Goal: Task Accomplishment & Management: Manage account settings

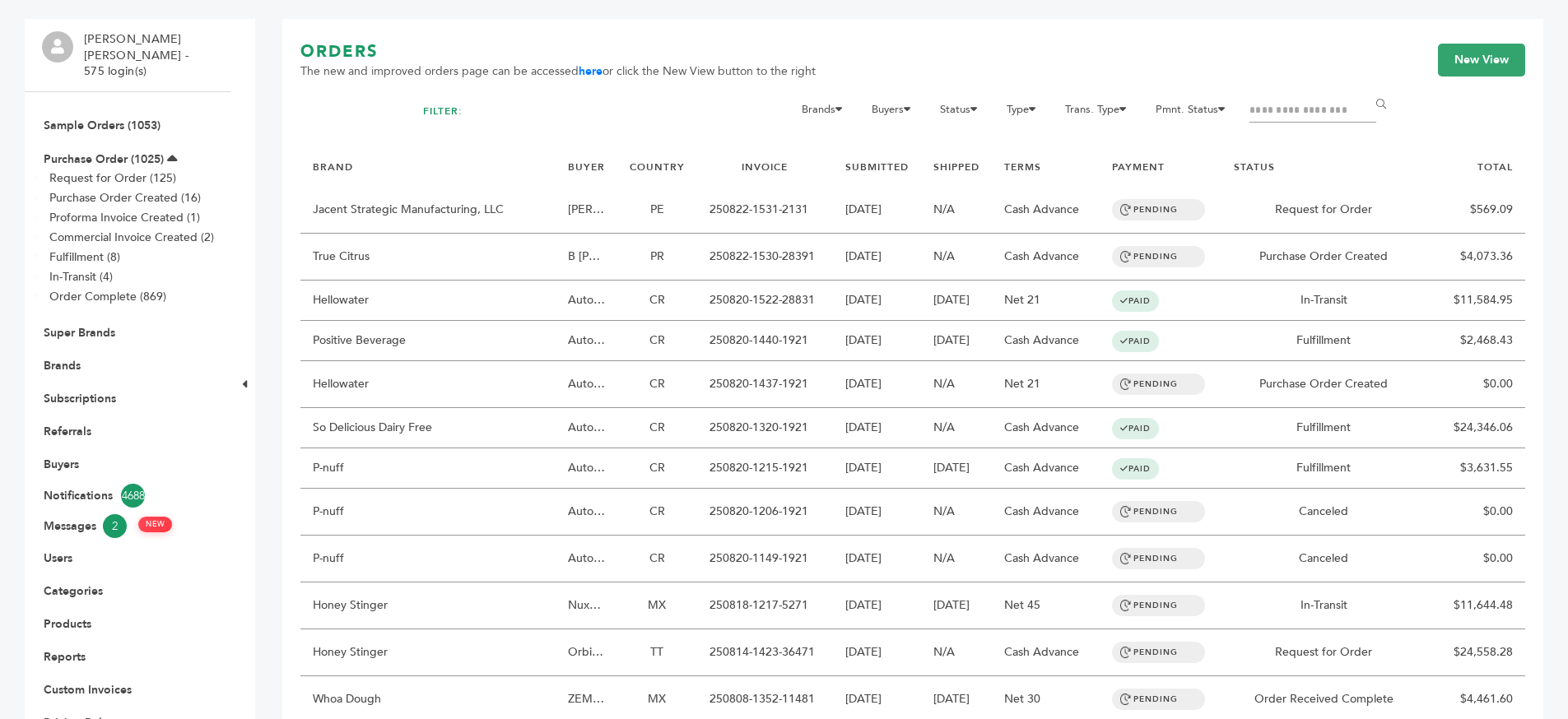
scroll to position [126, 0]
drag, startPoint x: 51, startPoint y: 348, endPoint x: 125, endPoint y: 341, distance: 74.3
click at [51, 355] on link "Brands" at bounding box center [62, 363] width 37 height 15
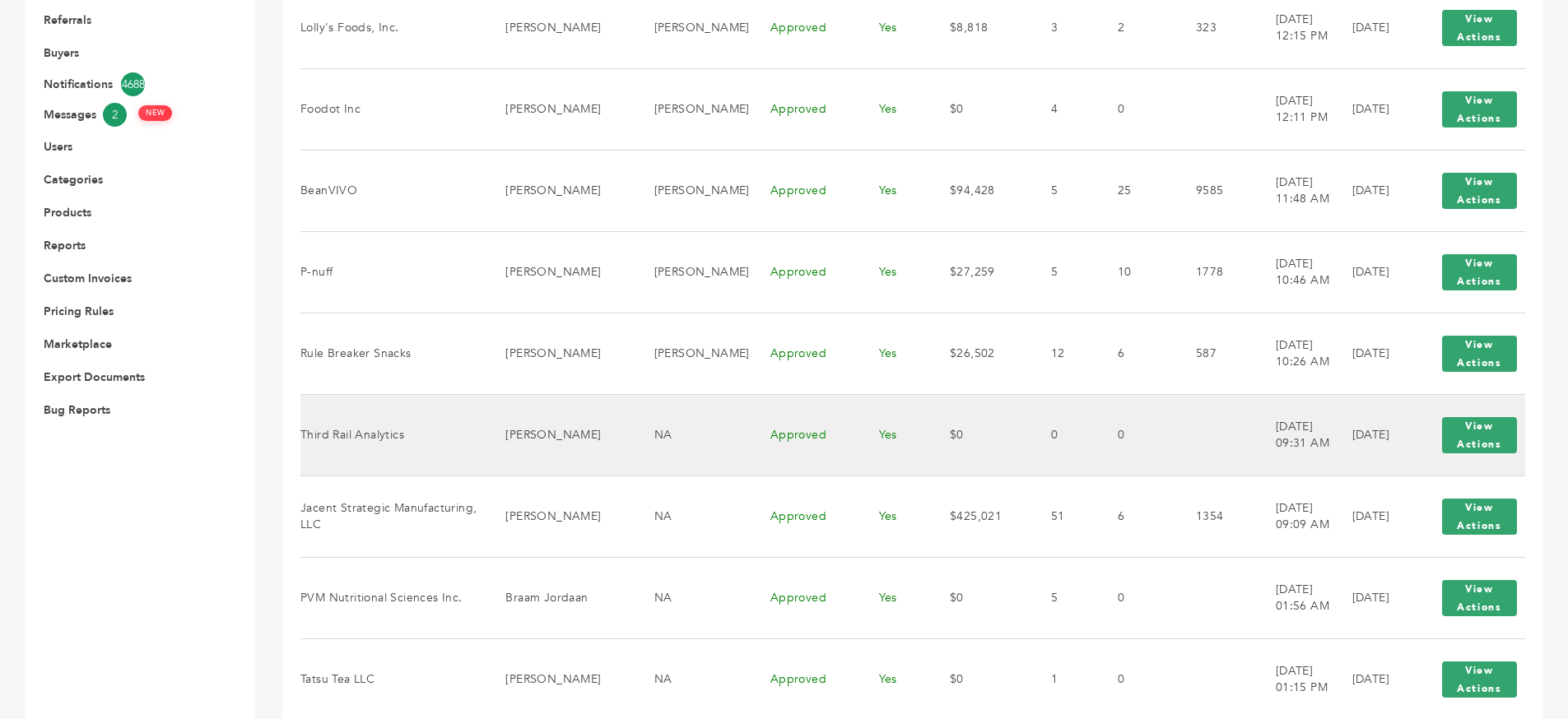
scroll to position [726, 0]
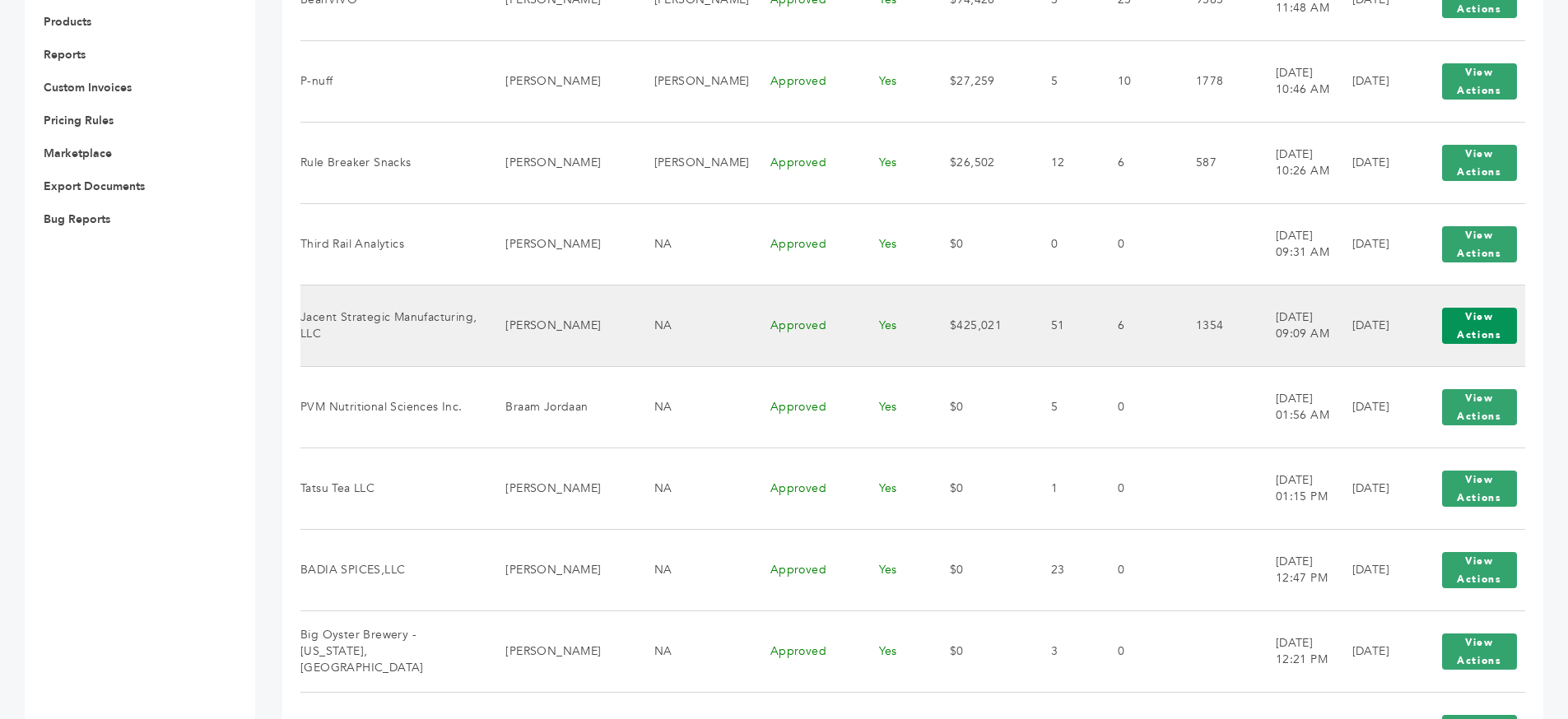
click at [1491, 312] on button "View Actions" at bounding box center [1479, 326] width 75 height 36
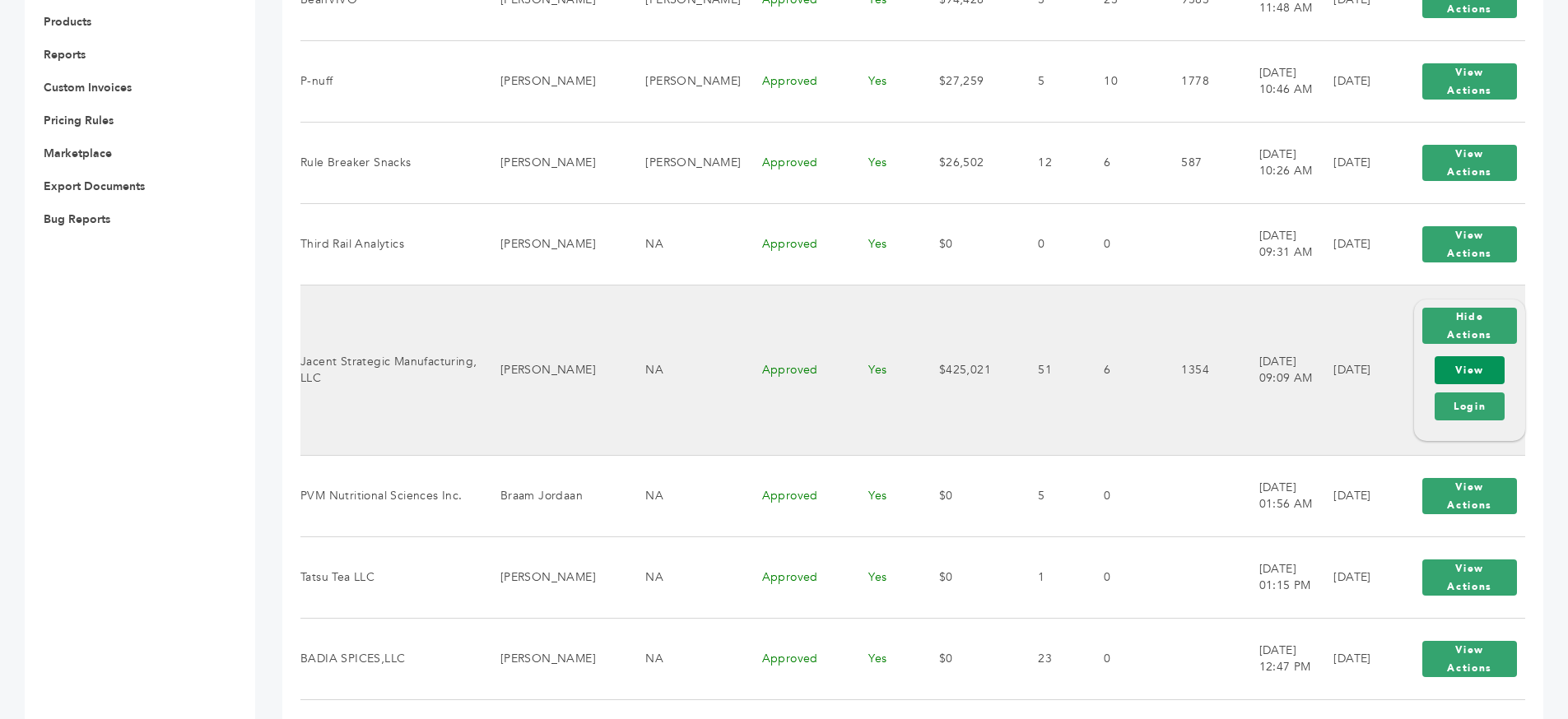
click at [1456, 363] on link "View" at bounding box center [1470, 369] width 70 height 28
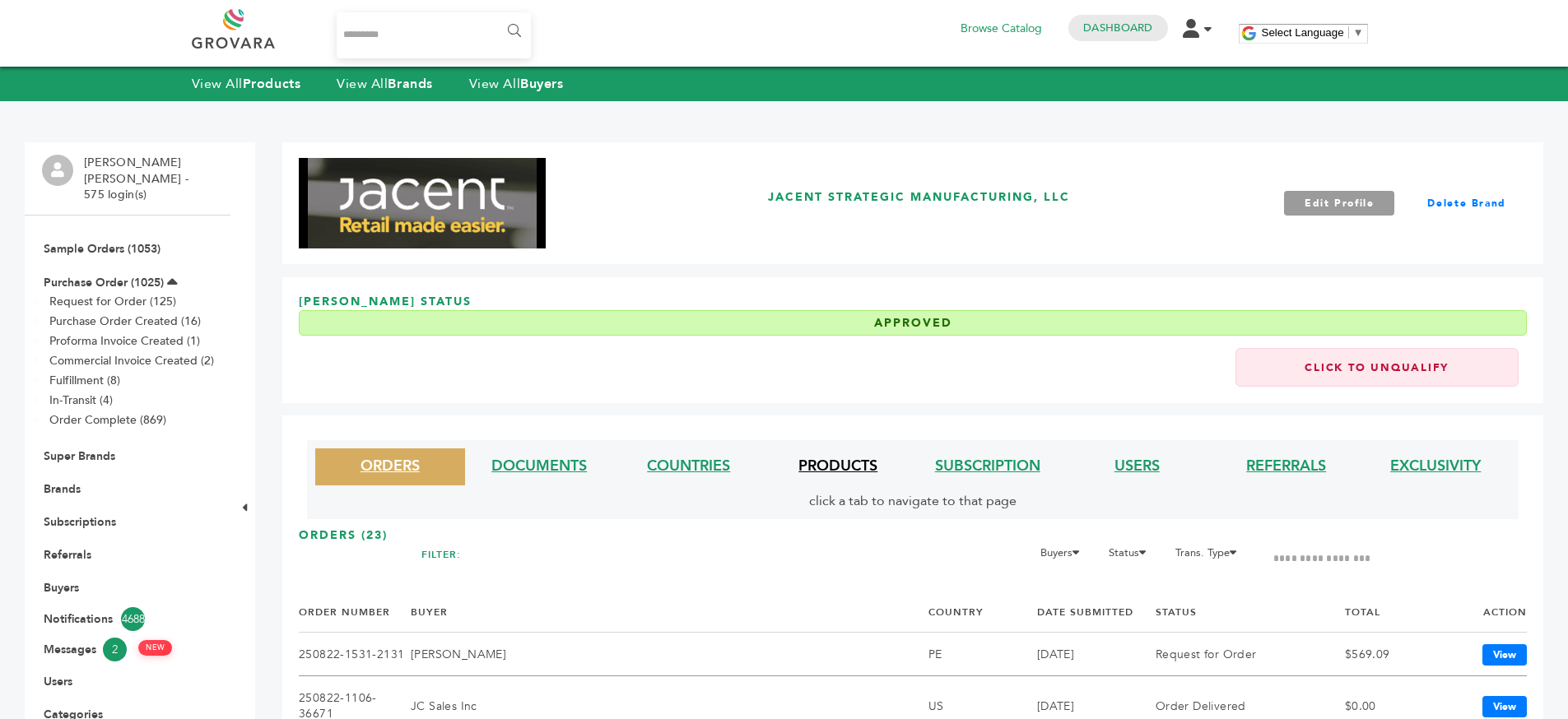
click at [855, 468] on link "PRODUCTS" at bounding box center [838, 466] width 79 height 21
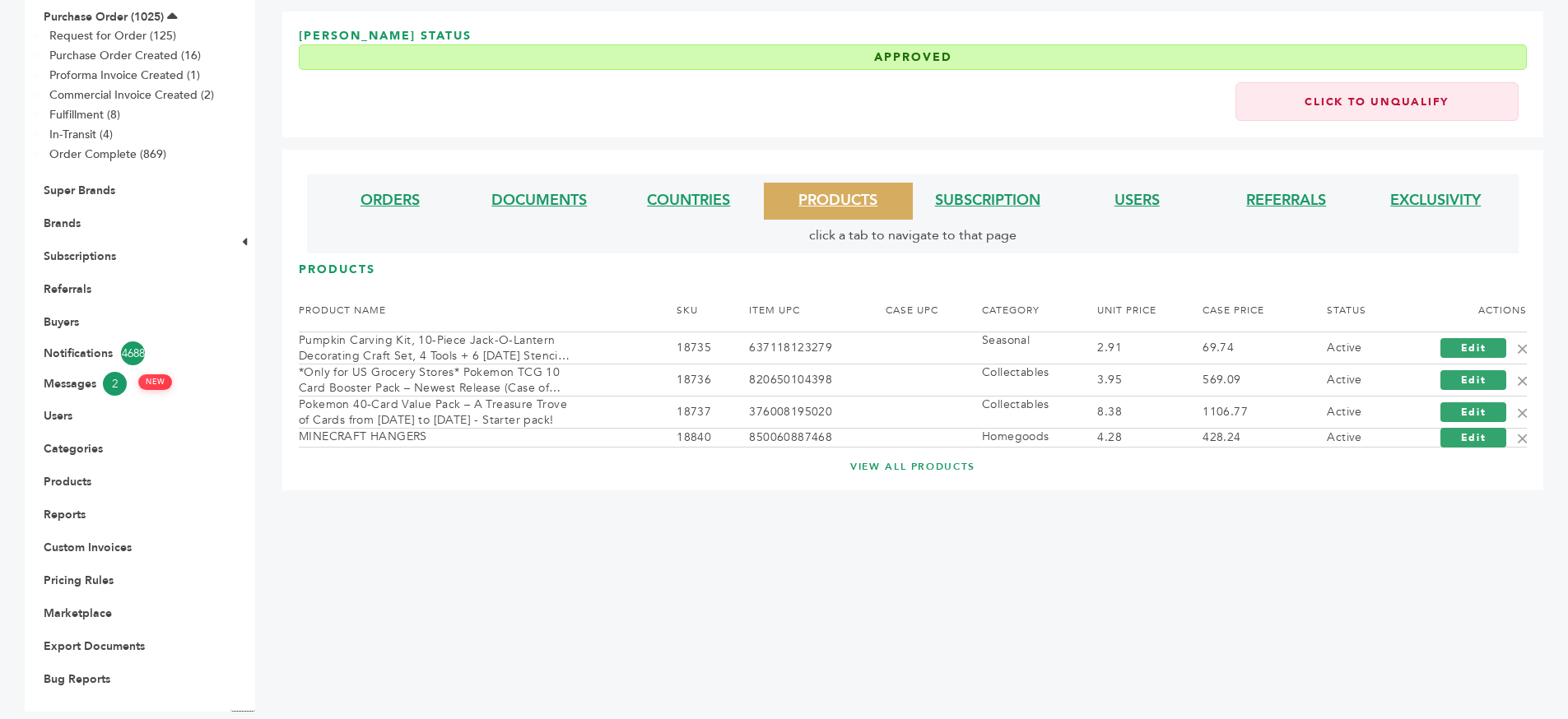
scroll to position [267, 0]
click at [904, 468] on link "VIEW ALL PRODUCTS" at bounding box center [913, 466] width 1162 height 14
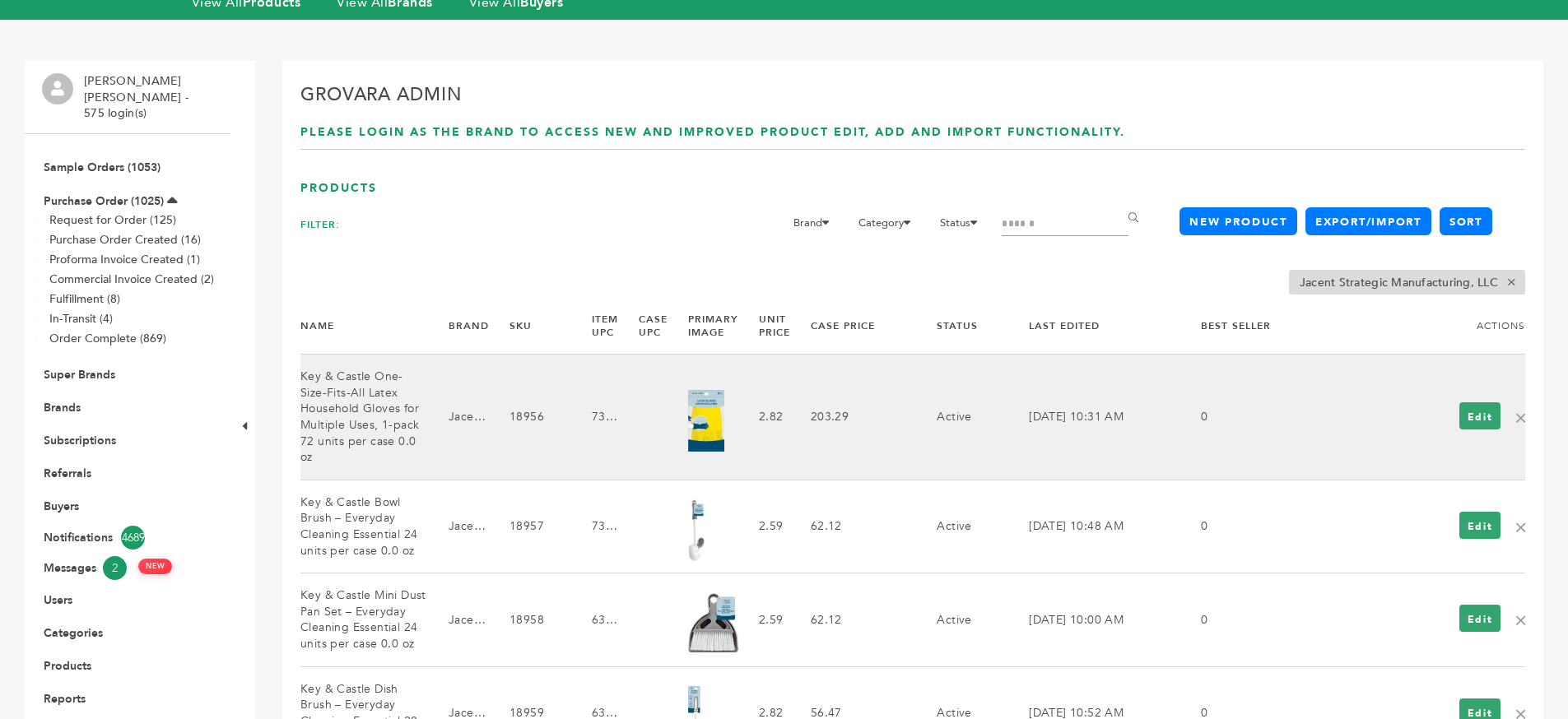
scroll to position [245, 0]
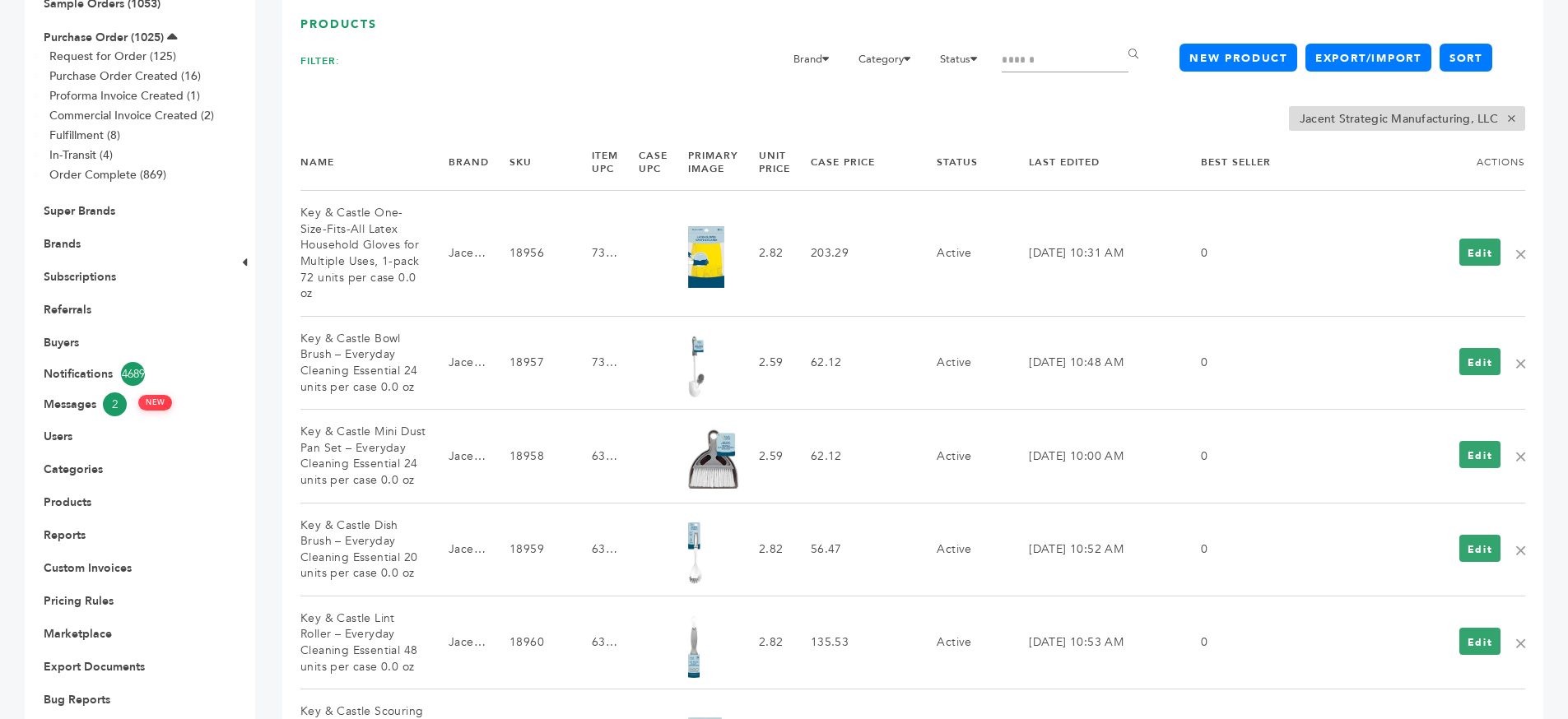
click at [1060, 51] on input "Search" at bounding box center [1065, 61] width 126 height 23
type input "*******"
click at [1118, 38] on input "******" at bounding box center [1136, 54] width 37 height 33
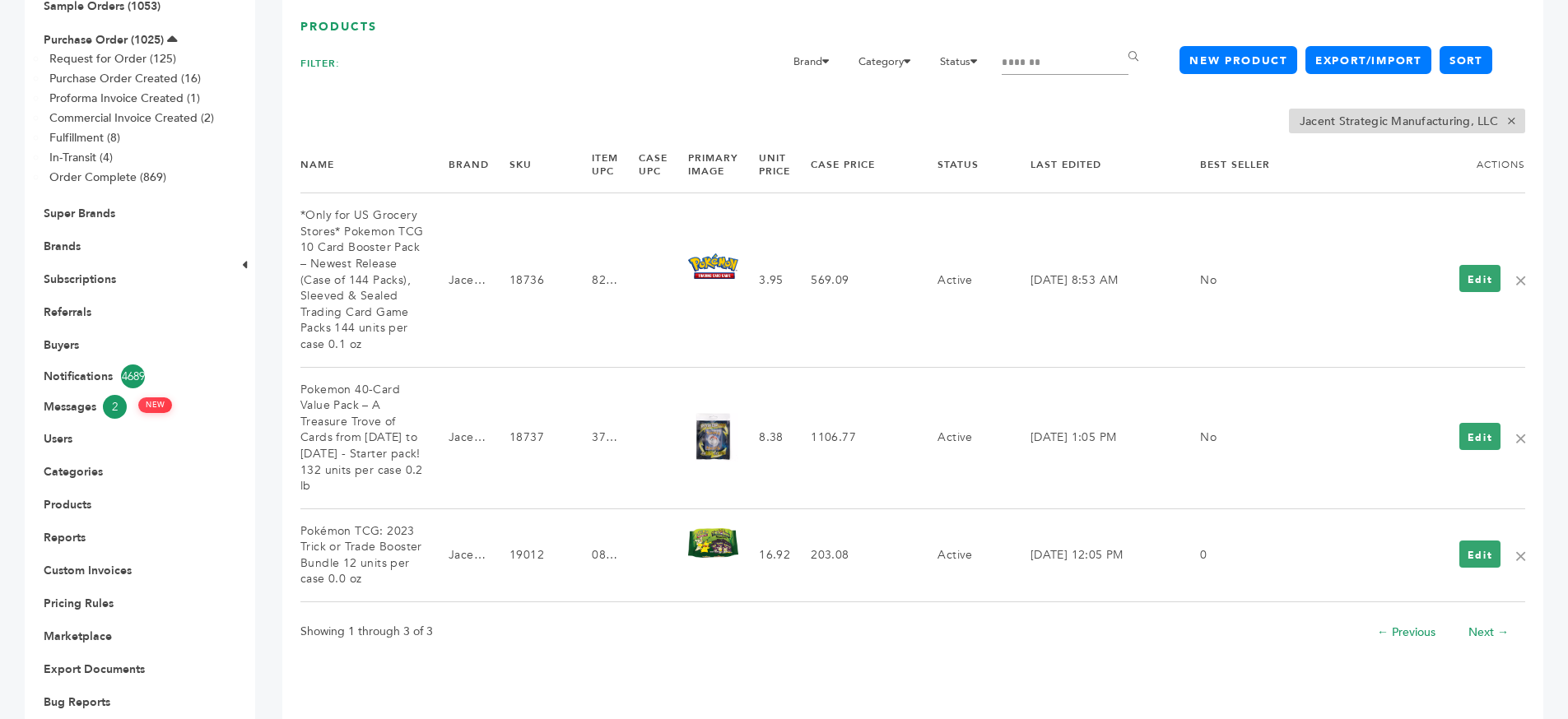
scroll to position [244, 0]
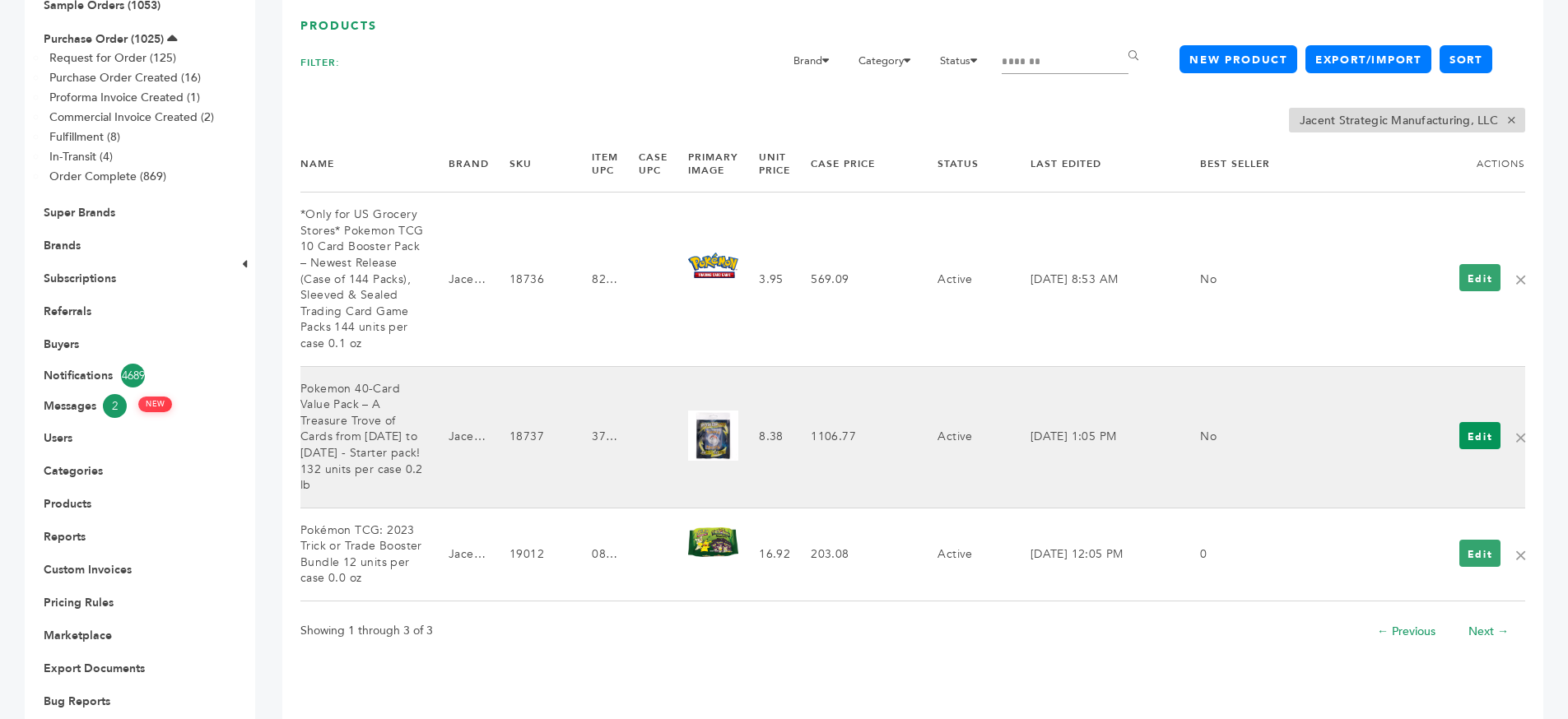
click at [1481, 423] on link "Edit" at bounding box center [1481, 436] width 42 height 28
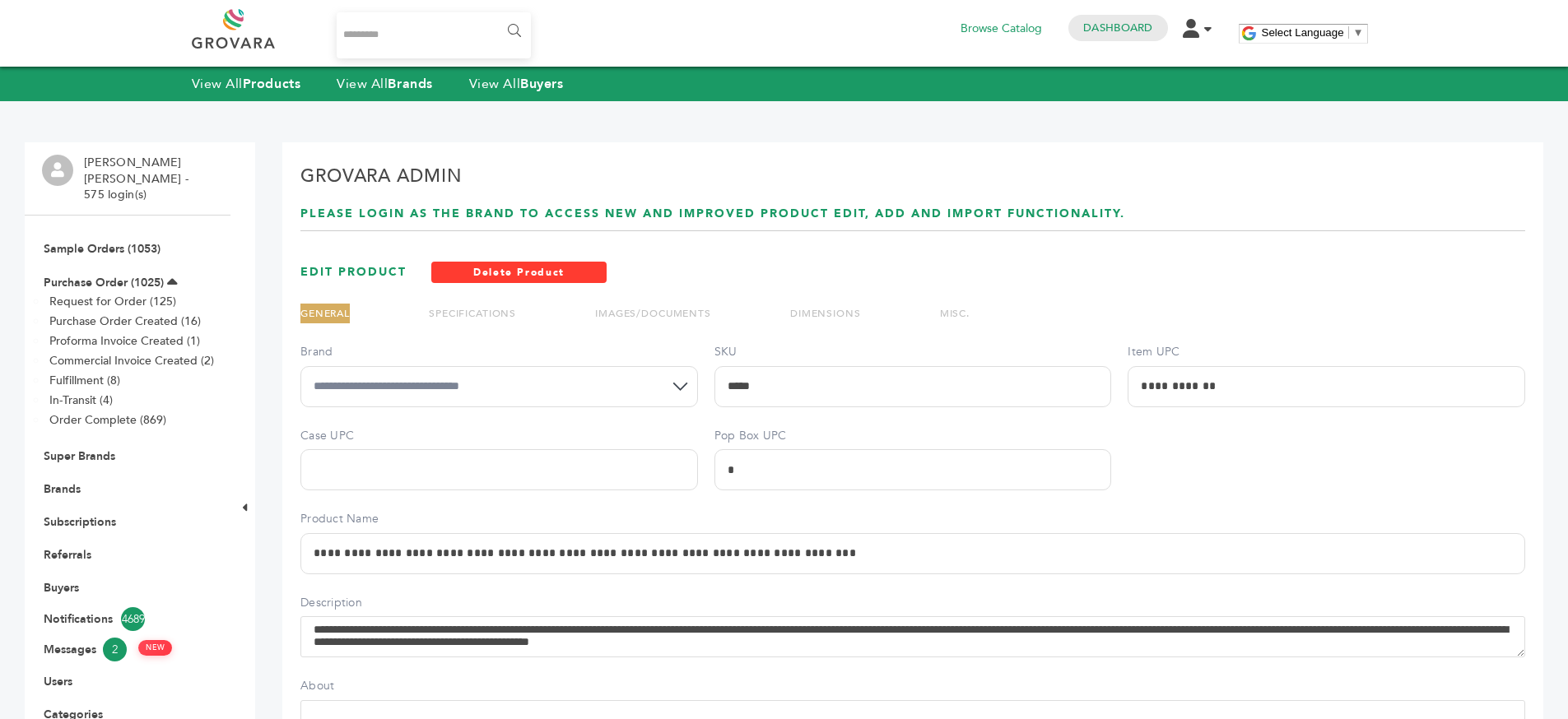
scroll to position [28, 0]
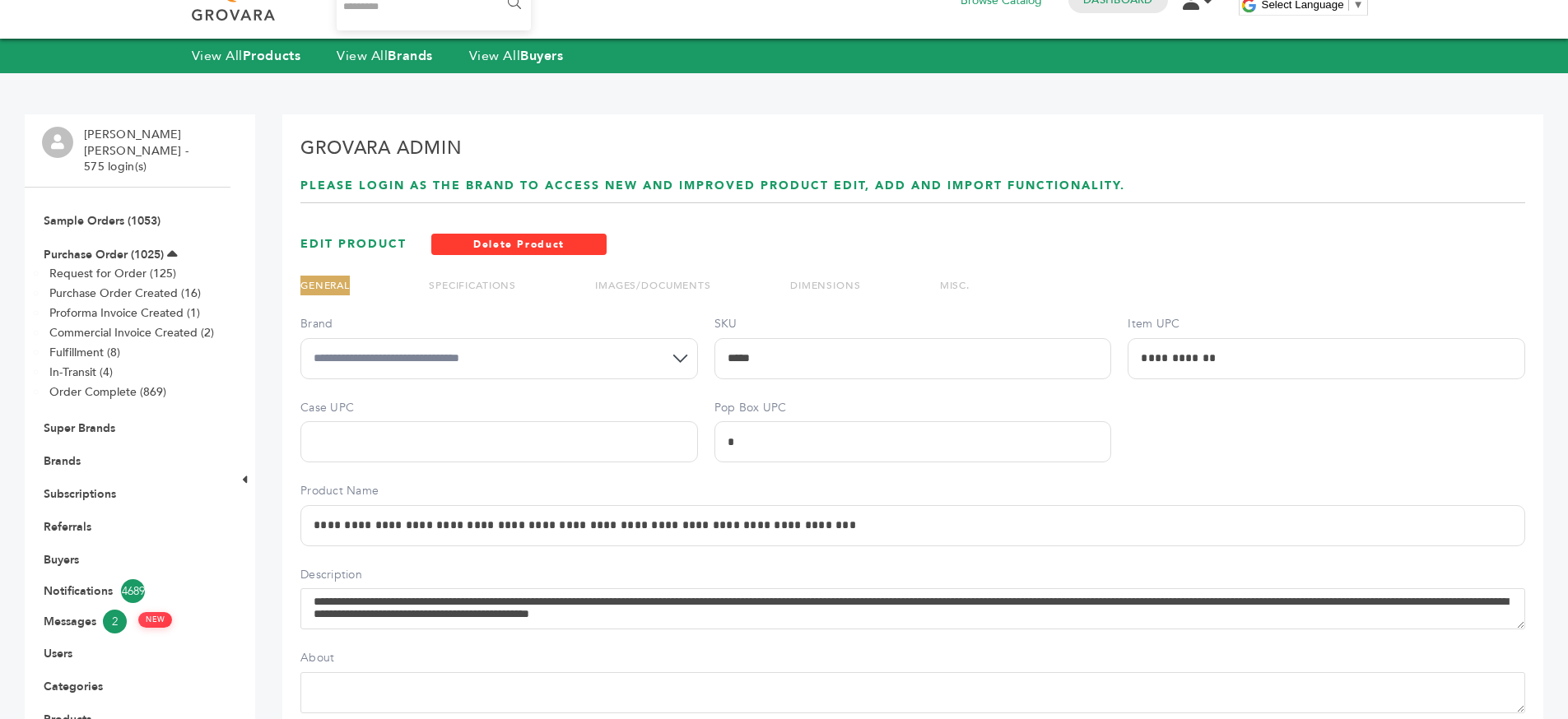
drag, startPoint x: 458, startPoint y: 287, endPoint x: 657, endPoint y: 296, distance: 199.2
click at [458, 287] on link "SPECIFICATIONS" at bounding box center [473, 286] width 87 height 13
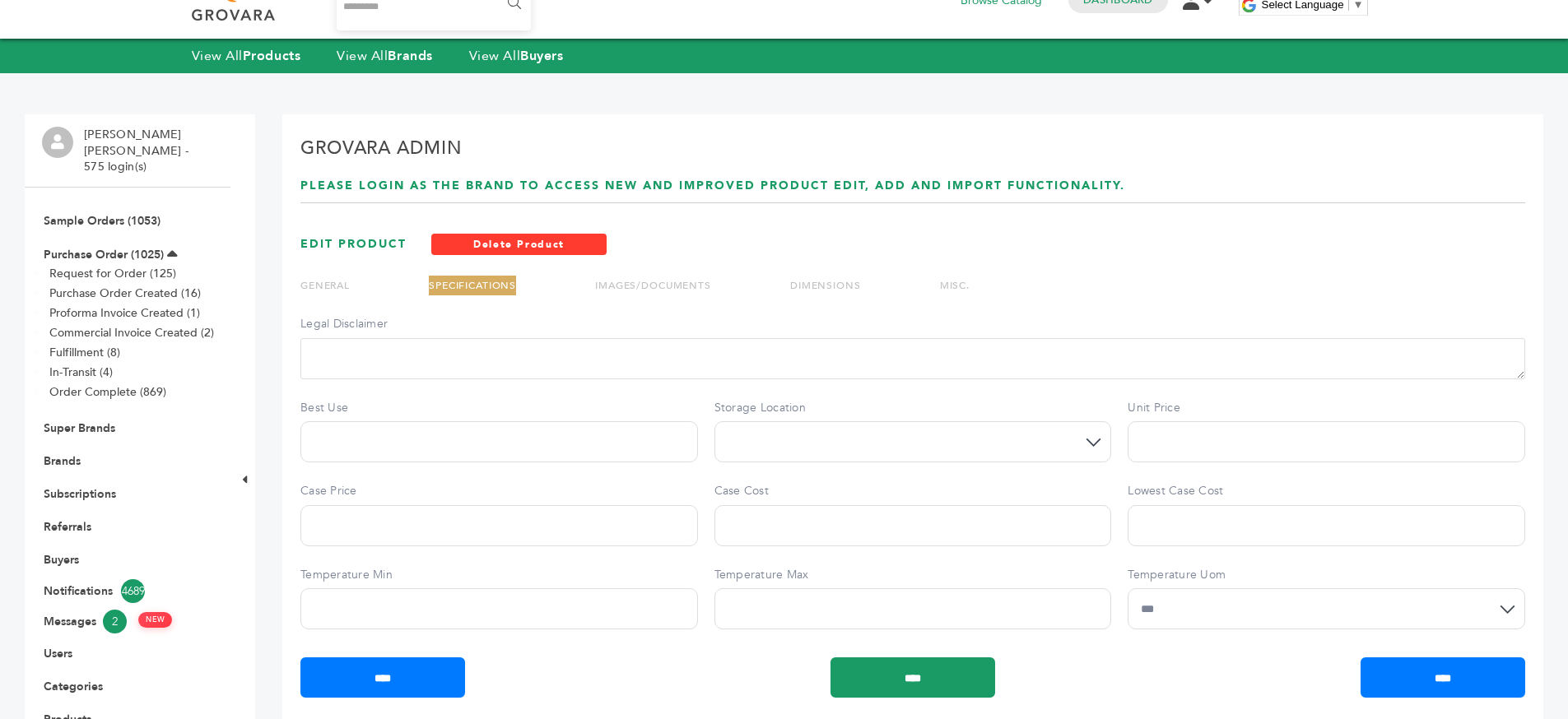
click at [680, 407] on label "Best Use" at bounding box center [499, 407] width 398 height 16
click at [680, 422] on input "Best Use" at bounding box center [499, 442] width 398 height 41
click at [724, 248] on div "EDIT PRODUCT Delete Product" at bounding box center [913, 244] width 1225 height 22
click at [284, 209] on div "**********" at bounding box center [913, 532] width 1261 height 836
click at [657, 299] on ul "GENERAL SPECIFICATIONS IMAGES/DOCUMENTS DIMENSIONS MISC." at bounding box center [634, 295] width 670 height 40
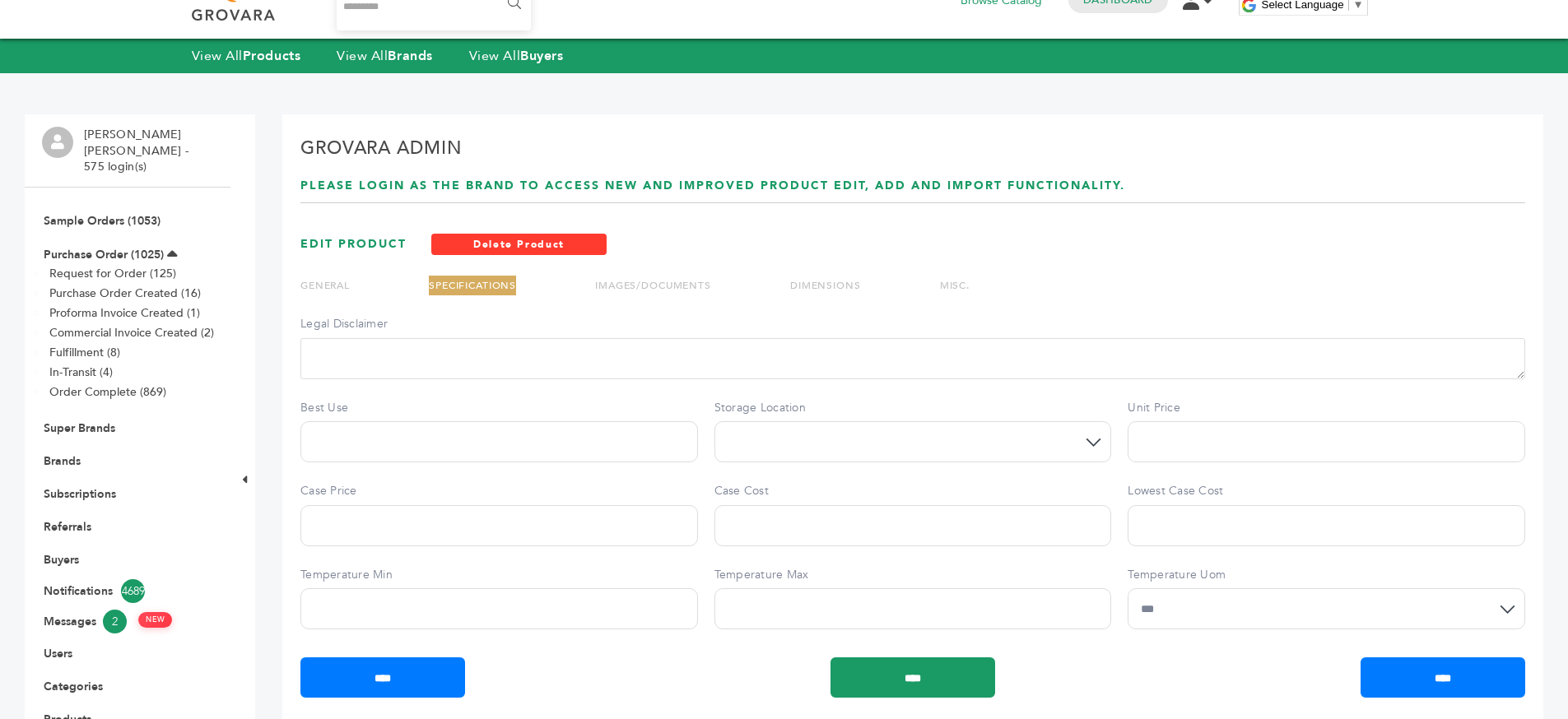
click at [640, 312] on ul "GENERAL SPECIFICATIONS IMAGES/DOCUMENTS DIMENSIONS MISC." at bounding box center [634, 295] width 670 height 40
click at [671, 319] on label "Legal Disclaimer" at bounding box center [913, 324] width 1225 height 16
click at [671, 338] on textarea "Legal Disclaimer" at bounding box center [913, 358] width 1225 height 41
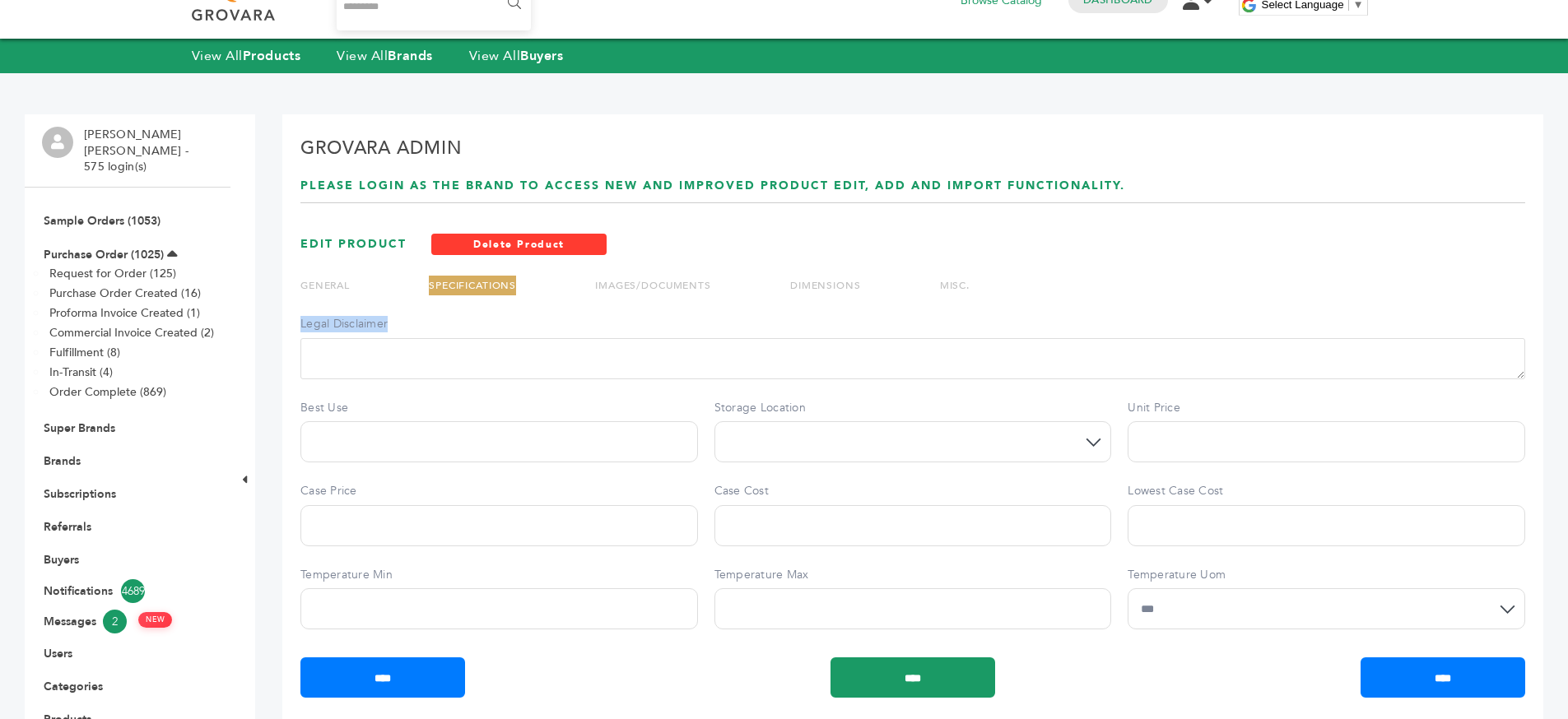
click at [671, 319] on label "Legal Disclaimer" at bounding box center [913, 324] width 1225 height 16
click at [671, 338] on textarea "Legal Disclaimer" at bounding box center [913, 358] width 1225 height 41
click at [671, 319] on label "Legal Disclaimer" at bounding box center [913, 324] width 1225 height 16
click at [671, 338] on textarea "Legal Disclaimer" at bounding box center [913, 358] width 1225 height 41
click at [699, 314] on ul "GENERAL SPECIFICATIONS IMAGES/DOCUMENTS DIMENSIONS MISC." at bounding box center [634, 295] width 670 height 40
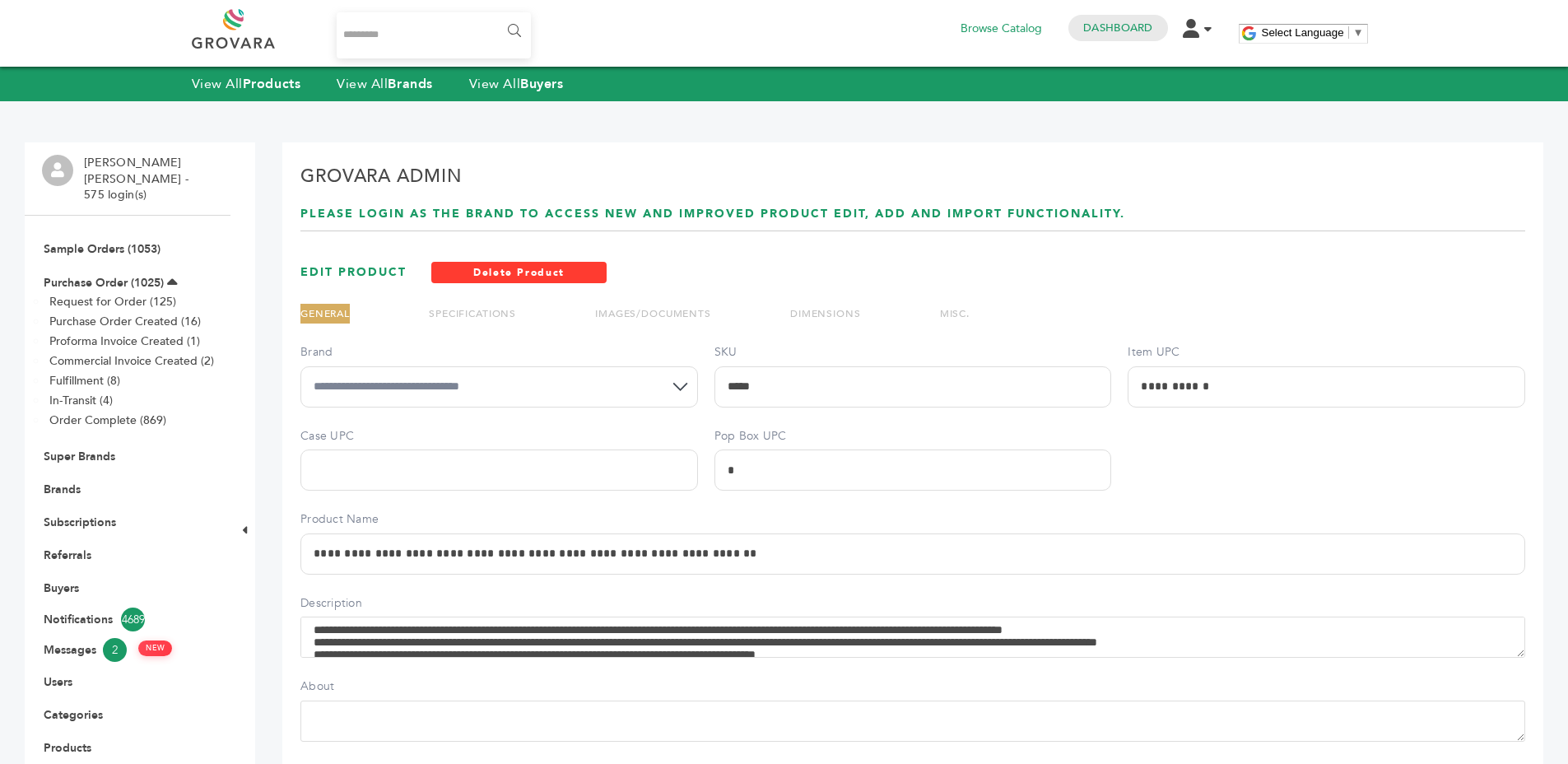
click at [452, 311] on link "SPECIFICATIONS" at bounding box center [473, 314] width 87 height 13
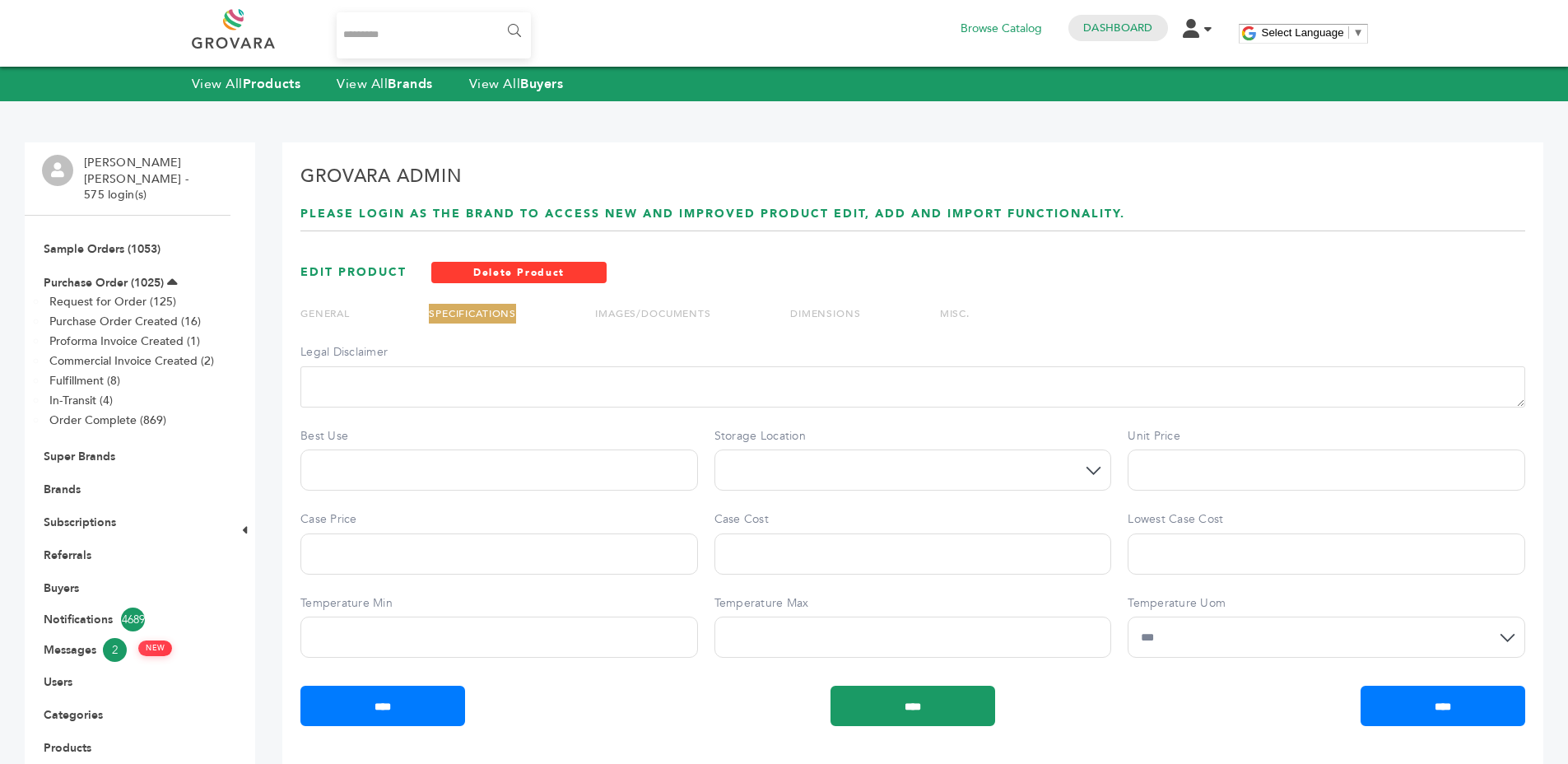
click at [344, 307] on link "GENERAL" at bounding box center [325, 314] width 49 height 13
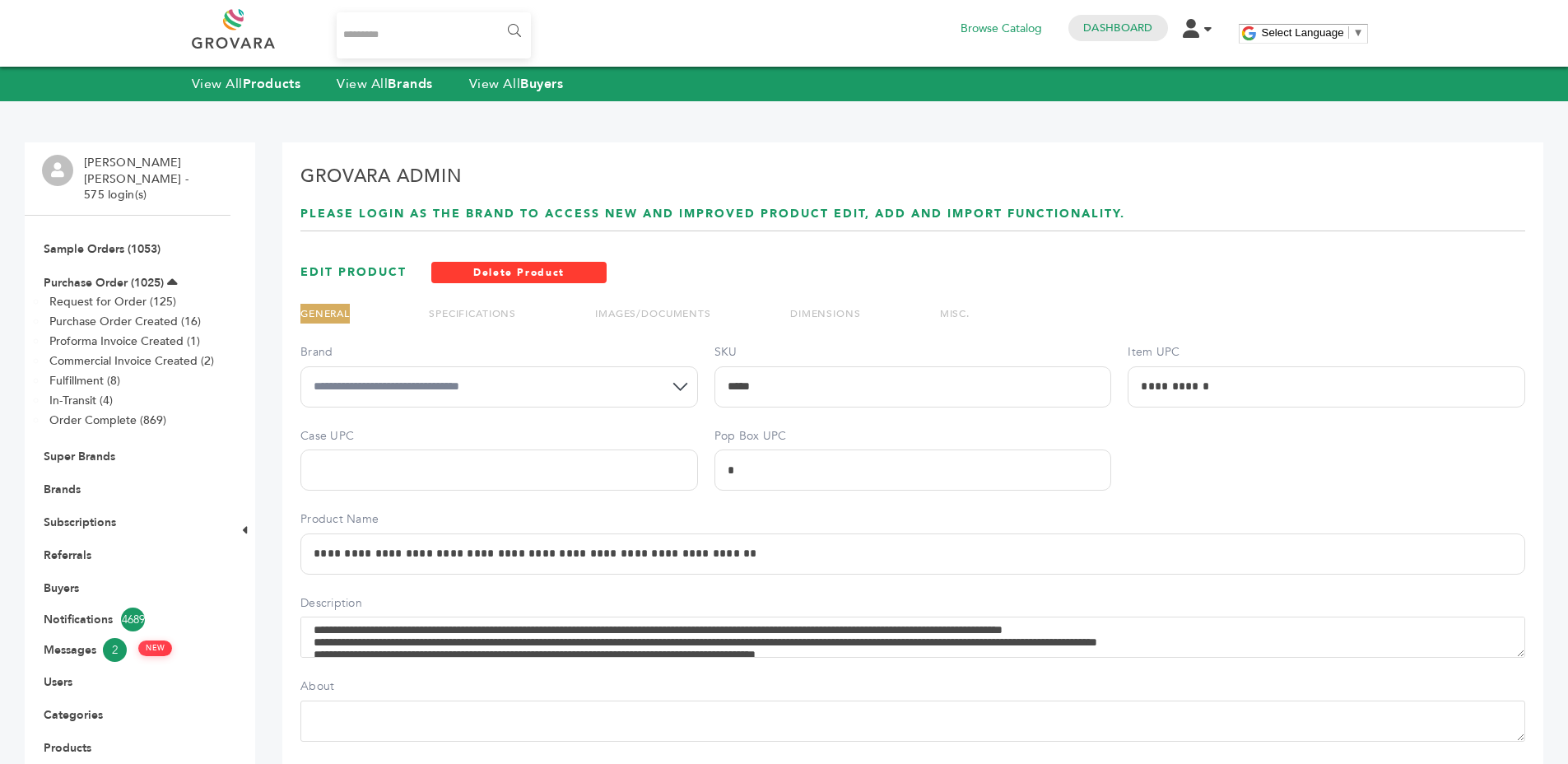
click at [957, 313] on link "MISC." at bounding box center [954, 314] width 29 height 13
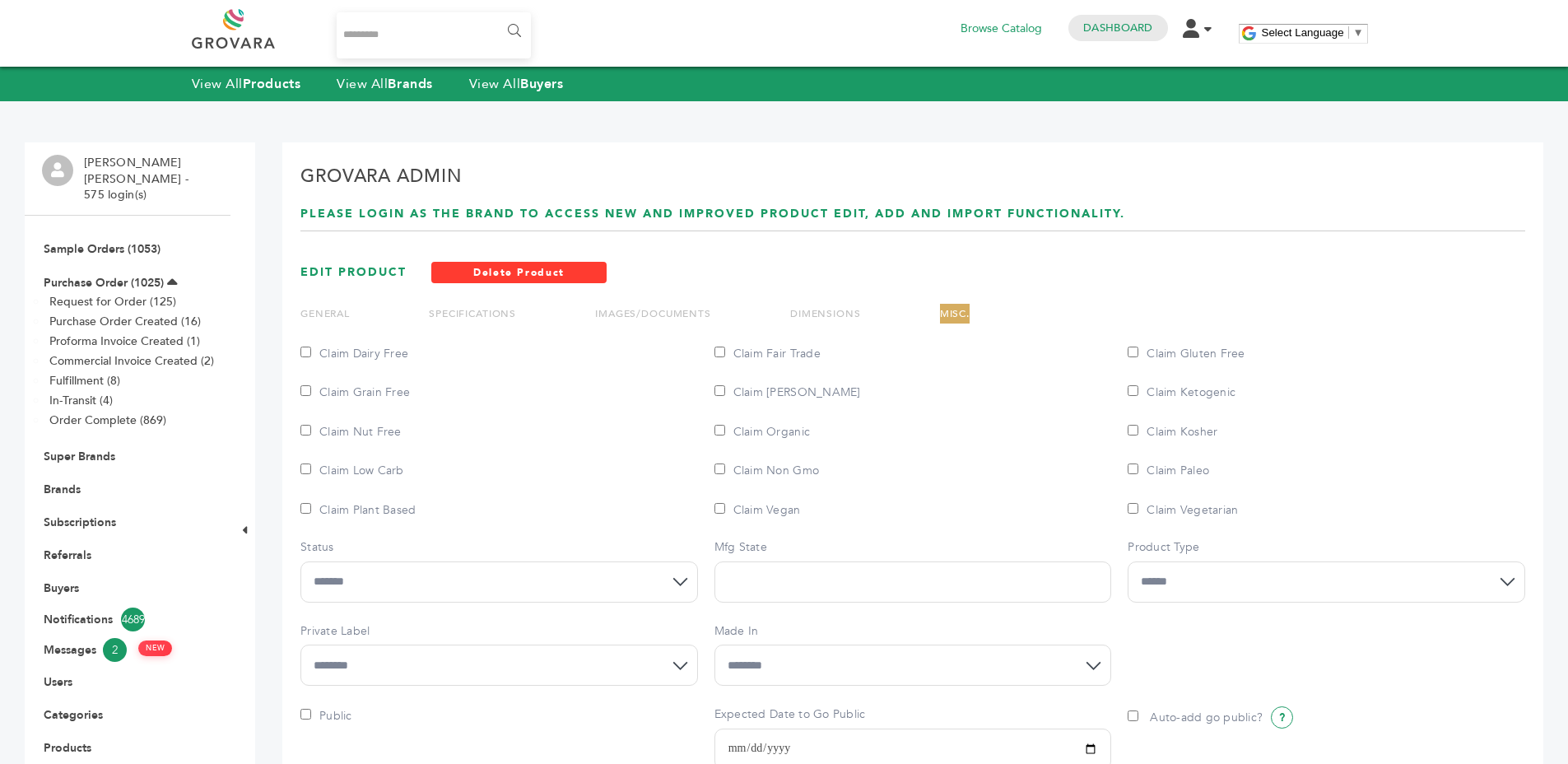
click at [508, 315] on link "SPECIFICATIONS" at bounding box center [473, 314] width 87 height 13
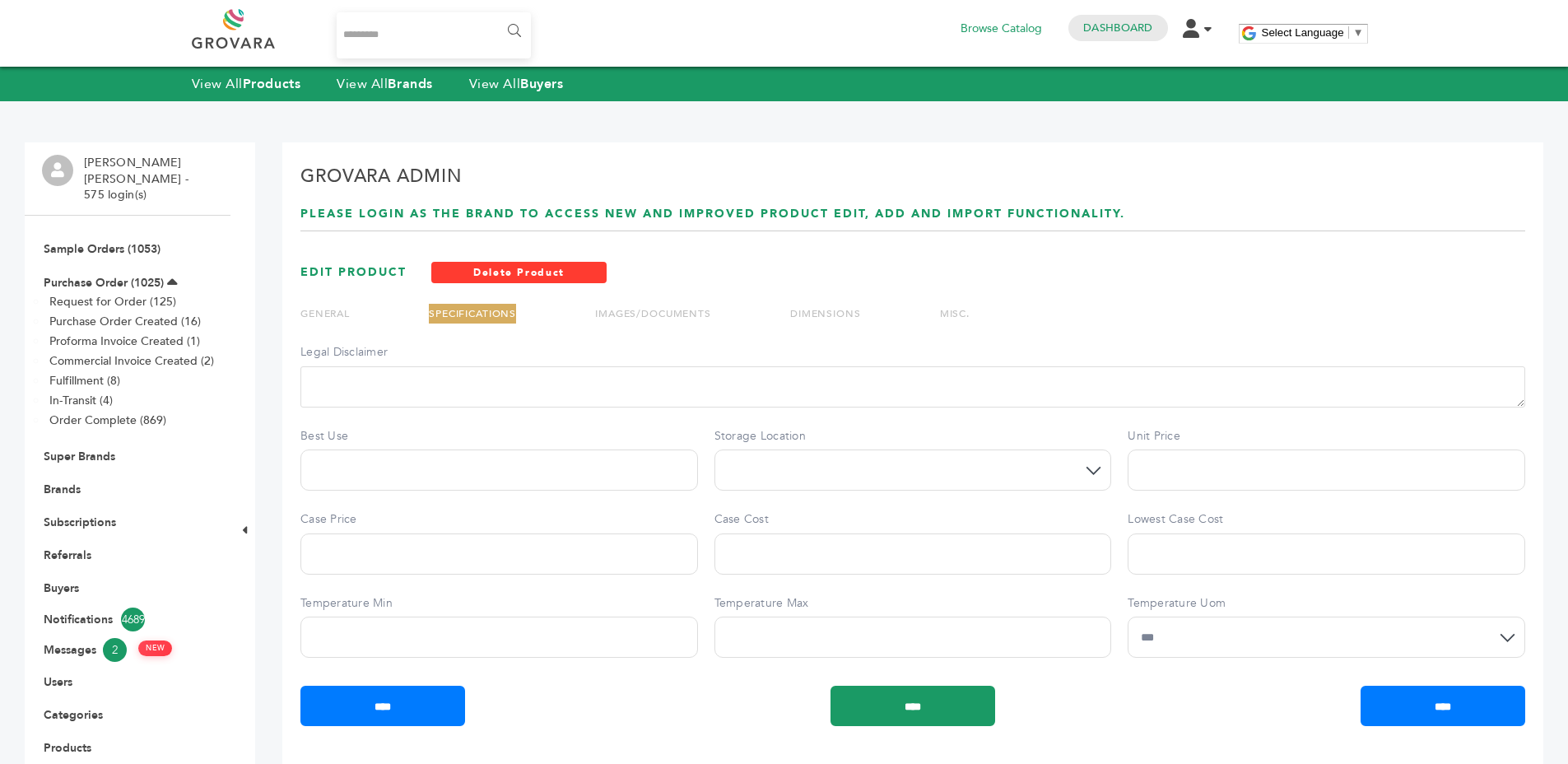
click at [707, 349] on label "Legal Disclaimer" at bounding box center [913, 352] width 1225 height 16
click at [707, 367] on textarea "Legal Disclaimer" at bounding box center [913, 387] width 1225 height 41
click at [54, 482] on link "Brands" at bounding box center [62, 489] width 37 height 15
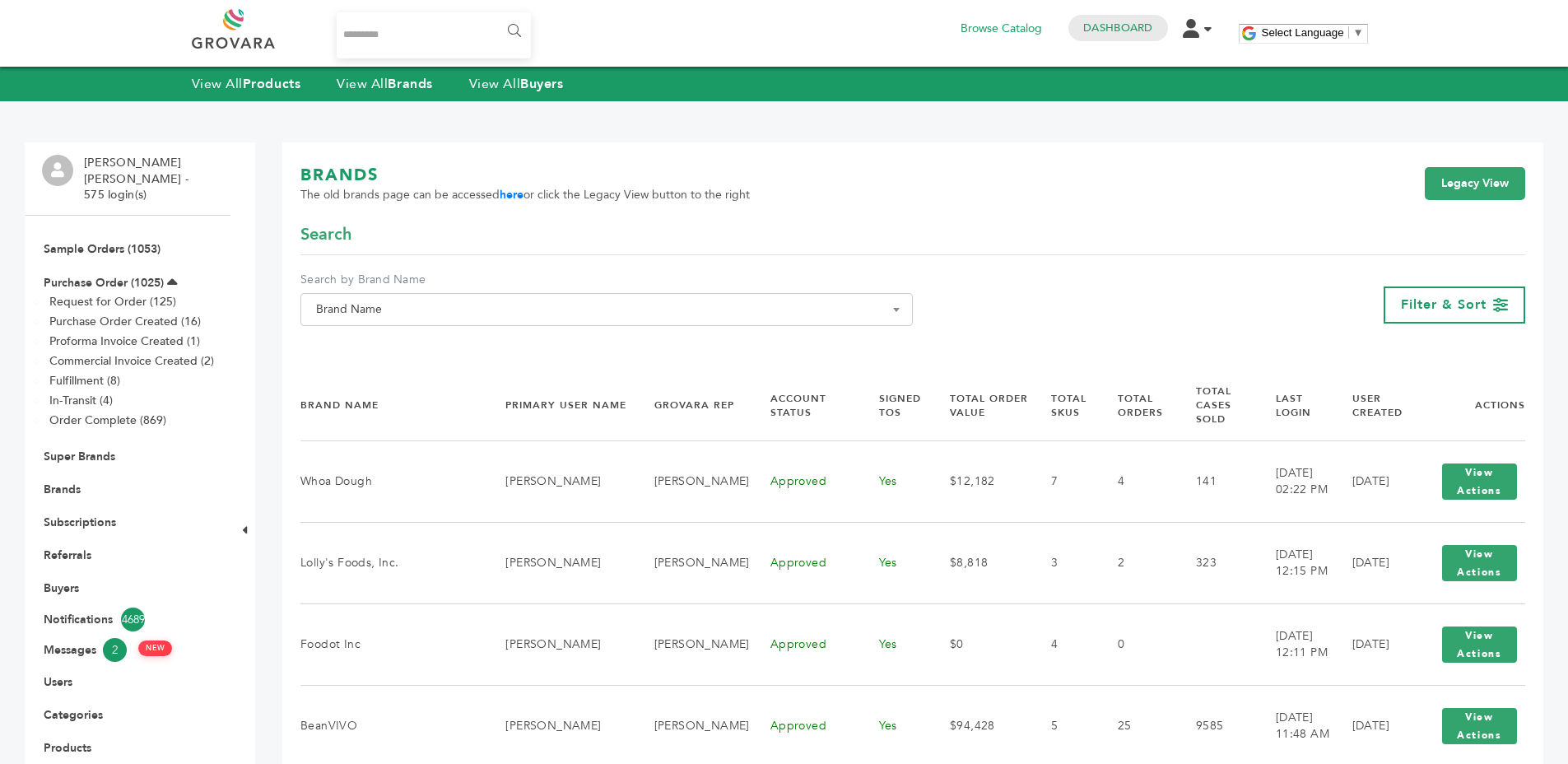
click at [386, 312] on span "Brand Name" at bounding box center [607, 310] width 595 height 23
click at [358, 349] on input "Search" at bounding box center [607, 340] width 604 height 21
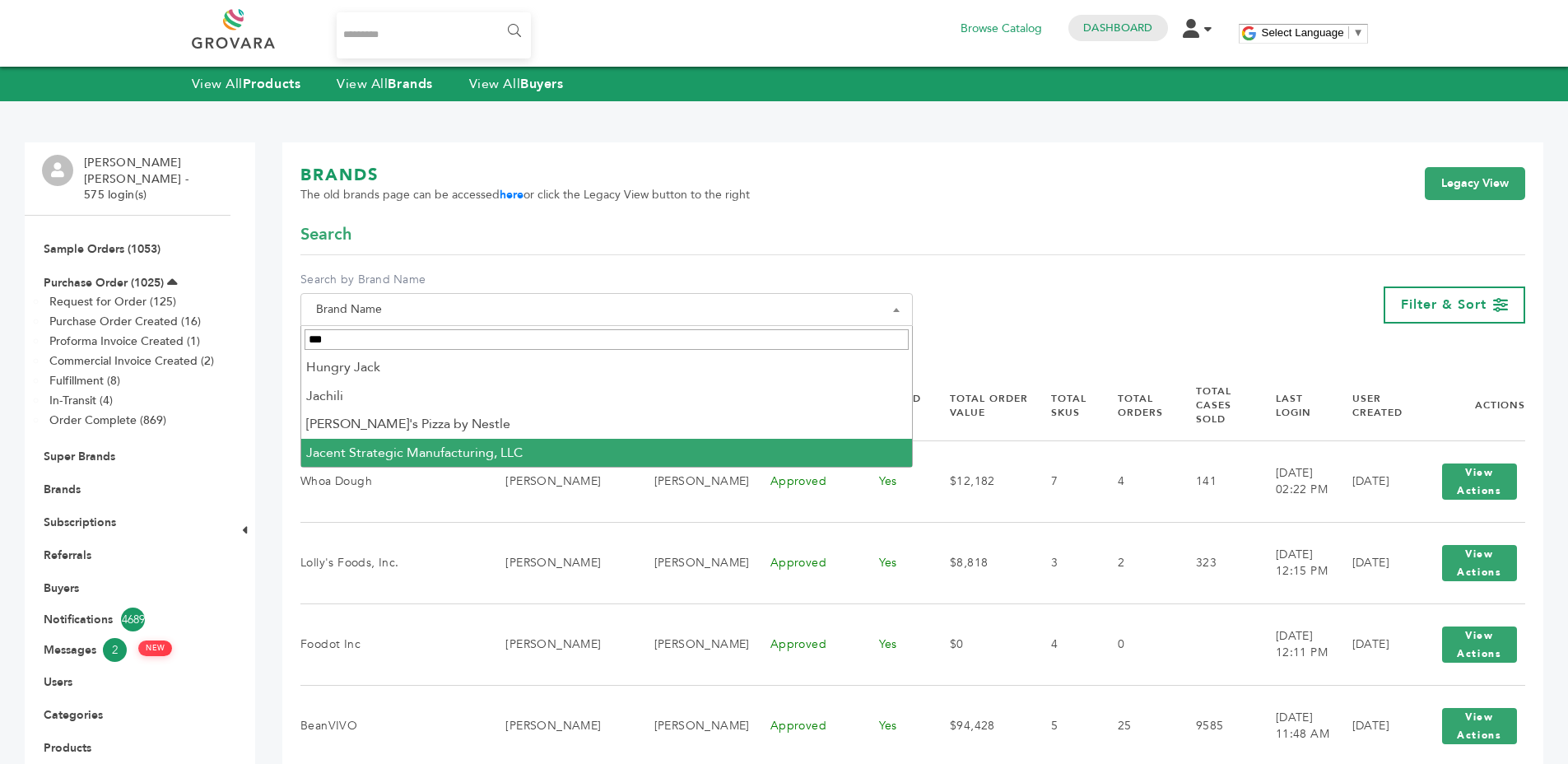
type input "***"
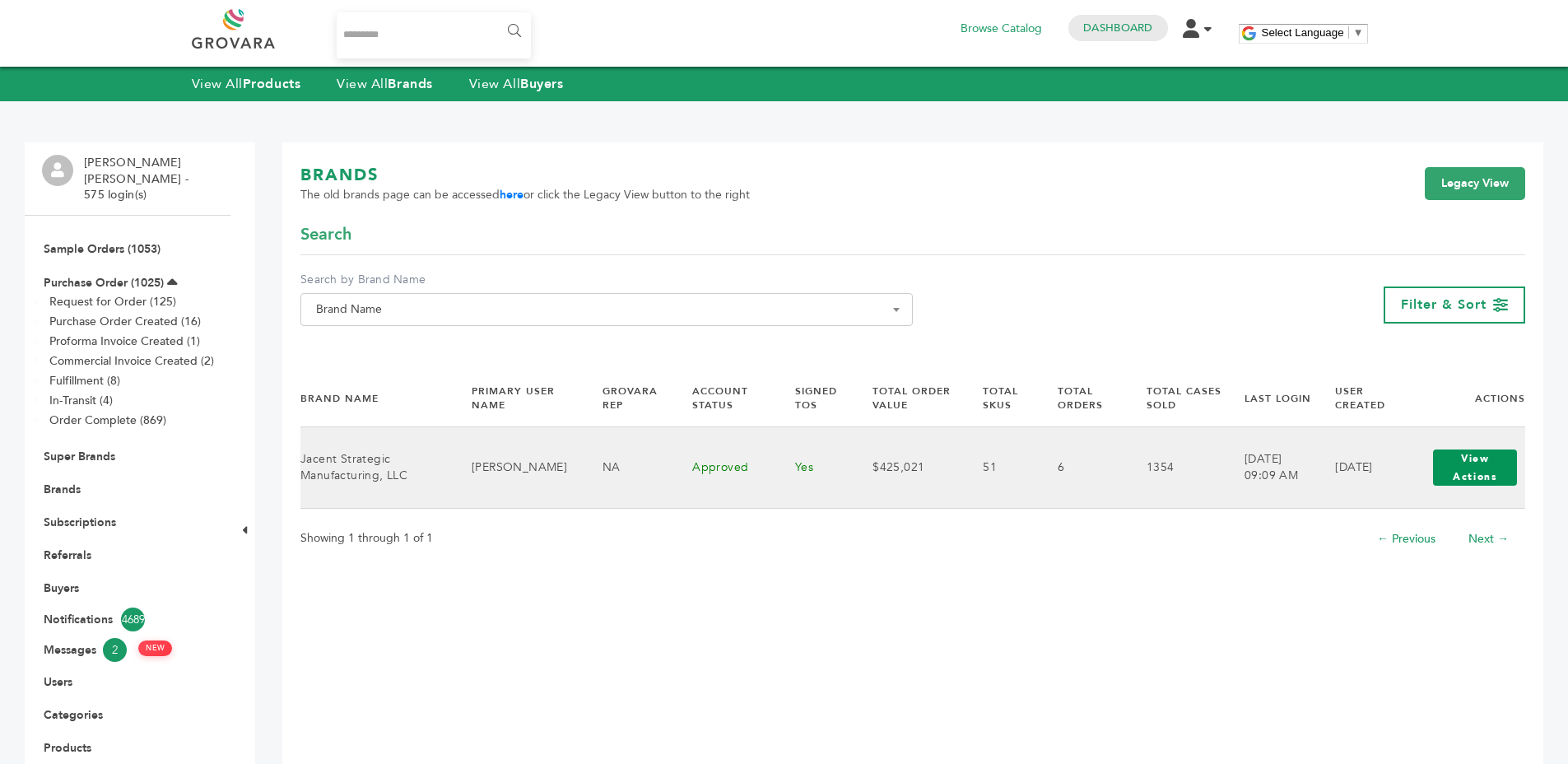
drag, startPoint x: 1482, startPoint y: 465, endPoint x: 1470, endPoint y: 470, distance: 13.0
click at [1482, 466] on button "View Actions" at bounding box center [1475, 468] width 84 height 36
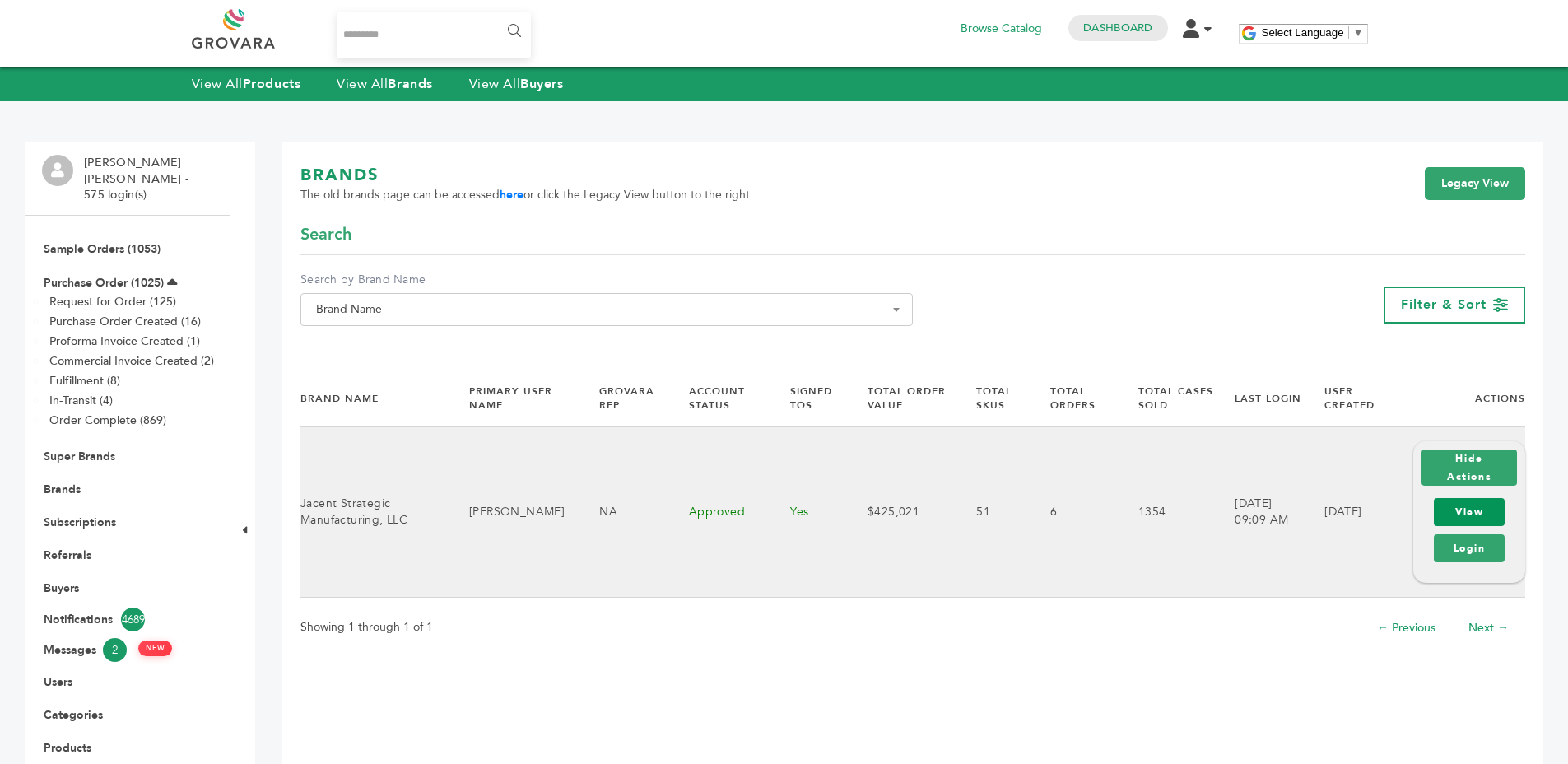
click at [1460, 505] on link "View" at bounding box center [1469, 511] width 71 height 28
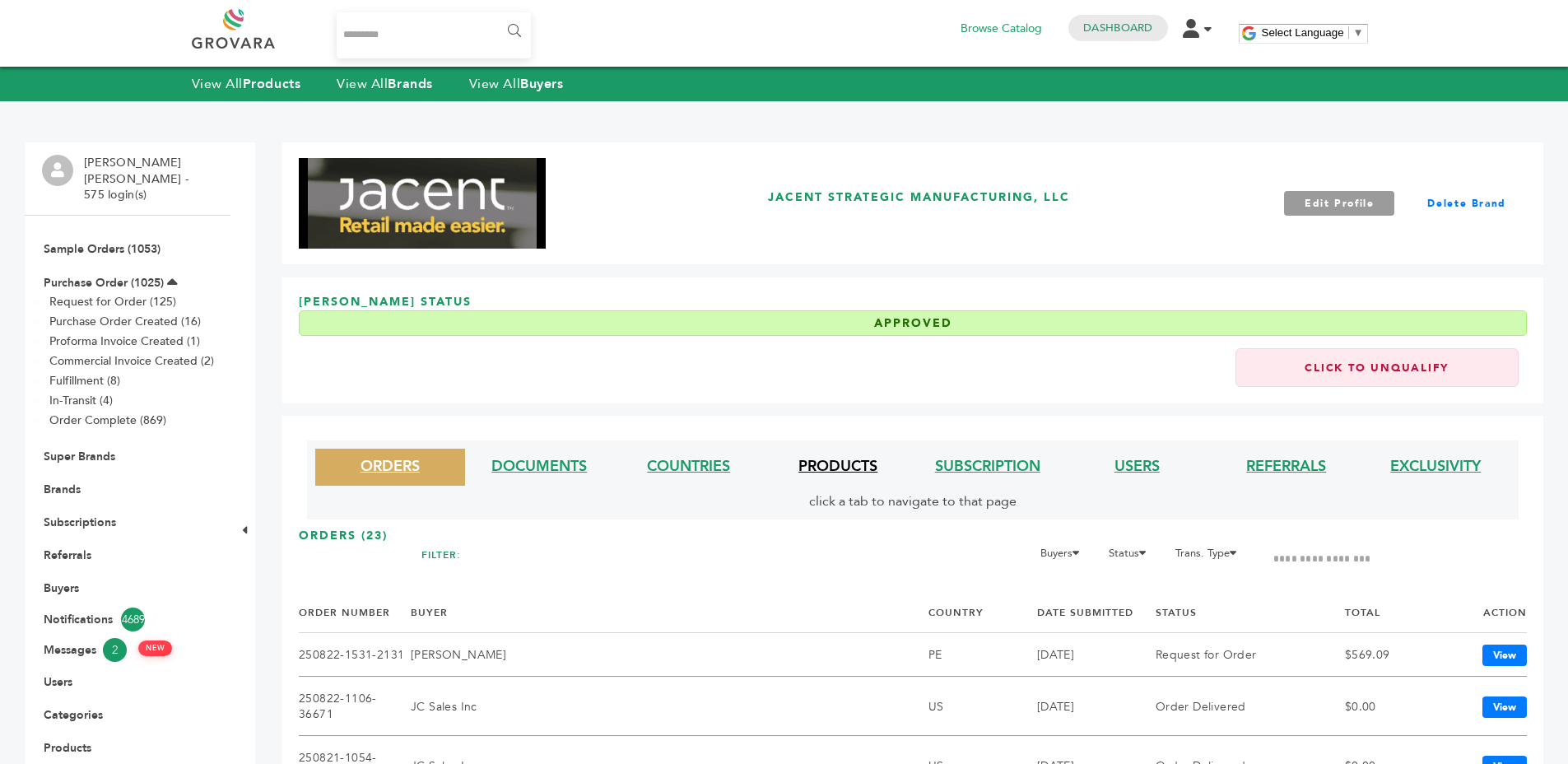
click at [852, 475] on link "PRODUCTS" at bounding box center [838, 467] width 79 height 21
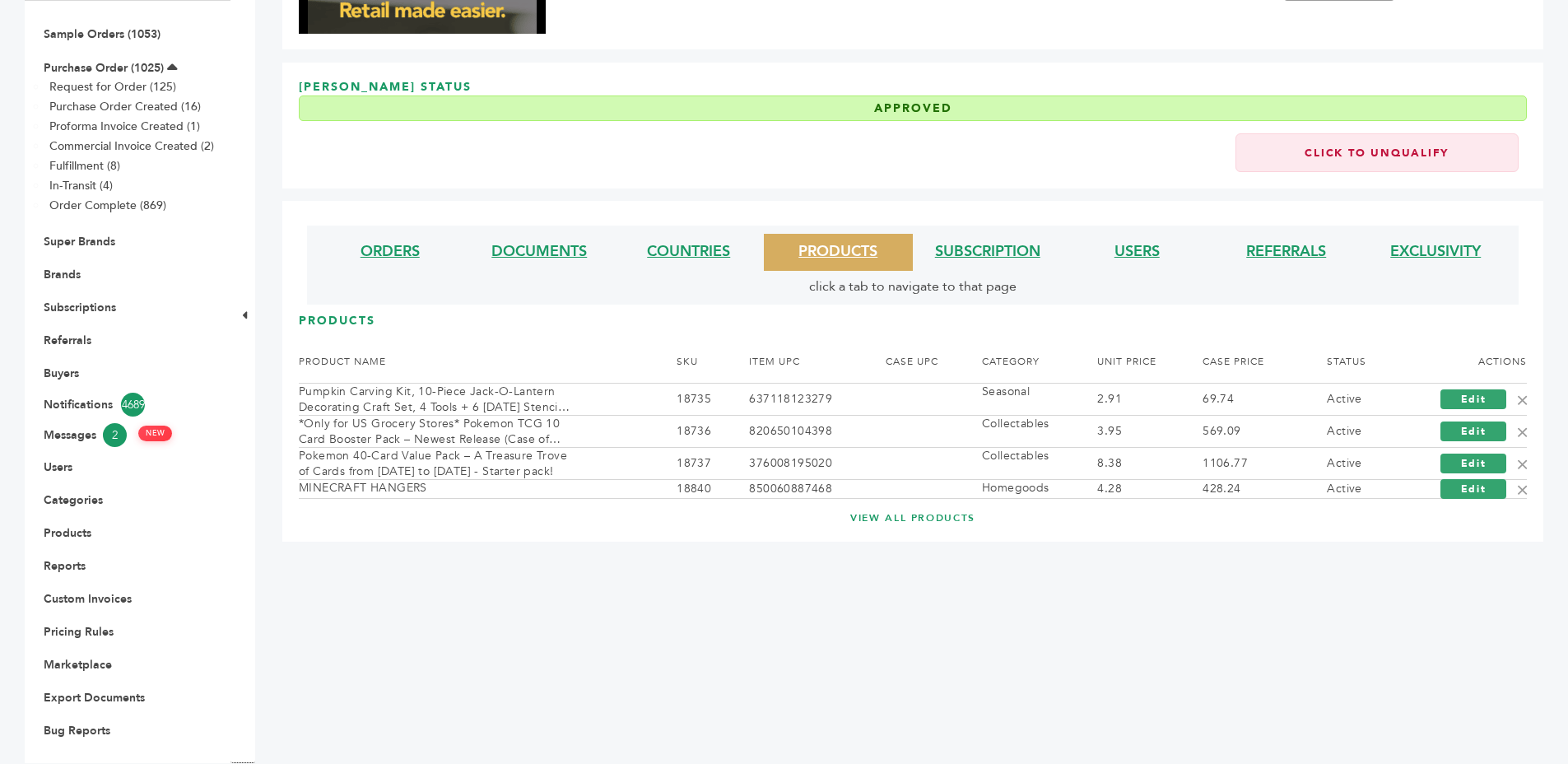
scroll to position [222, 0]
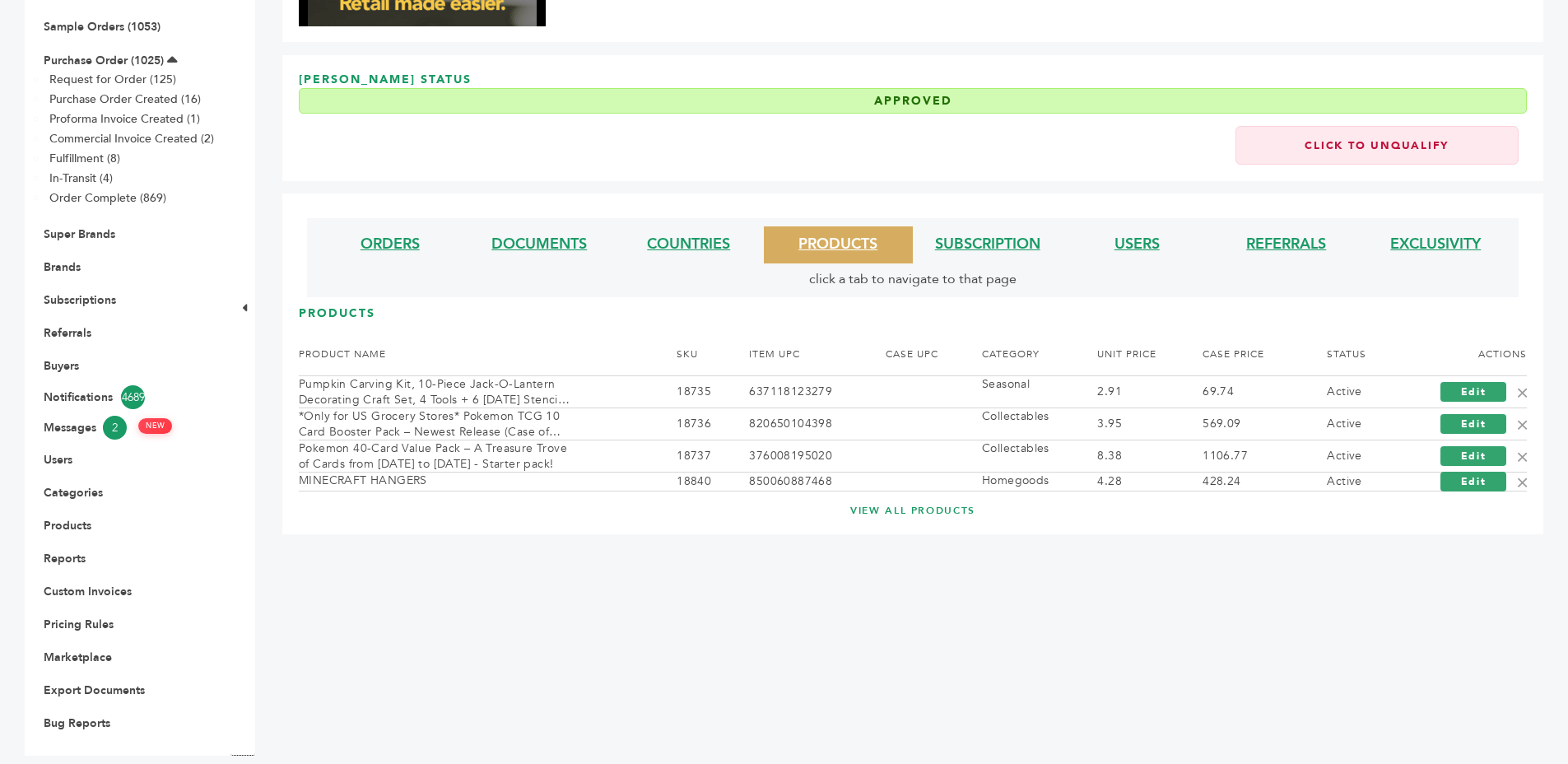
click at [906, 504] on link "VIEW ALL PRODUCTS" at bounding box center [913, 510] width 1162 height 14
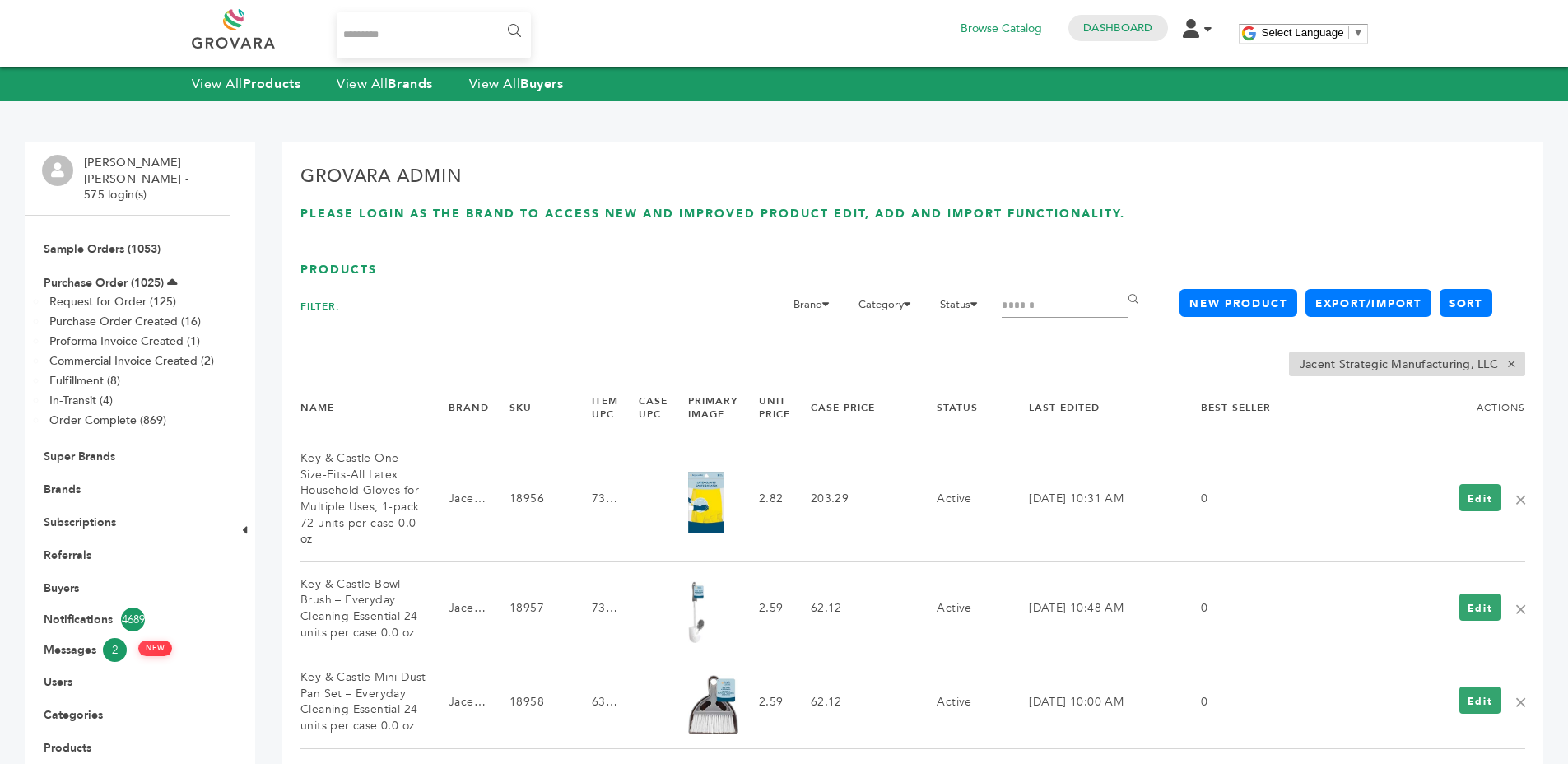
click at [1072, 311] on input "Search" at bounding box center [1065, 306] width 126 height 23
click at [1024, 300] on input "Search" at bounding box center [1065, 306] width 126 height 23
click at [1021, 312] on input "Search" at bounding box center [1065, 306] width 126 height 23
type input "*****"
click at [1118, 283] on input "******" at bounding box center [1136, 299] width 37 height 33
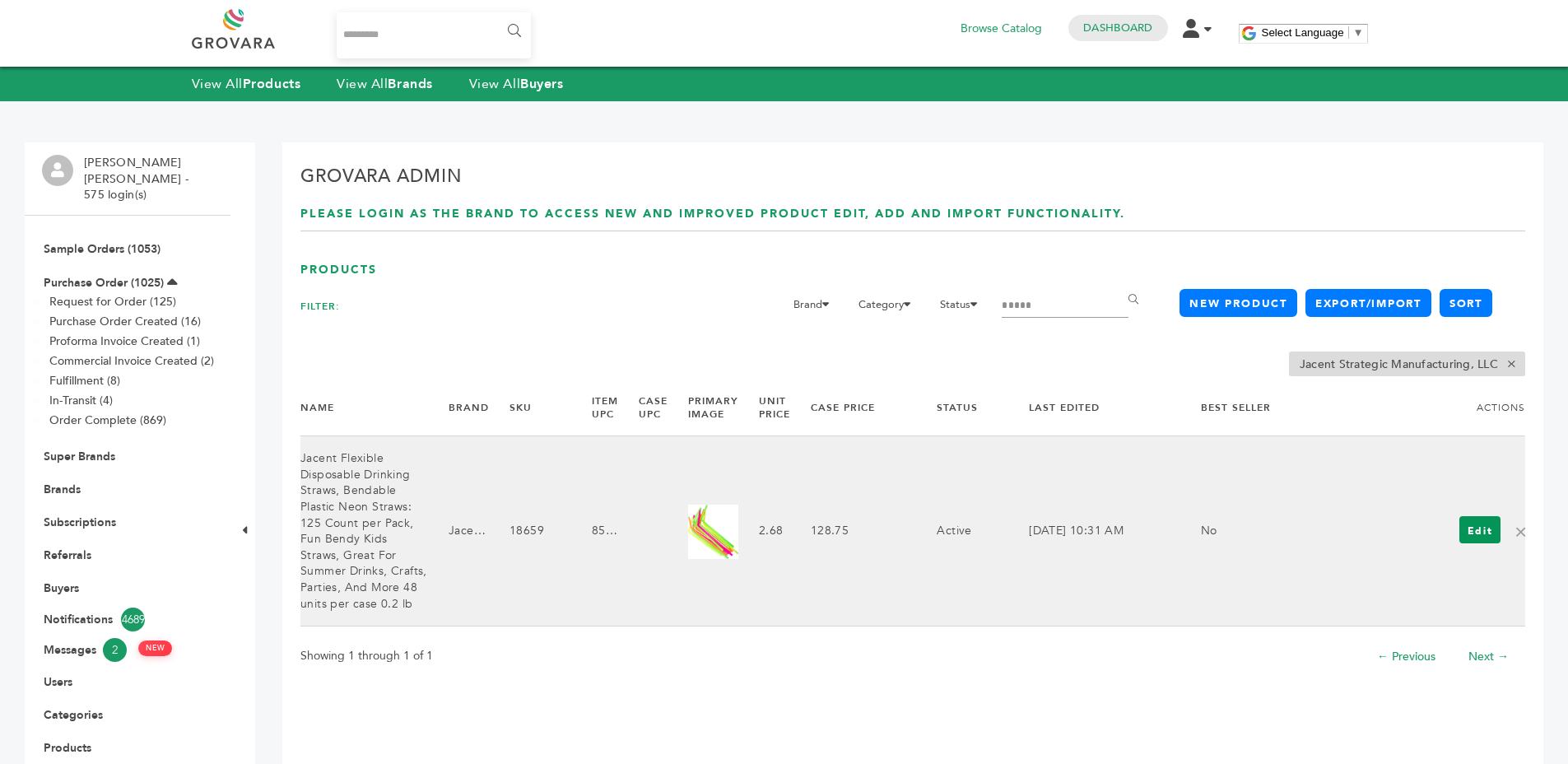
click at [1479, 534] on link "Edit" at bounding box center [1481, 529] width 42 height 28
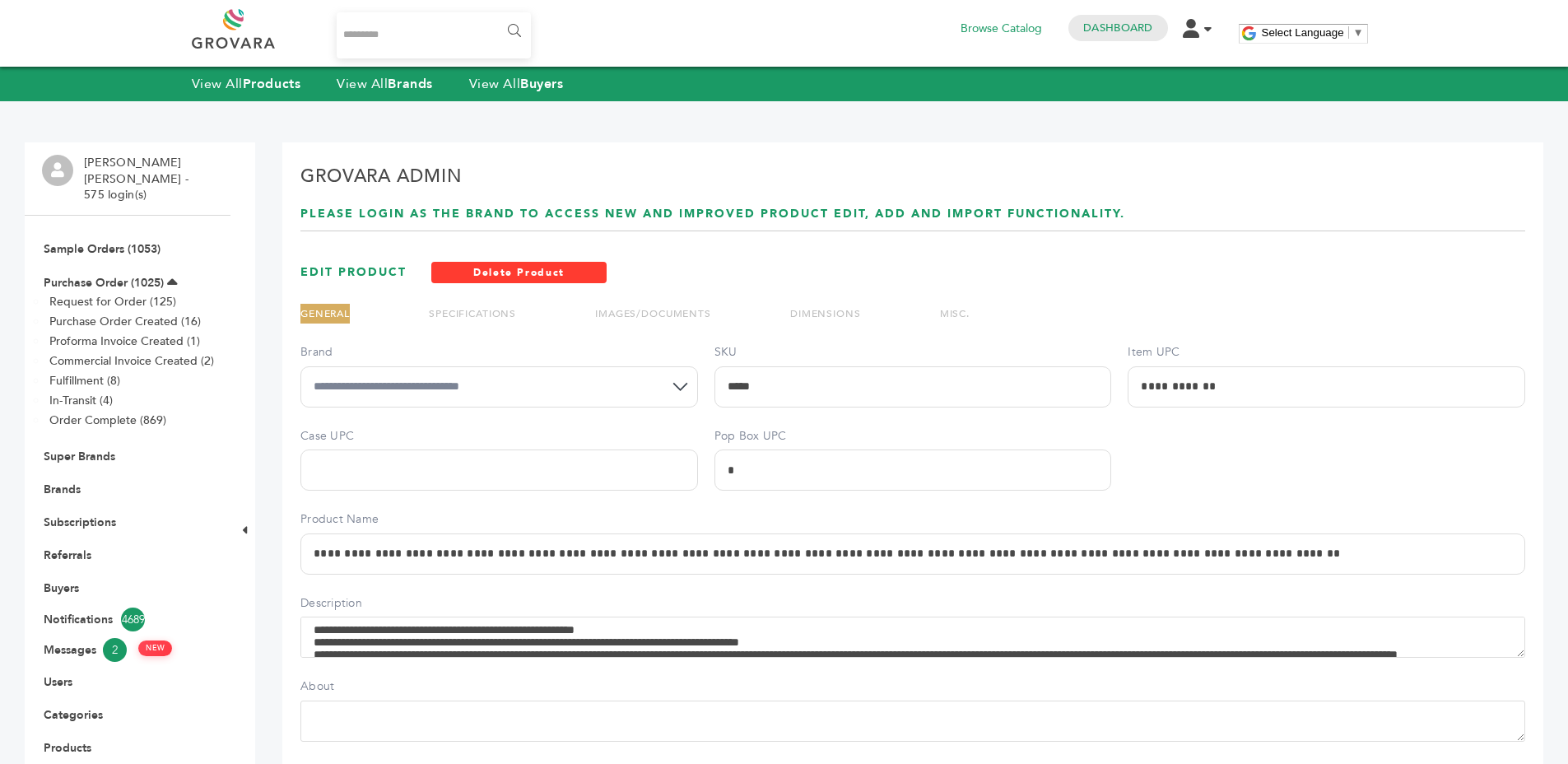
click at [469, 311] on link "SPECIFICATIONS" at bounding box center [473, 314] width 87 height 13
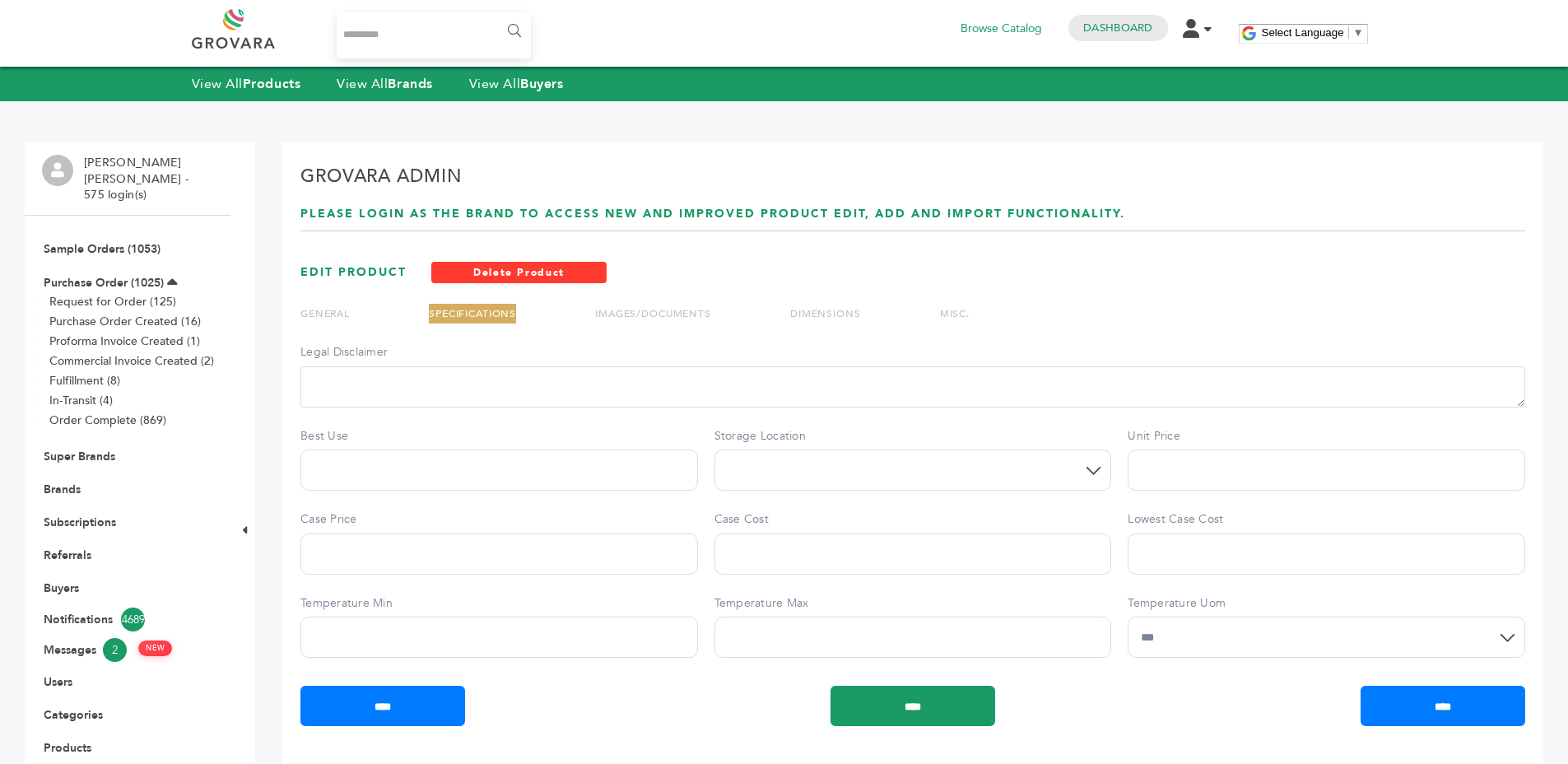
click at [708, 502] on div "**********" at bounding box center [913, 506] width 1225 height 325
click at [68, 482] on link "Brands" at bounding box center [62, 489] width 37 height 15
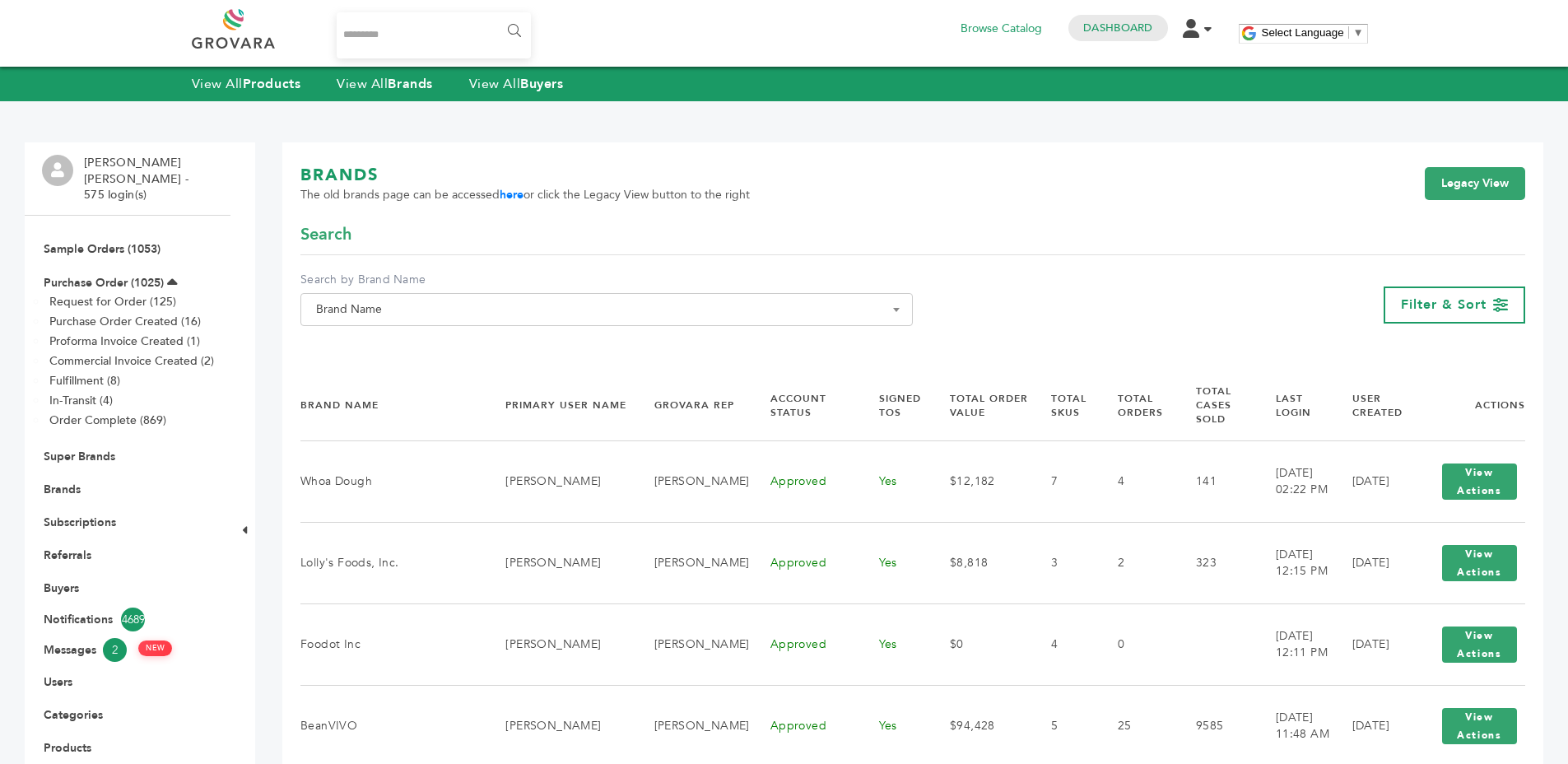
click at [517, 295] on span "Brand Name" at bounding box center [606, 310] width 613 height 33
click at [507, 326] on span at bounding box center [606, 339] width 611 height 28
click at [509, 344] on input "Search" at bounding box center [607, 340] width 604 height 21
type input "*****"
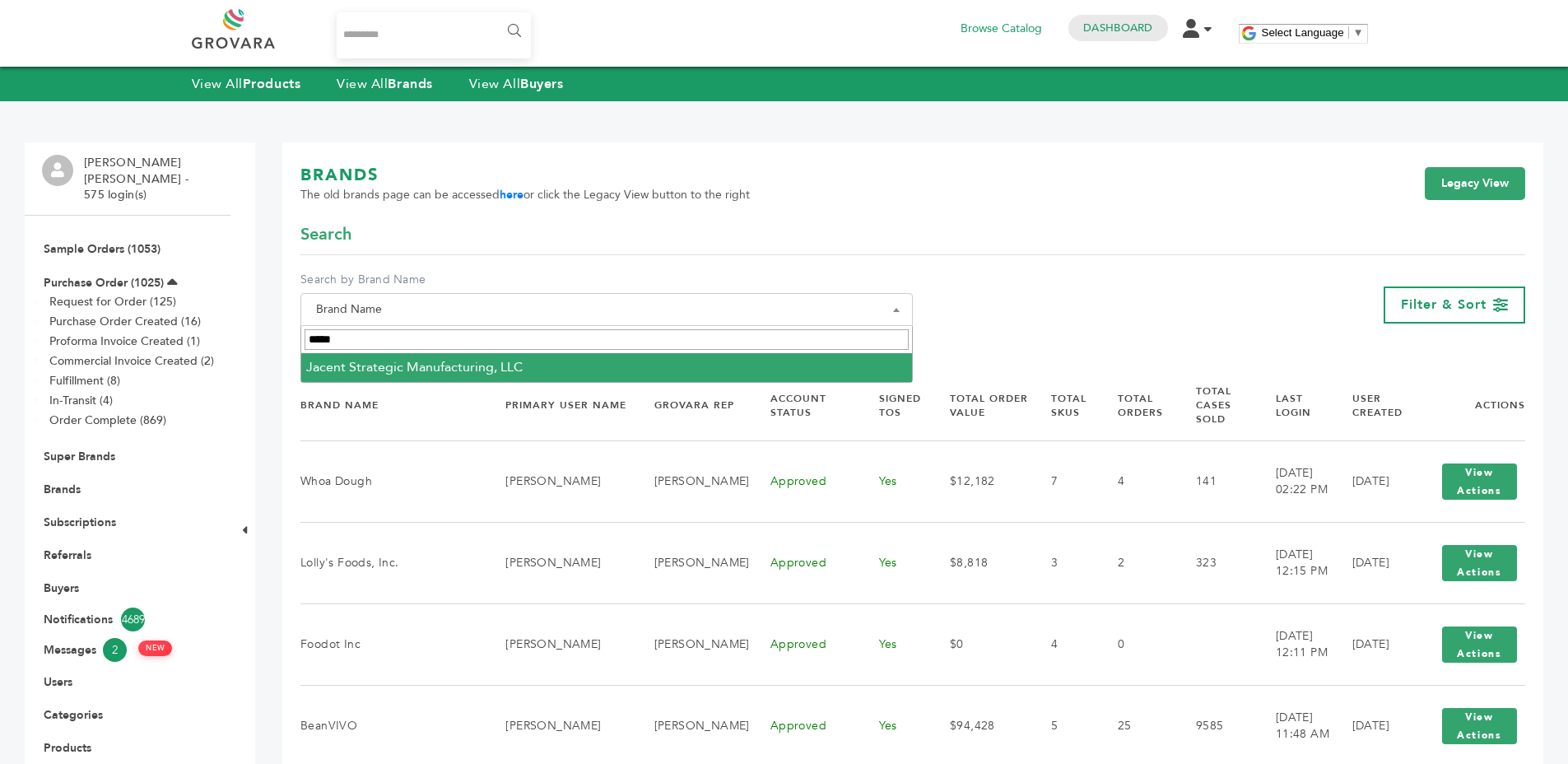
select select "**********"
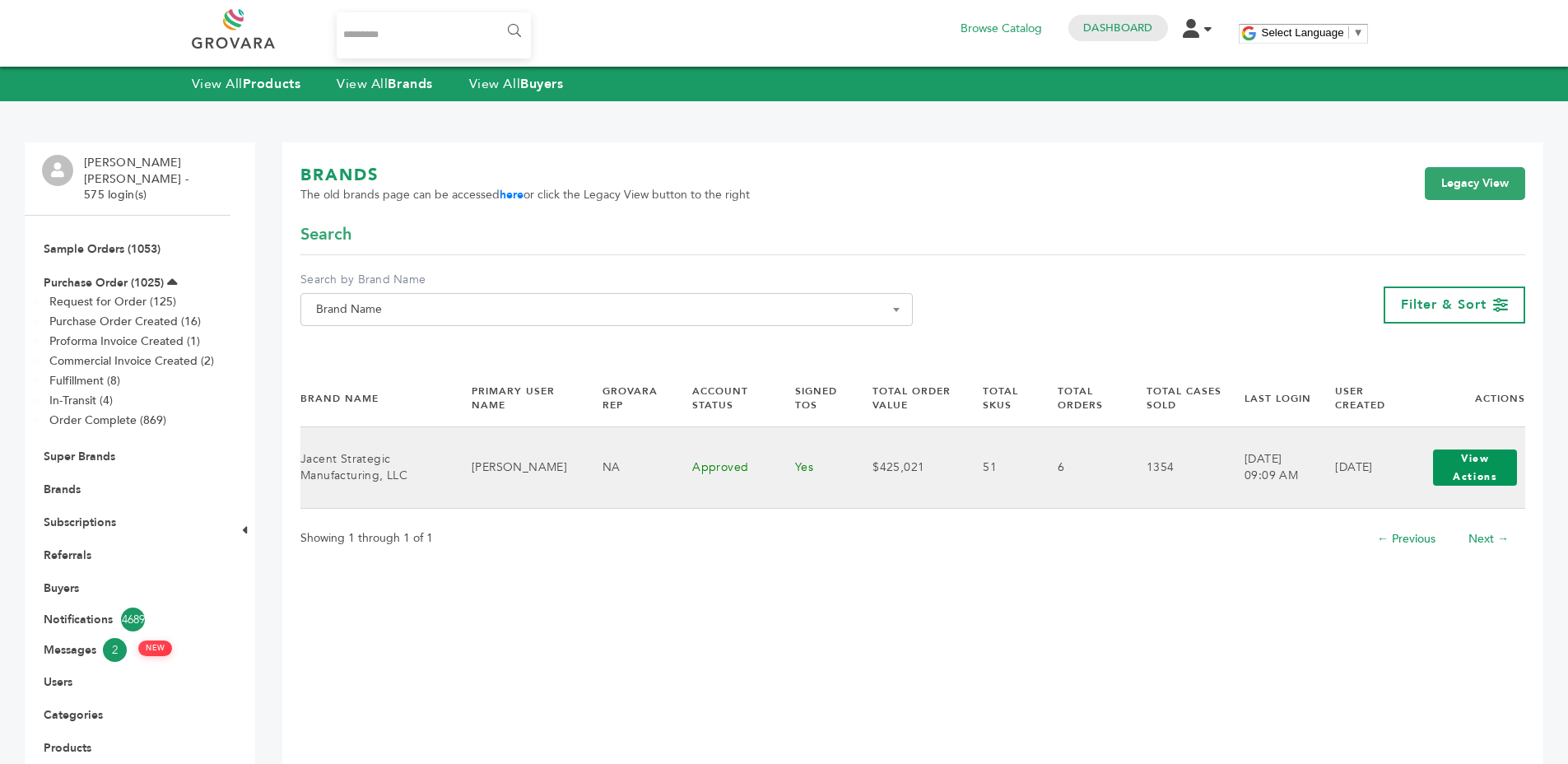
click at [1475, 456] on button "View Actions" at bounding box center [1475, 468] width 84 height 36
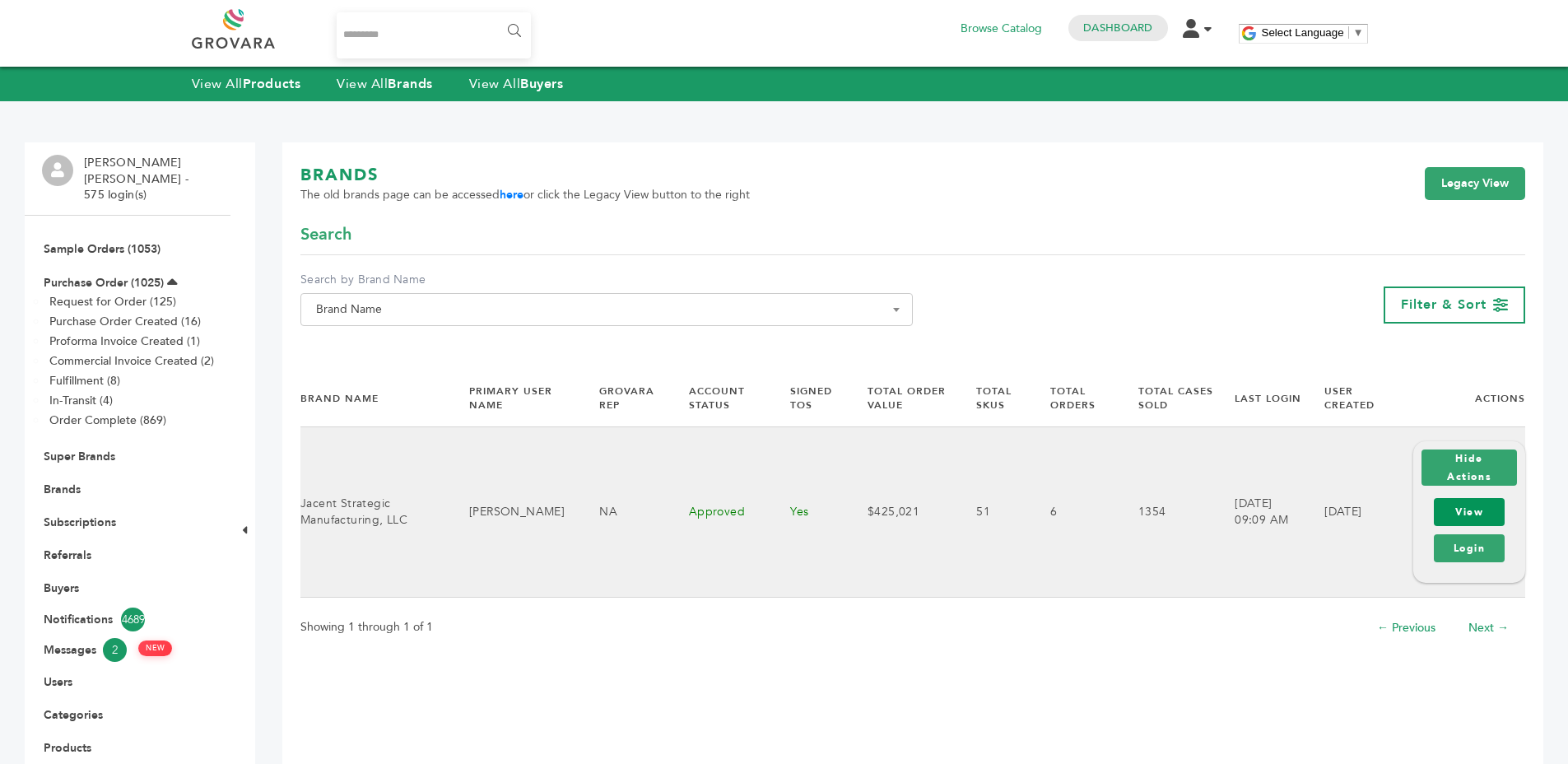
click at [1473, 512] on link "View" at bounding box center [1469, 511] width 71 height 28
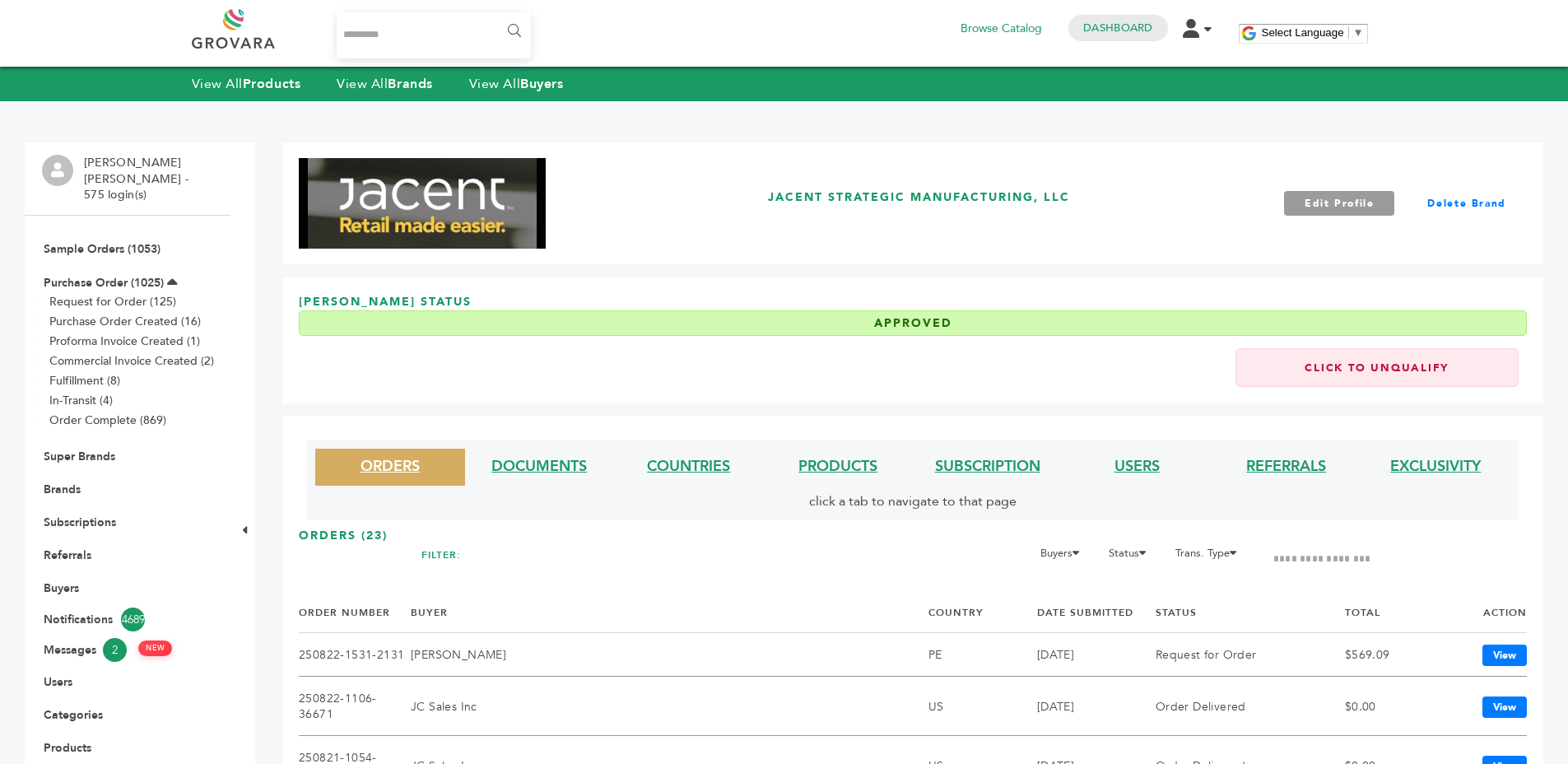
click at [837, 452] on li "PRODUCTS" at bounding box center [839, 467] width 150 height 37
click at [838, 464] on link "PRODUCTS" at bounding box center [838, 467] width 79 height 21
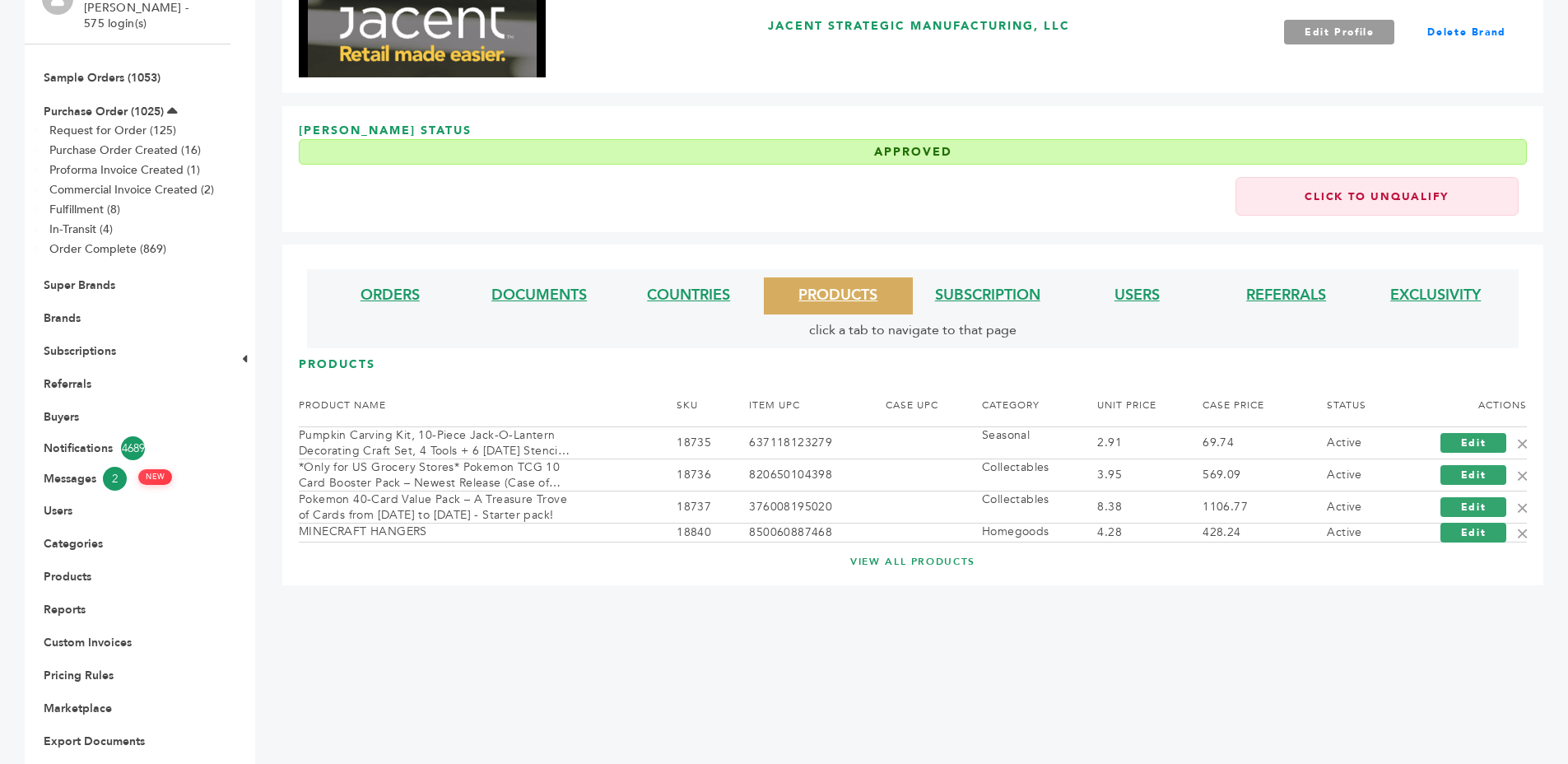
scroll to position [222, 0]
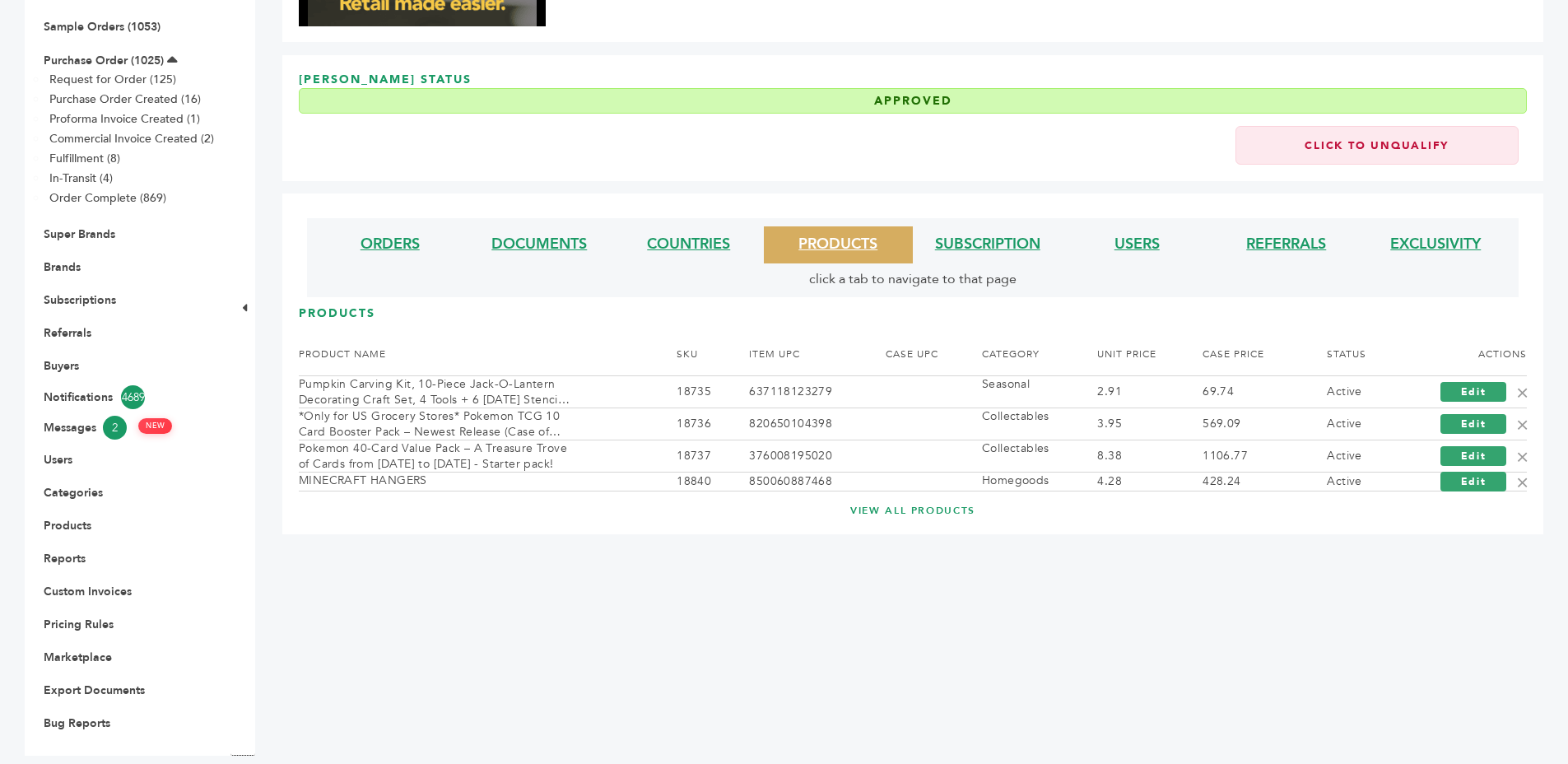
click at [905, 514] on link "VIEW ALL PRODUCTS" at bounding box center [913, 510] width 1162 height 14
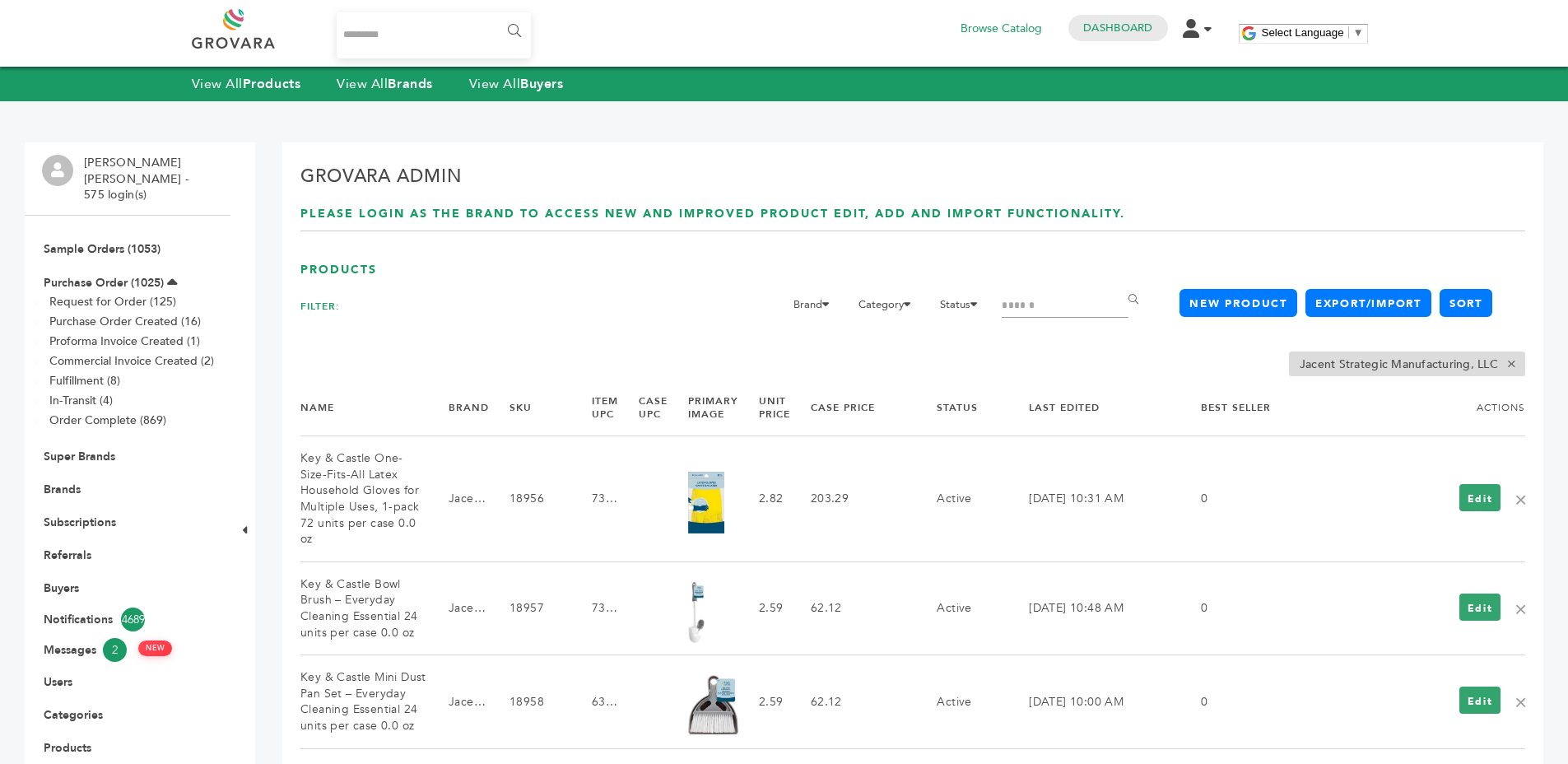
click at [1008, 308] on input "Search" at bounding box center [1065, 306] width 126 height 23
type input "*******"
click at [1118, 283] on input "******" at bounding box center [1136, 299] width 37 height 33
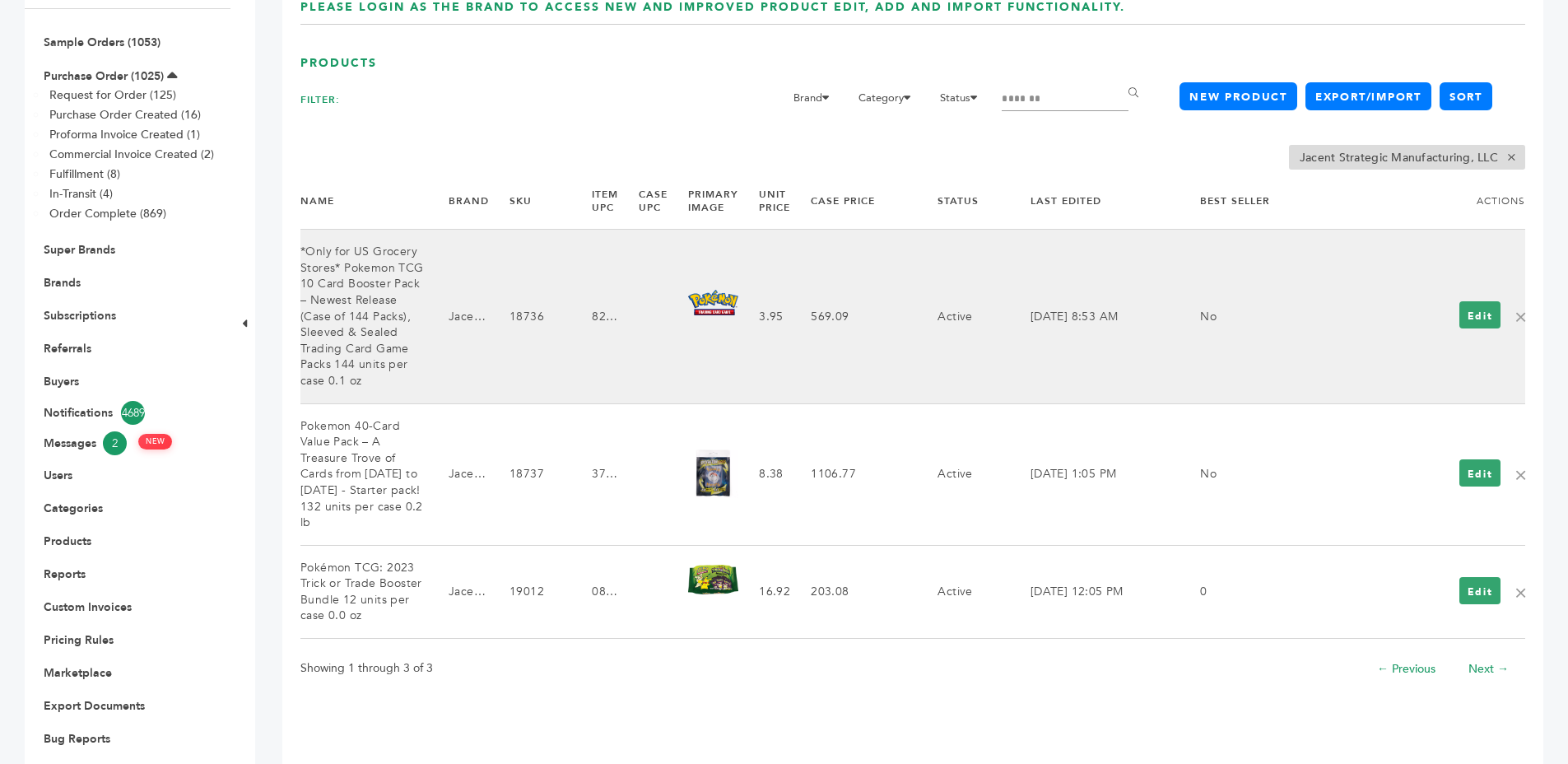
scroll to position [207, 0]
click at [1485, 308] on link "Edit" at bounding box center [1481, 314] width 42 height 28
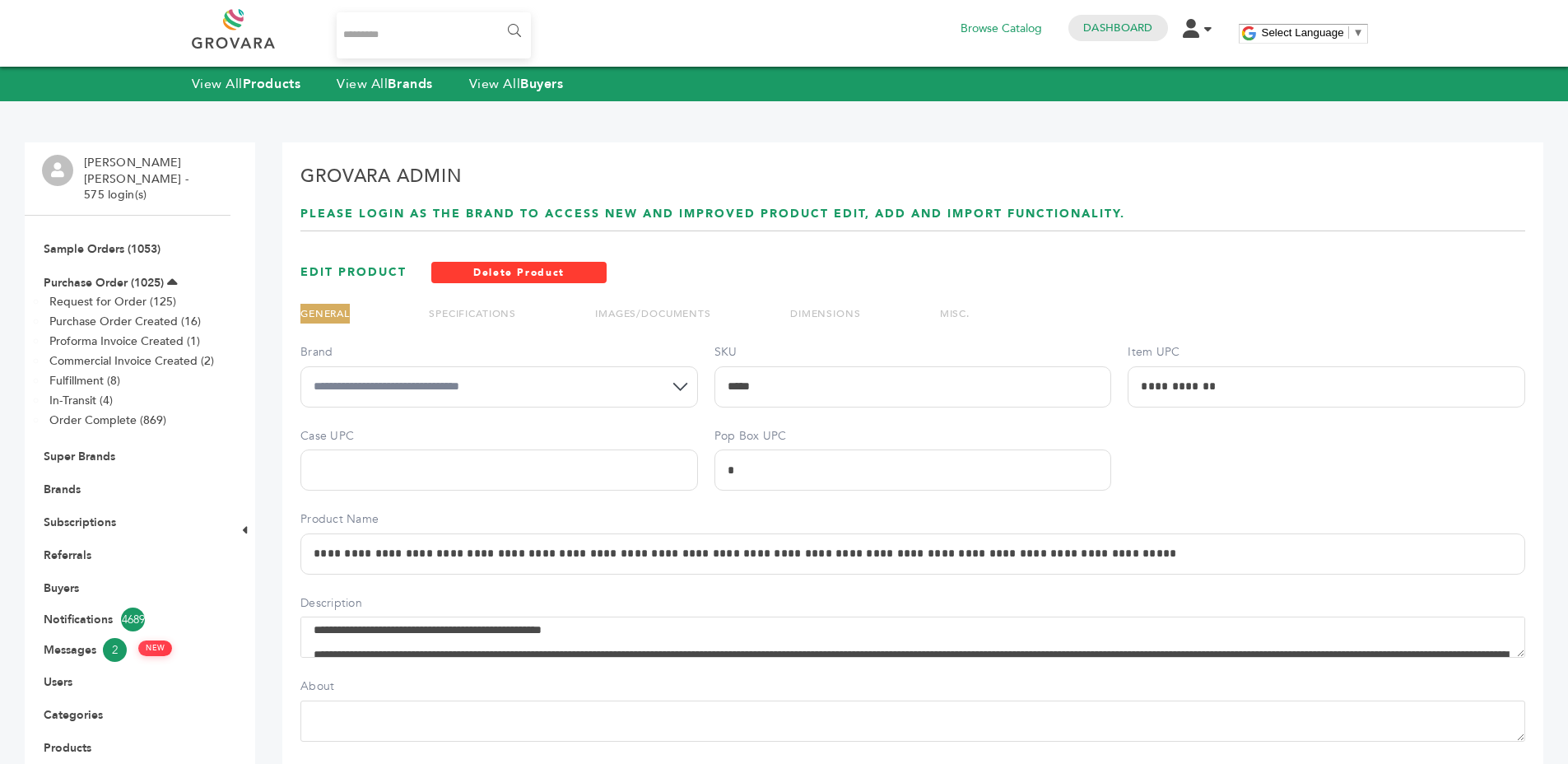
click at [507, 311] on link "SPECIFICATIONS" at bounding box center [473, 314] width 87 height 13
click at [441, 305] on li "SPECIFICATIONS" at bounding box center [473, 314] width 87 height 20
click at [443, 307] on link "SPECIFICATIONS" at bounding box center [473, 314] width 87 height 13
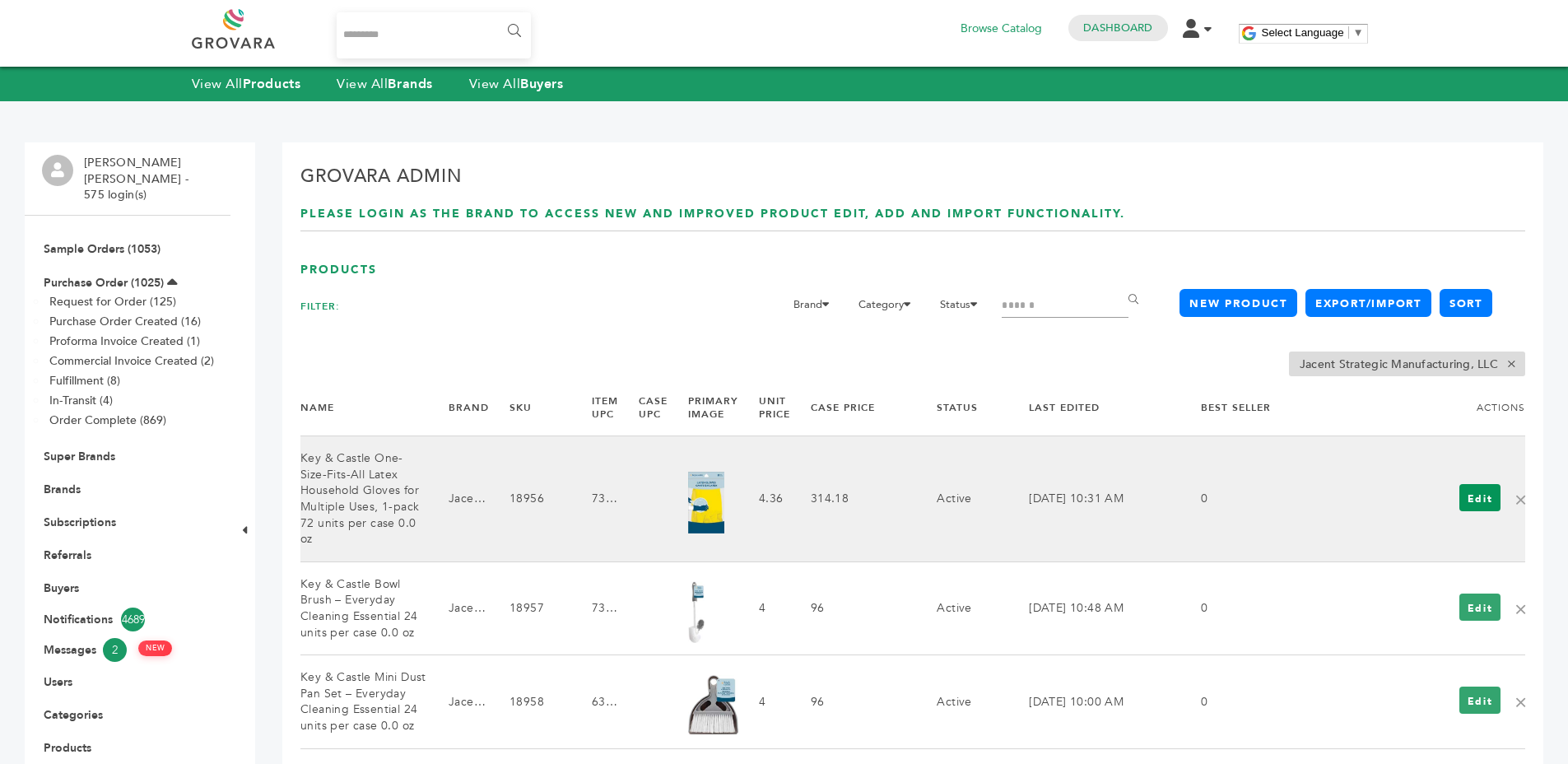
click at [1478, 502] on link "Edit" at bounding box center [1481, 498] width 42 height 28
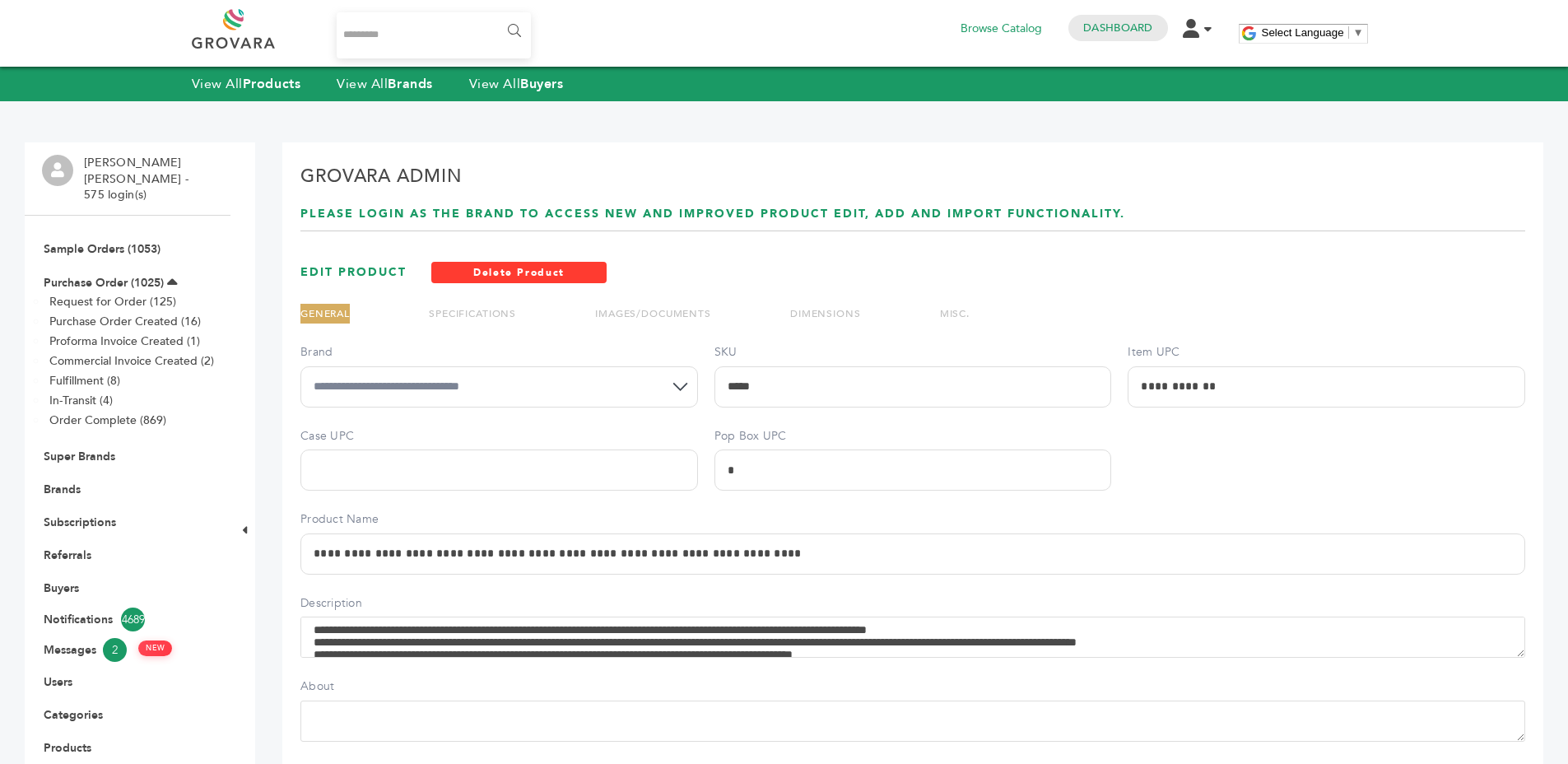
click at [498, 313] on link "SPECIFICATIONS" at bounding box center [473, 314] width 87 height 13
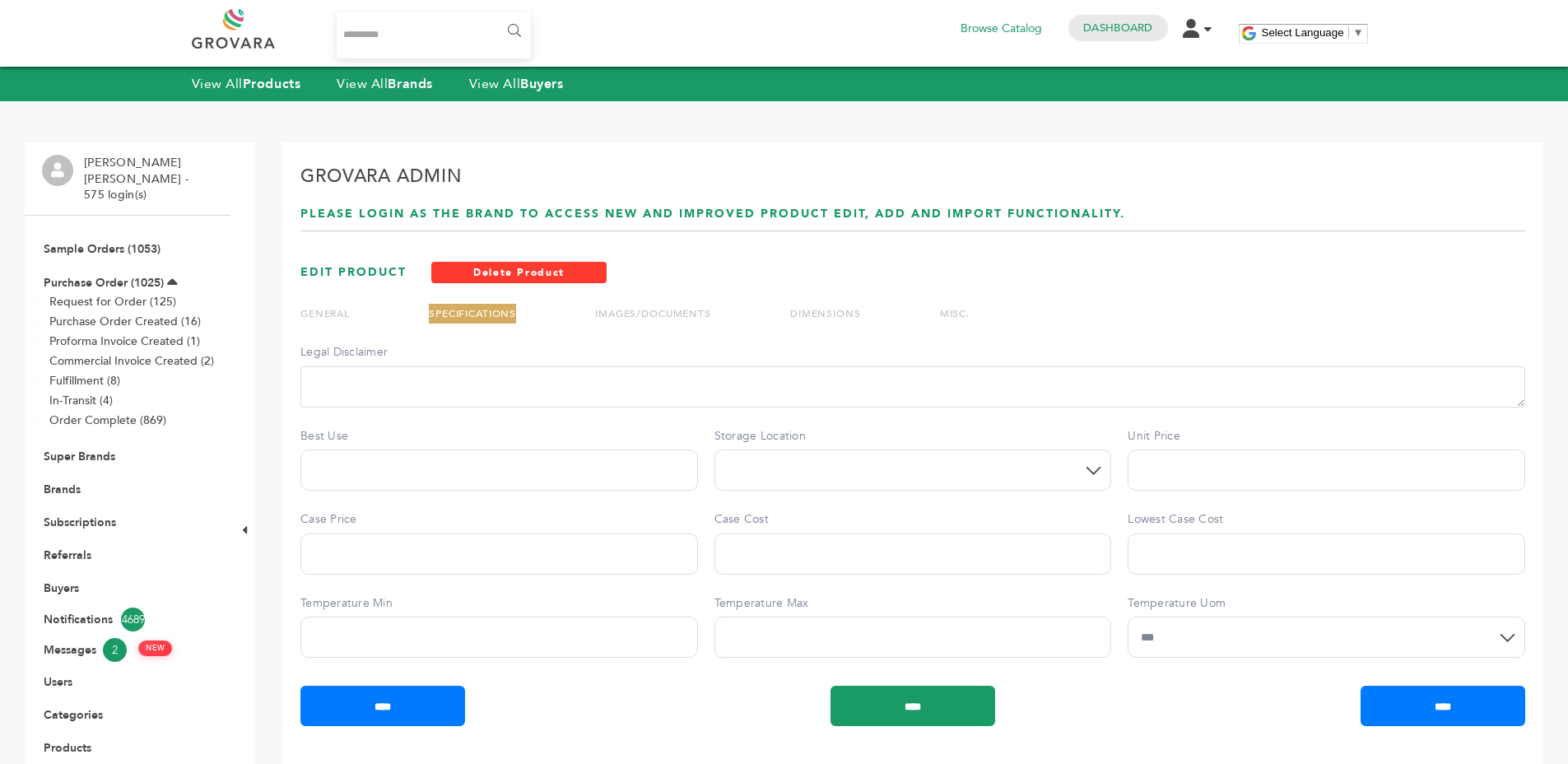
scroll to position [222, 0]
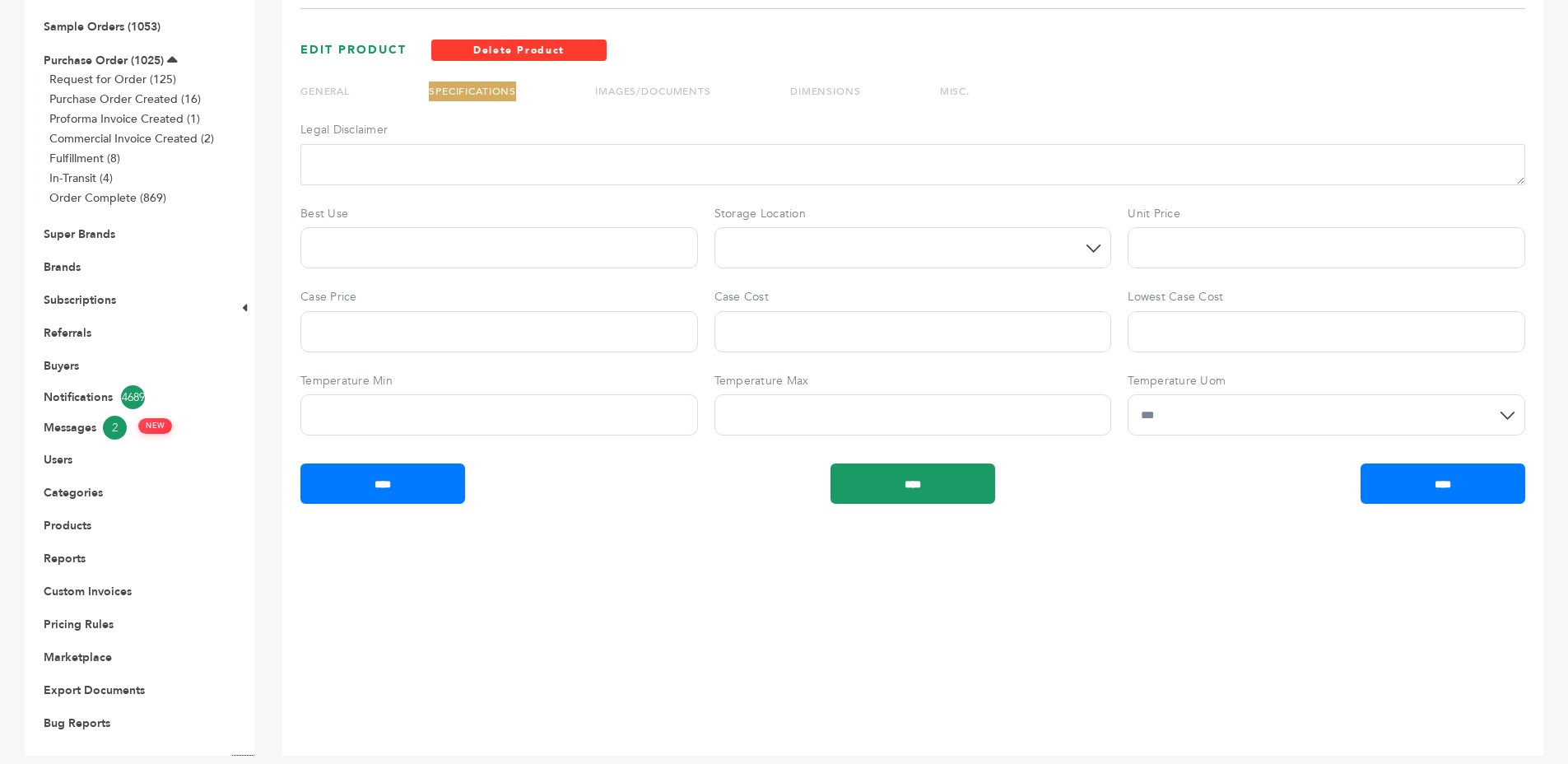
click at [707, 355] on div "**********" at bounding box center [913, 284] width 1225 height 325
drag, startPoint x: 1127, startPoint y: 216, endPoint x: 1155, endPoint y: 353, distance: 139.8
click at [1155, 353] on div "**********" at bounding box center [913, 284] width 1225 height 325
copy div "Unit Price Case Price Case Cost Lowest Case Cost"
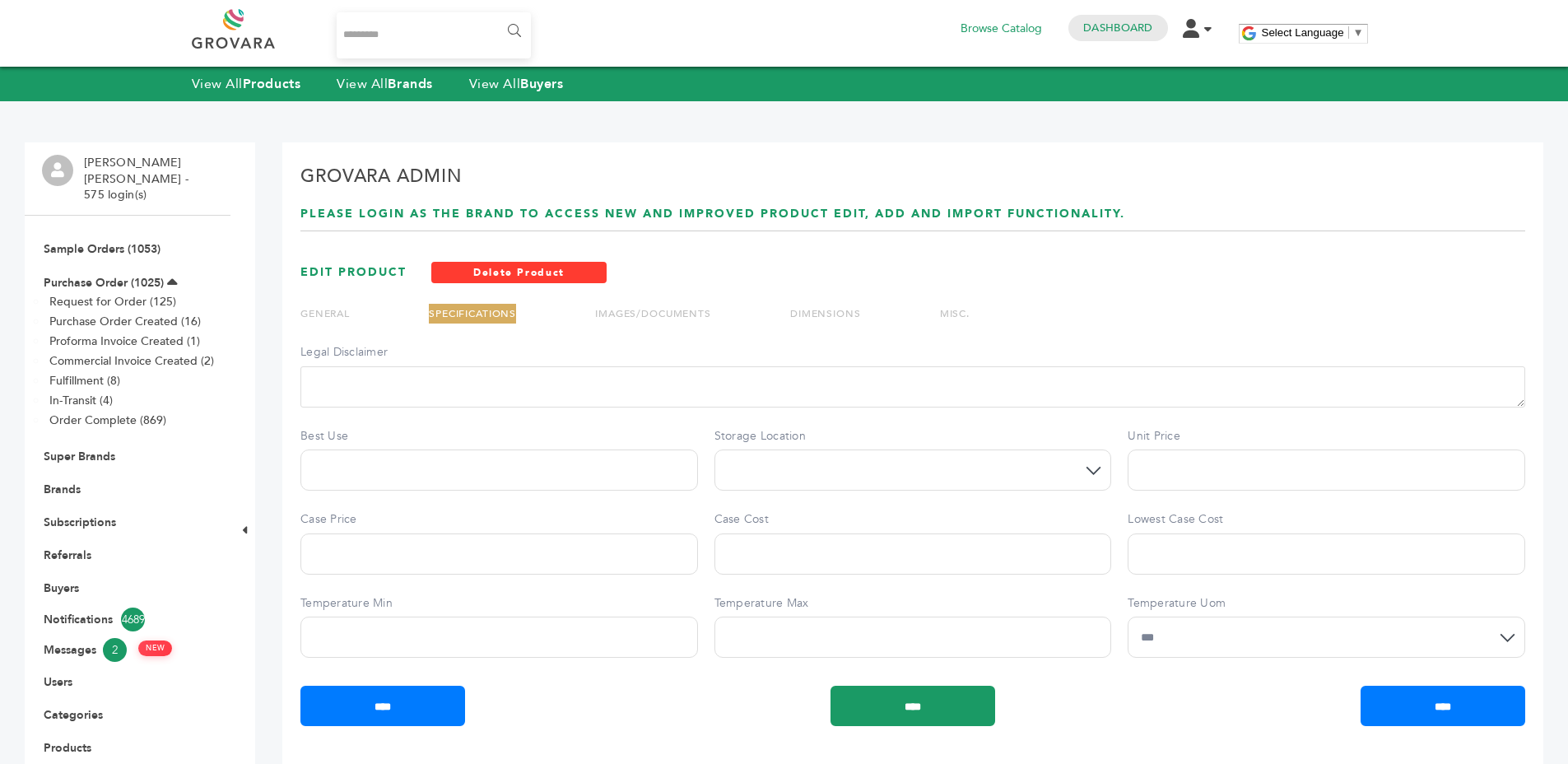
click at [424, 36] on input "Search..." at bounding box center [433, 35] width 195 height 47
type input "*******"
click at [495, 15] on input "******" at bounding box center [513, 31] width 37 height 33
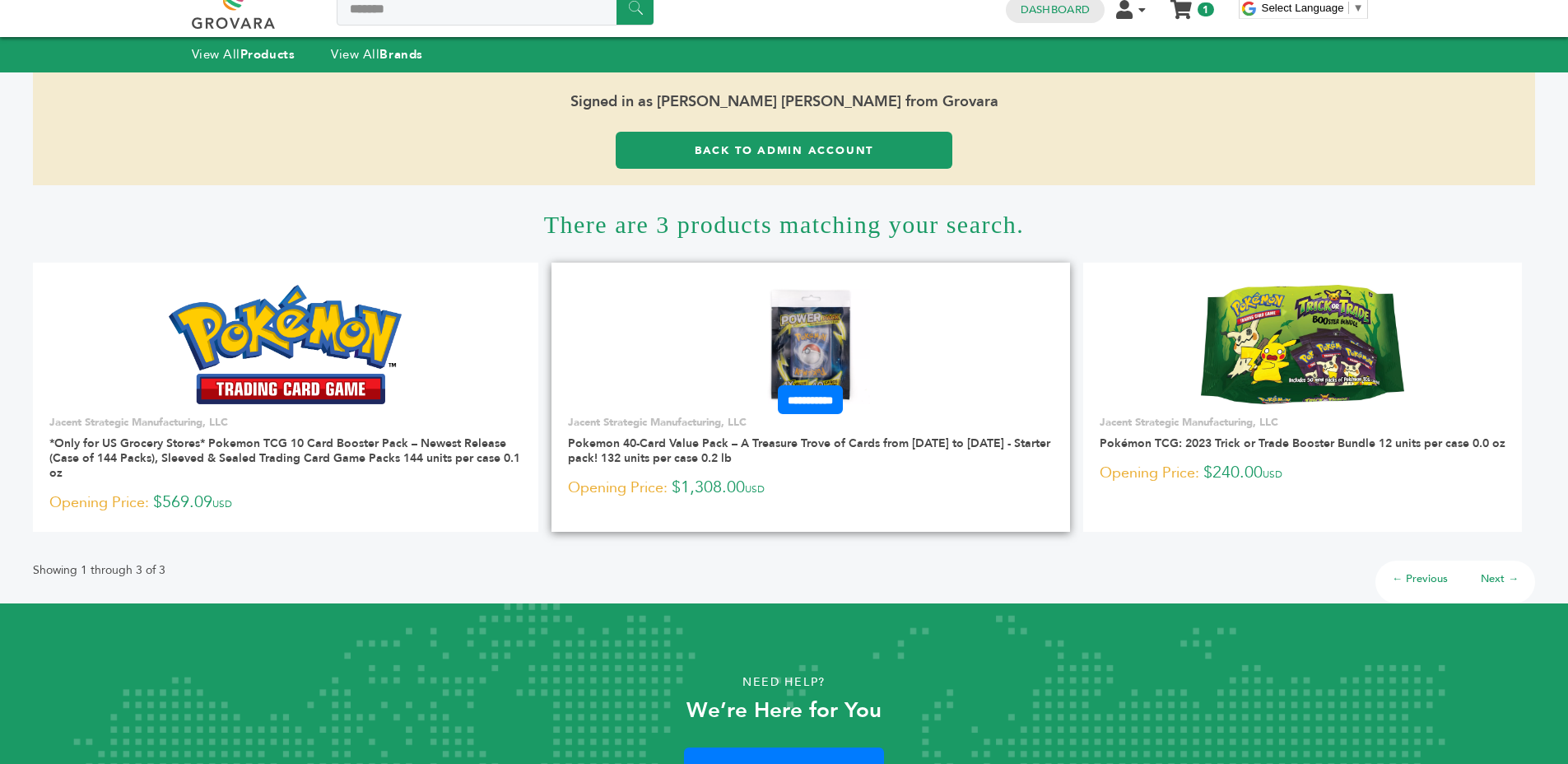
scroll to position [29, 0]
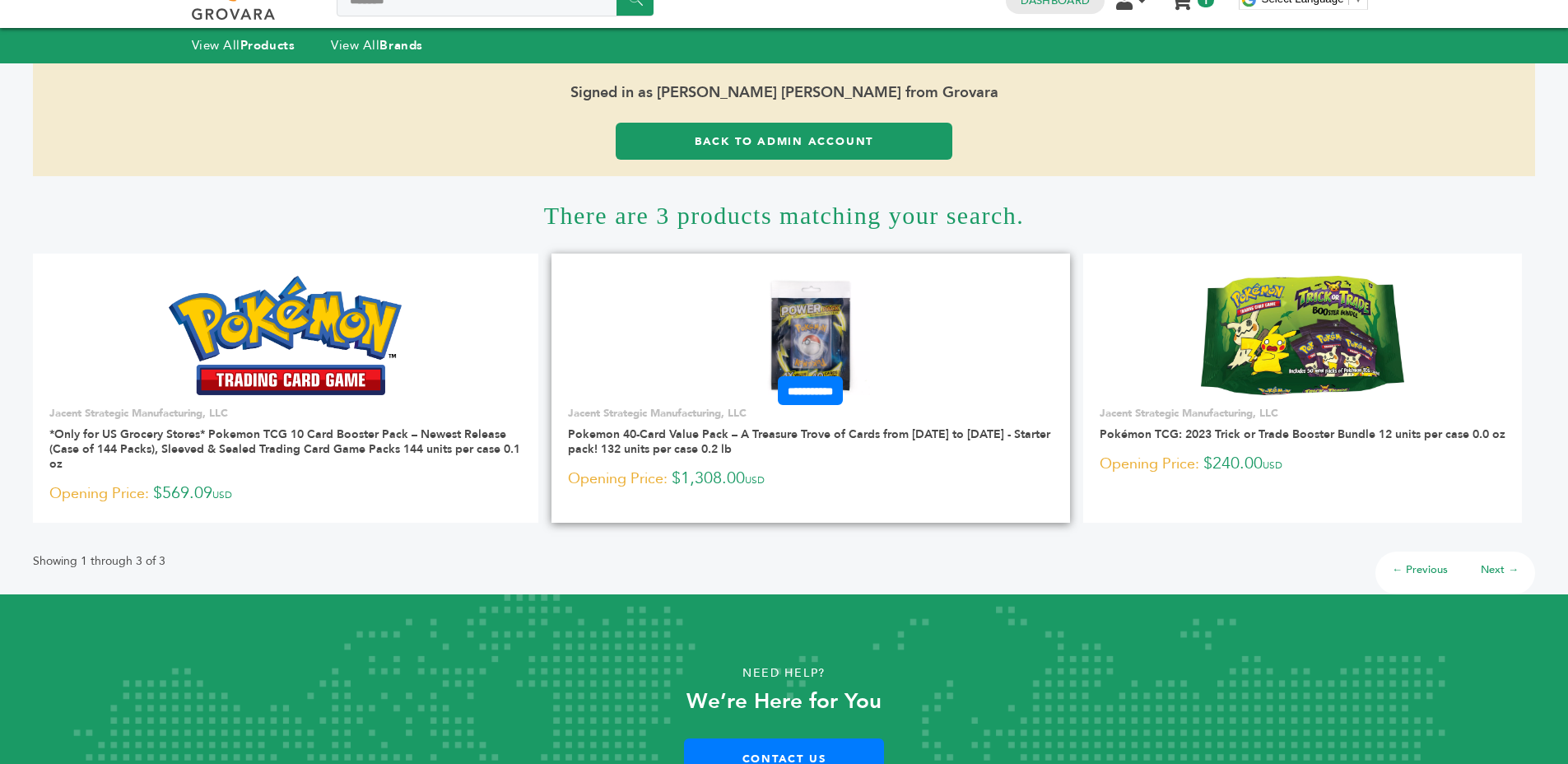
click at [879, 353] on link at bounding box center [811, 335] width 520 height 140
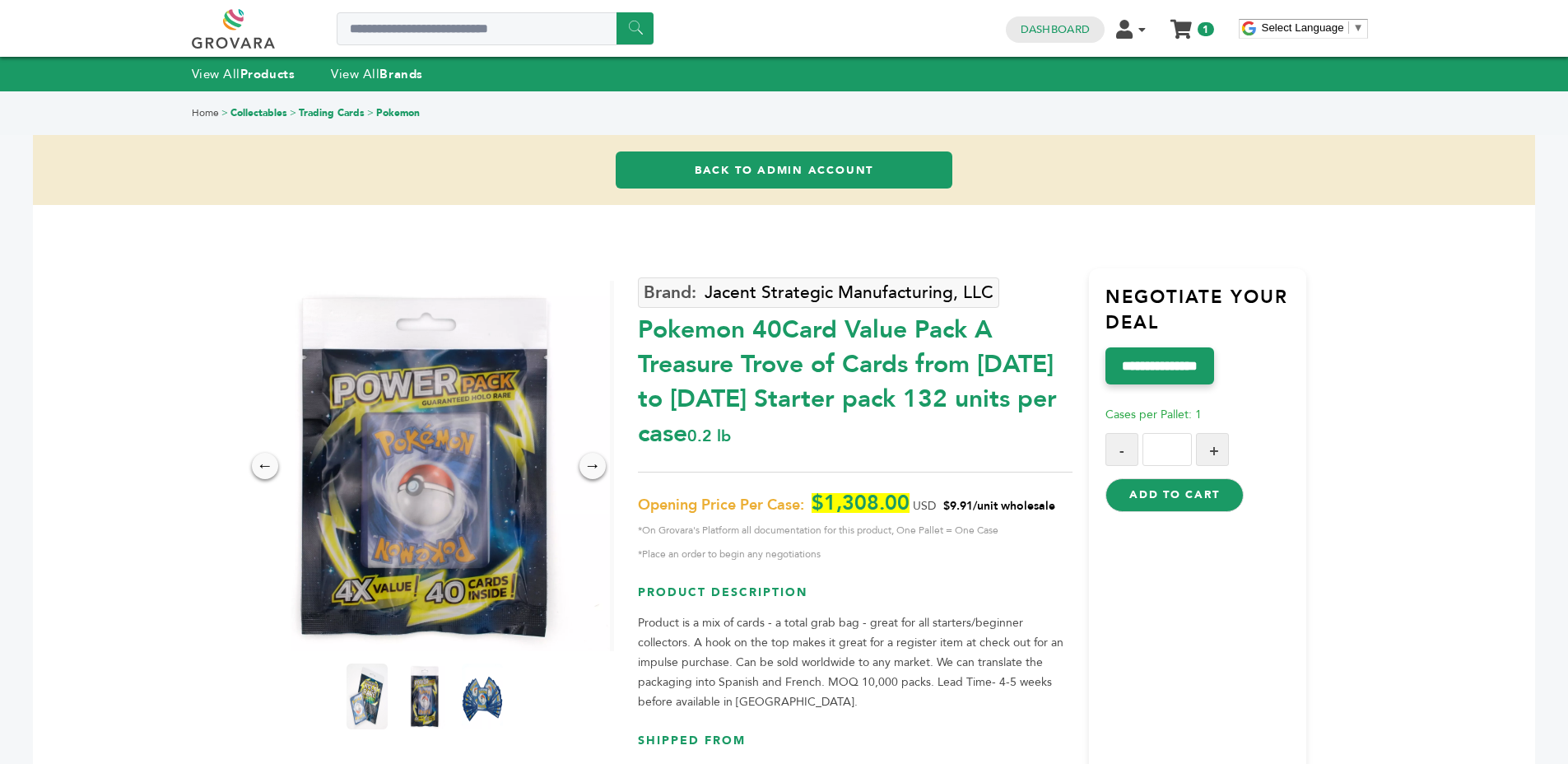
click at [882, 379] on div "Pokemon 40Card Value Pack A Treasure Trove of Cards from [DATE] to [DATE] Start…" at bounding box center [856, 378] width 435 height 146
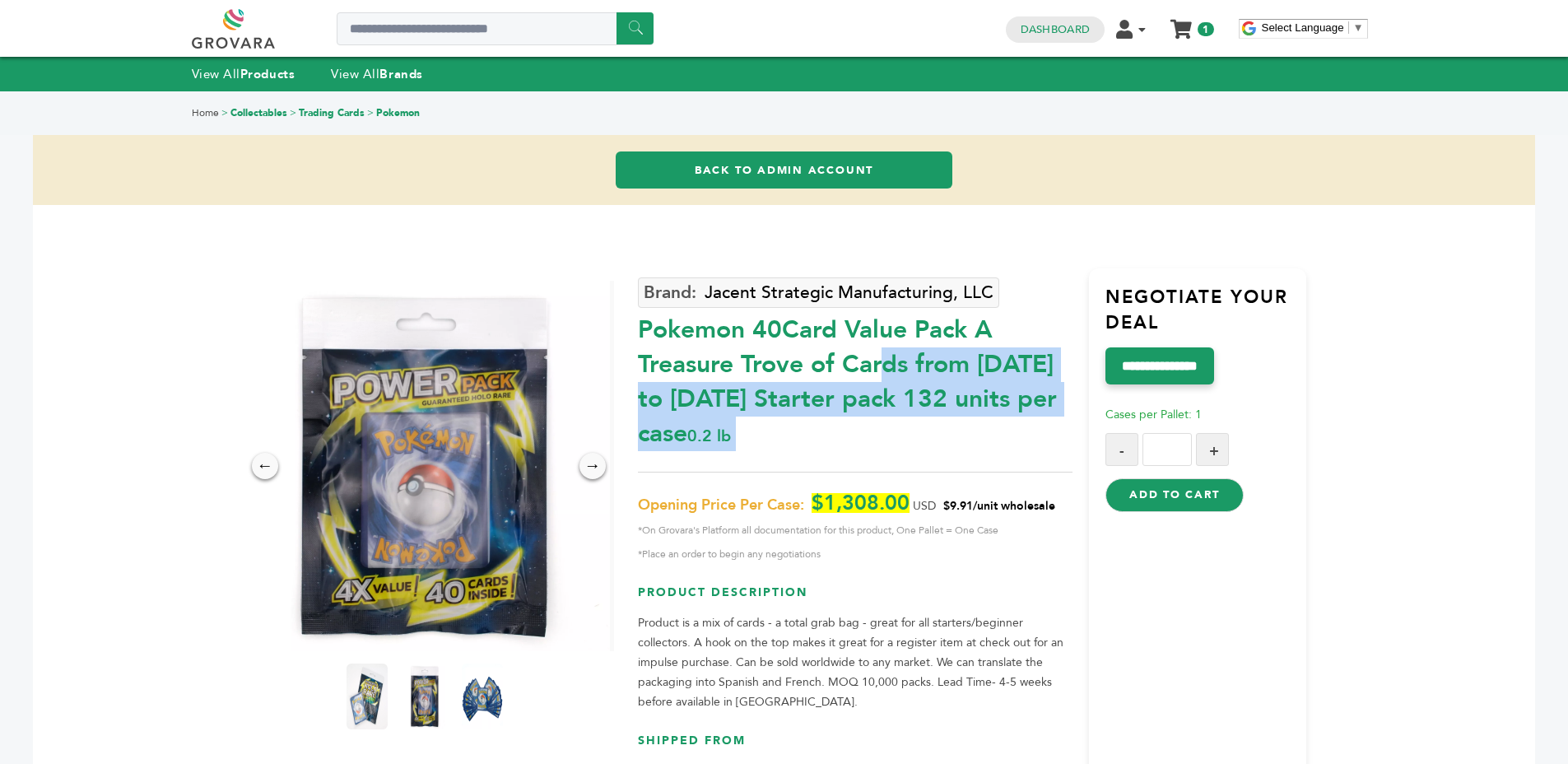
click at [882, 379] on div "Pokemon 40Card Value Pack A Treasure Trove of Cards from [DATE] to [DATE] Start…" at bounding box center [856, 378] width 435 height 146
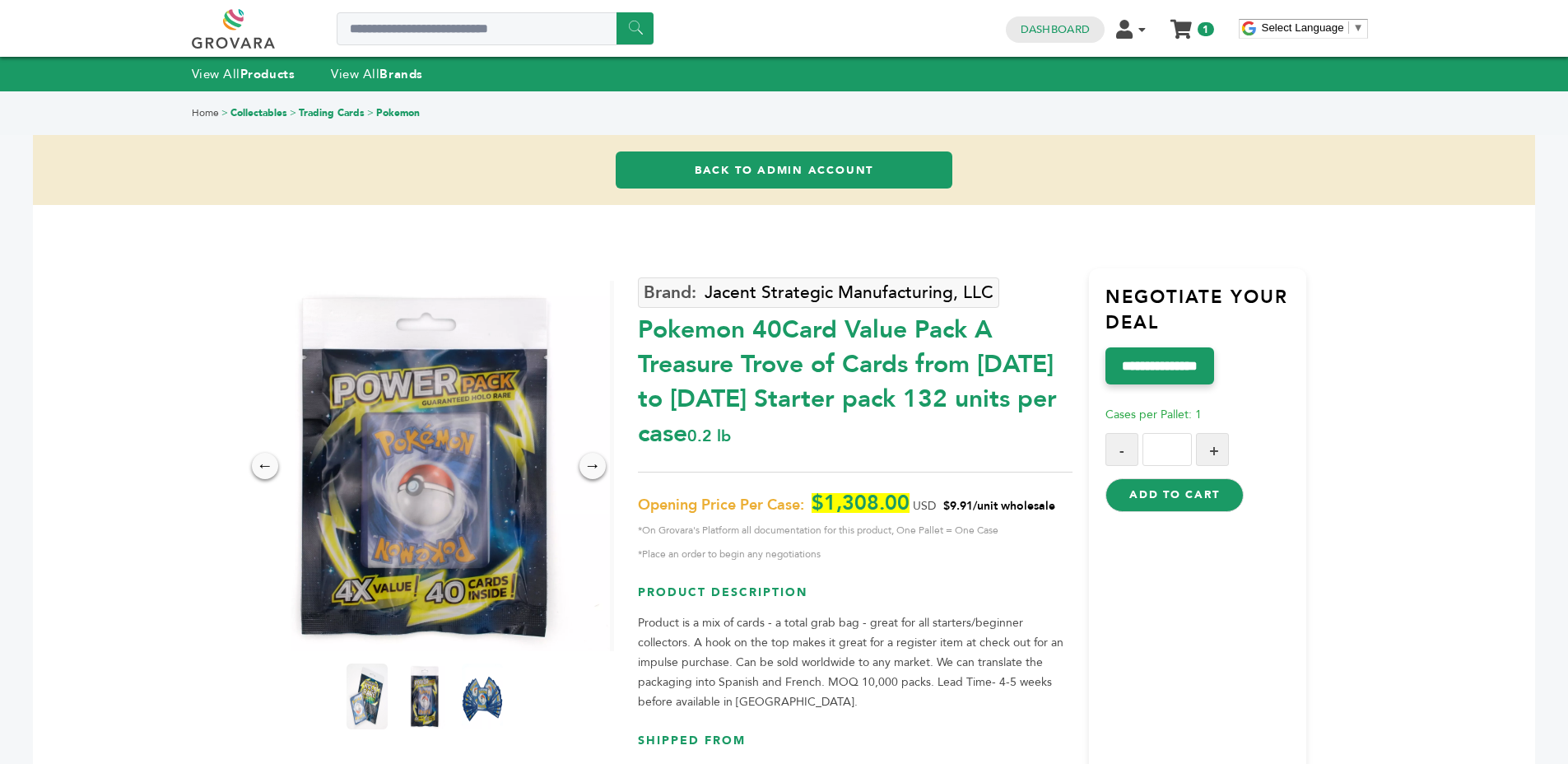
click at [847, 452] on div "Jacent Strategic Manufacturing, LLC Pokemon 40Card Value Pack A Treasure Trove …" at bounding box center [856, 545] width 435 height 553
click at [897, 430] on div "Pokemon 40Card Value Pack A Treasure Trove of Cards from [DATE] to [DATE] Start…" at bounding box center [856, 378] width 435 height 146
click at [861, 405] on div "Pokemon 40Card Value Pack A Treasure Trove of Cards from [DATE] to [DATE] Start…" at bounding box center [856, 378] width 435 height 146
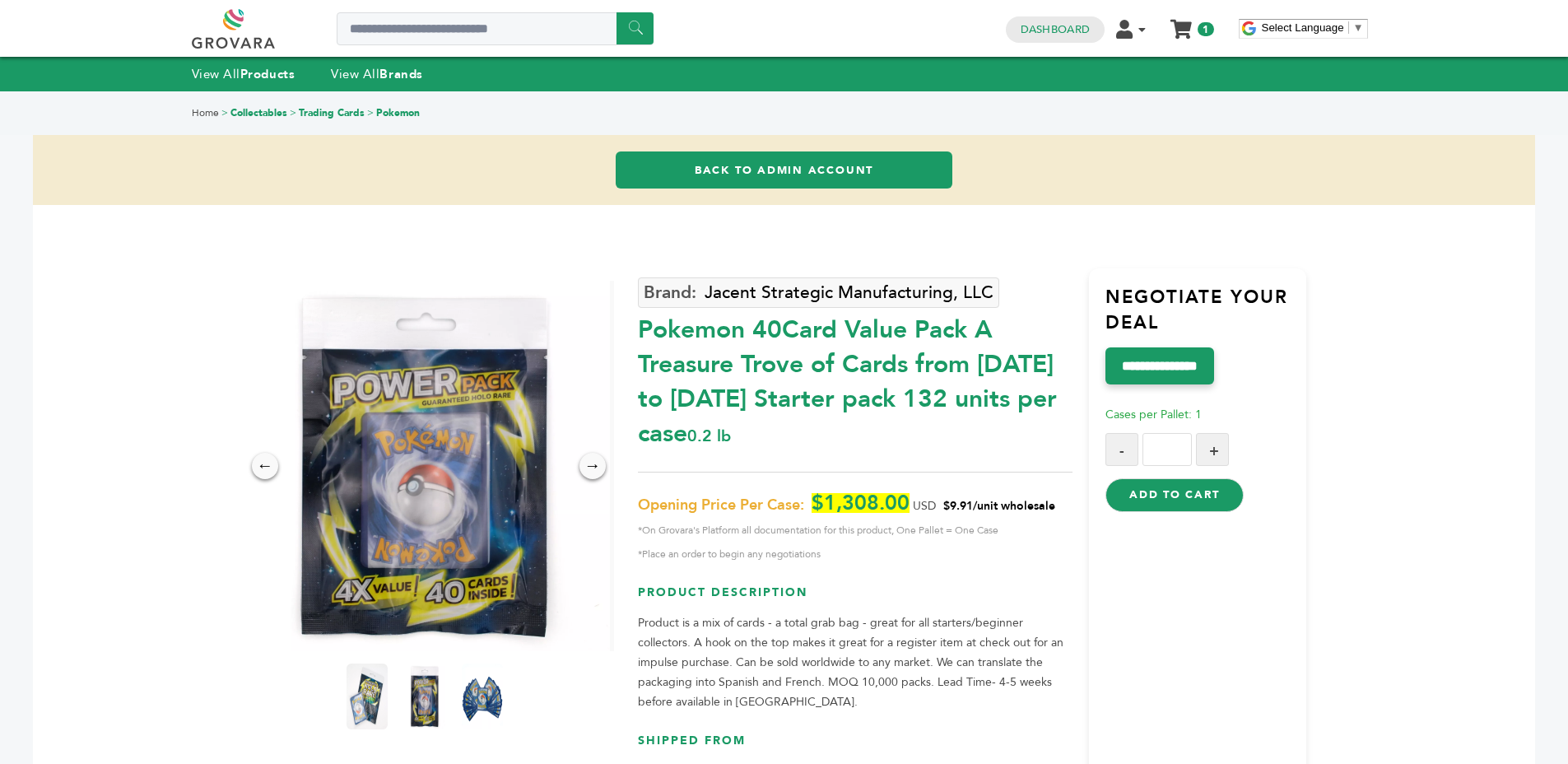
click at [861, 405] on div "Pokemon 40Card Value Pack A Treasure Trove of Cards from 1996 to 2024 Starter p…" at bounding box center [856, 378] width 435 height 146
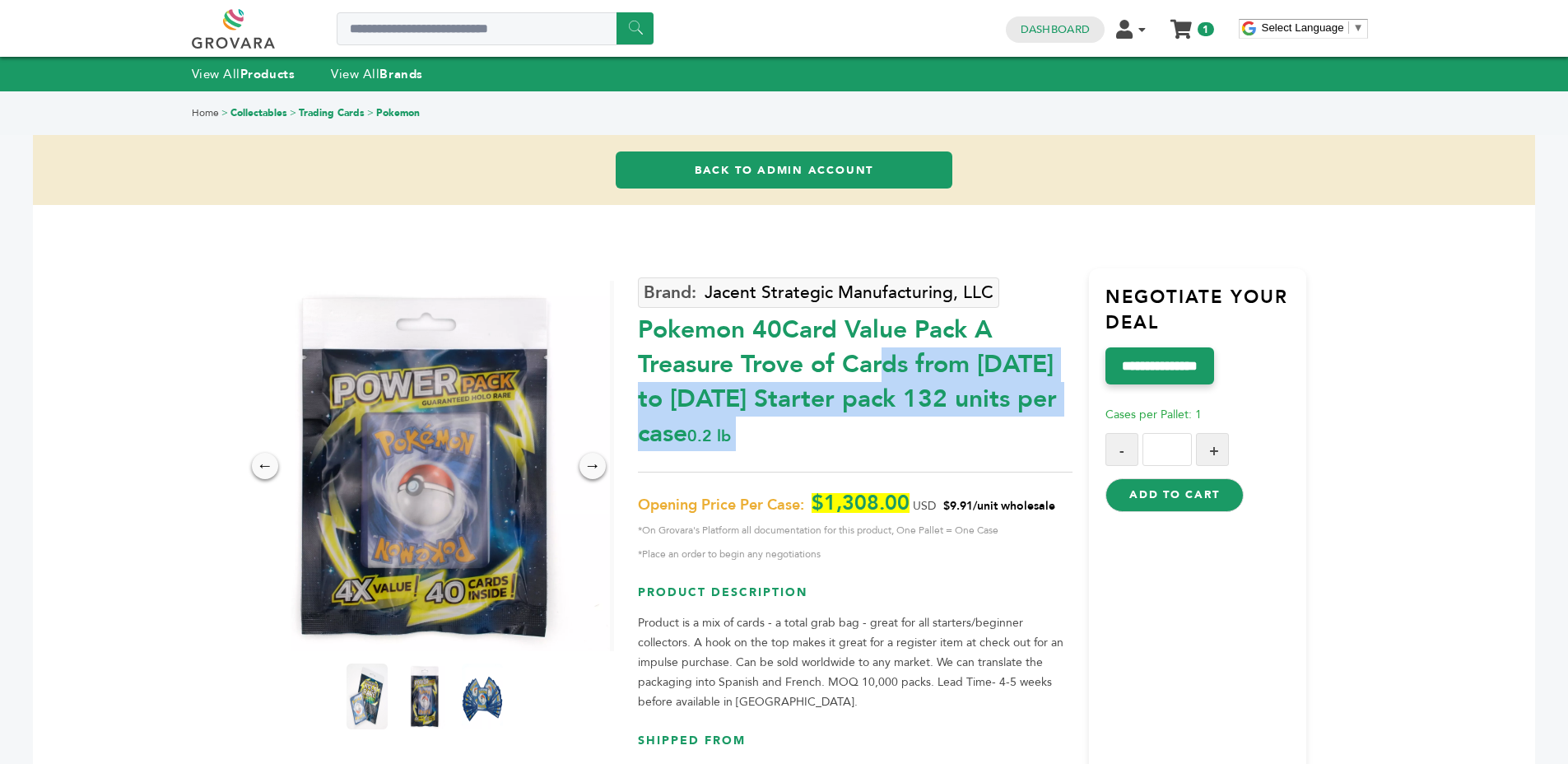
click at [861, 405] on div "Pokemon 40Card Value Pack A Treasure Trove of Cards from 1996 to 2024 Starter p…" at bounding box center [856, 378] width 435 height 146
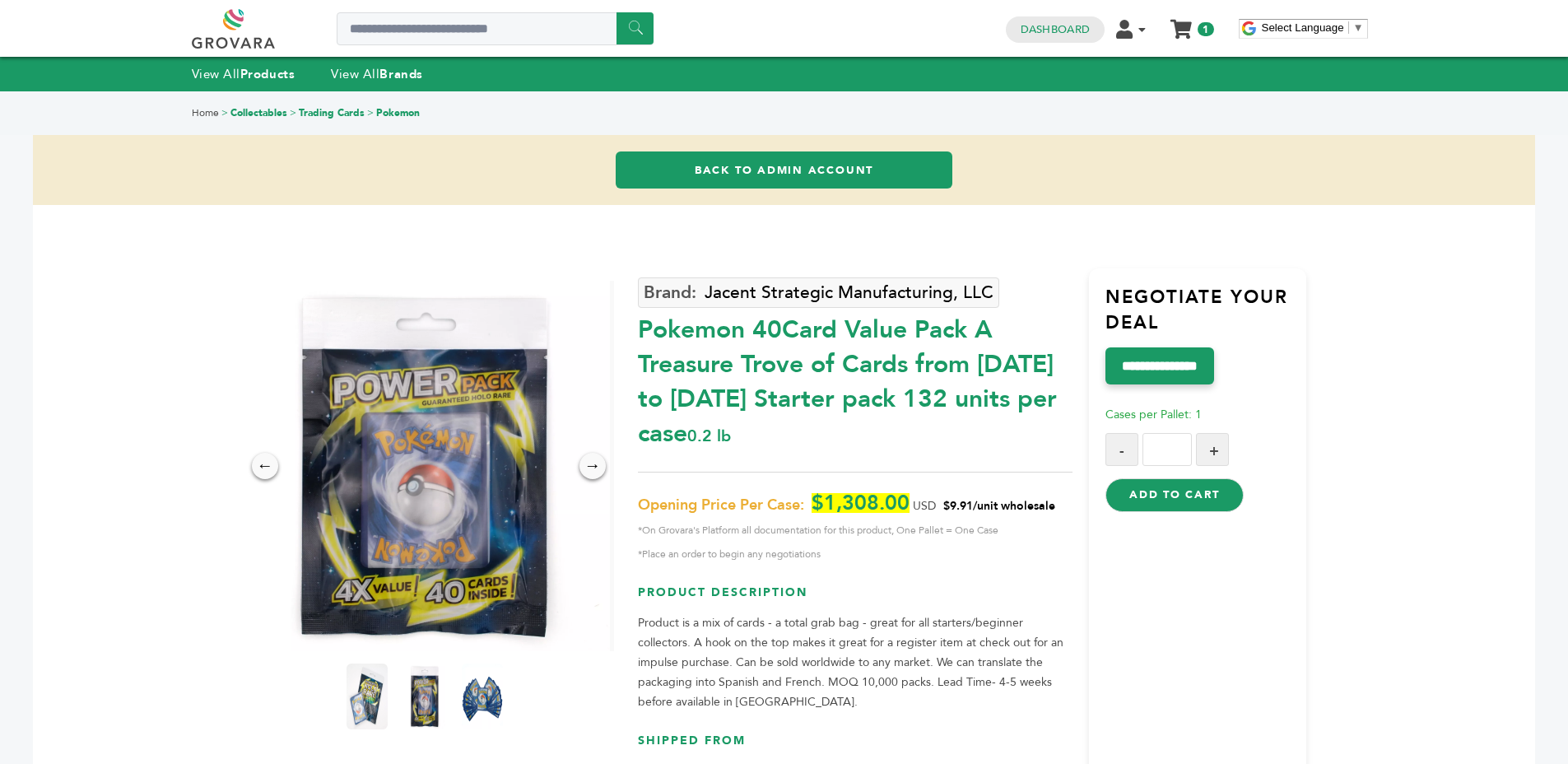
click at [765, 146] on span "Signed in as Smit Patel from Grovara" at bounding box center [784, 122] width 1502 height 59
click at [772, 158] on link "Back to Admin Account" at bounding box center [784, 169] width 336 height 37
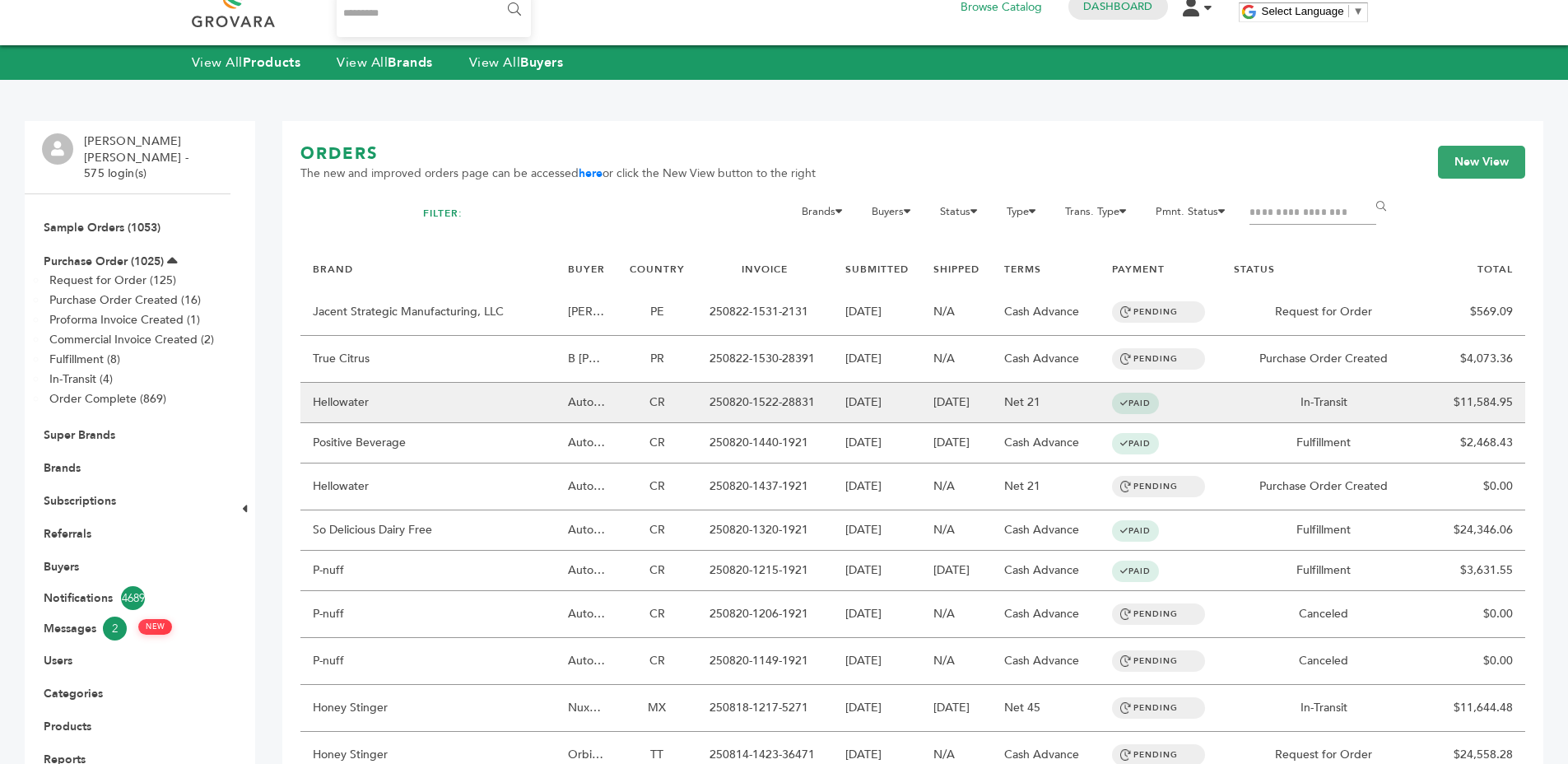
scroll to position [26, 0]
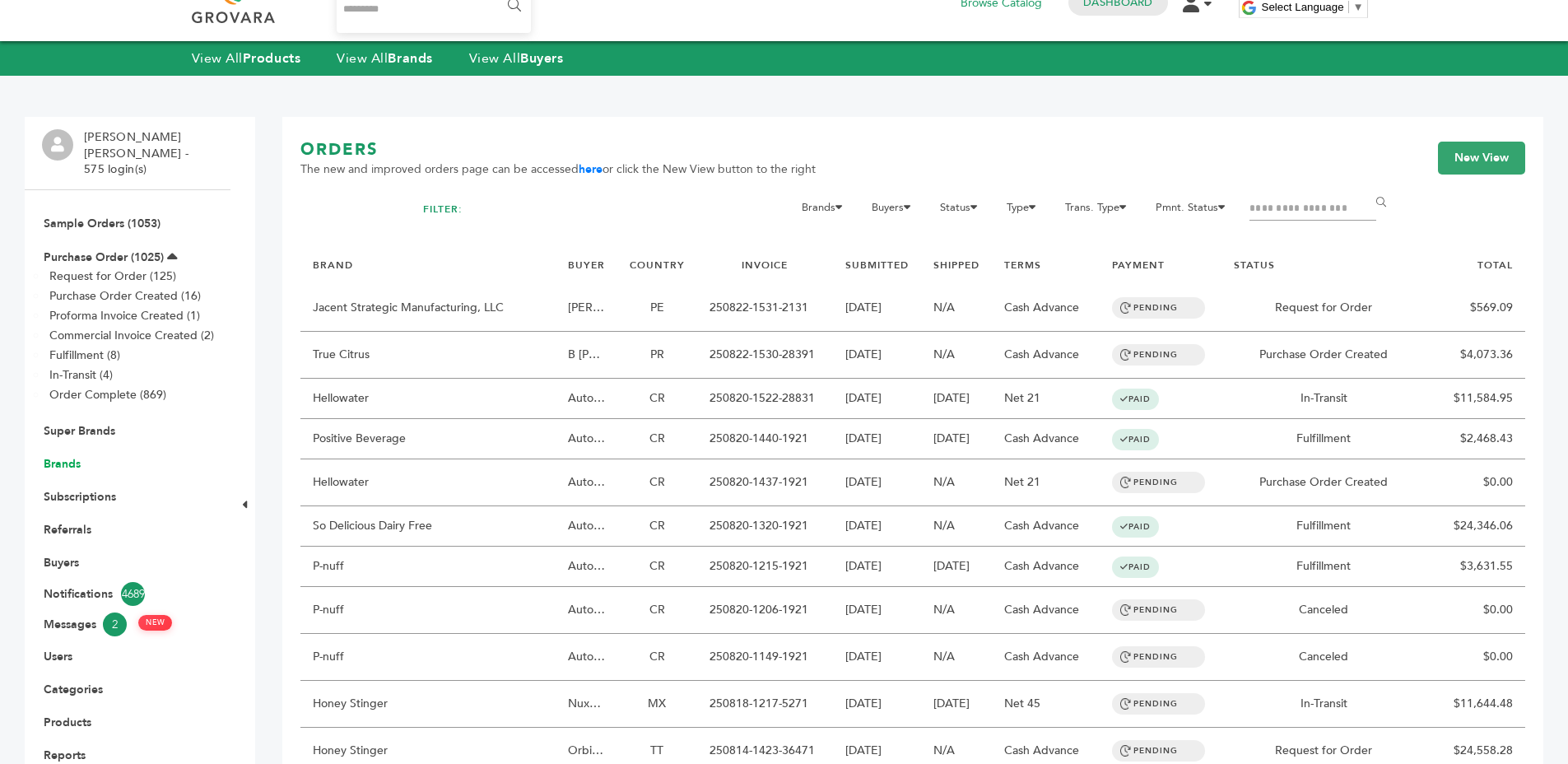
click at [77, 456] on link "Brands" at bounding box center [62, 464] width 37 height 15
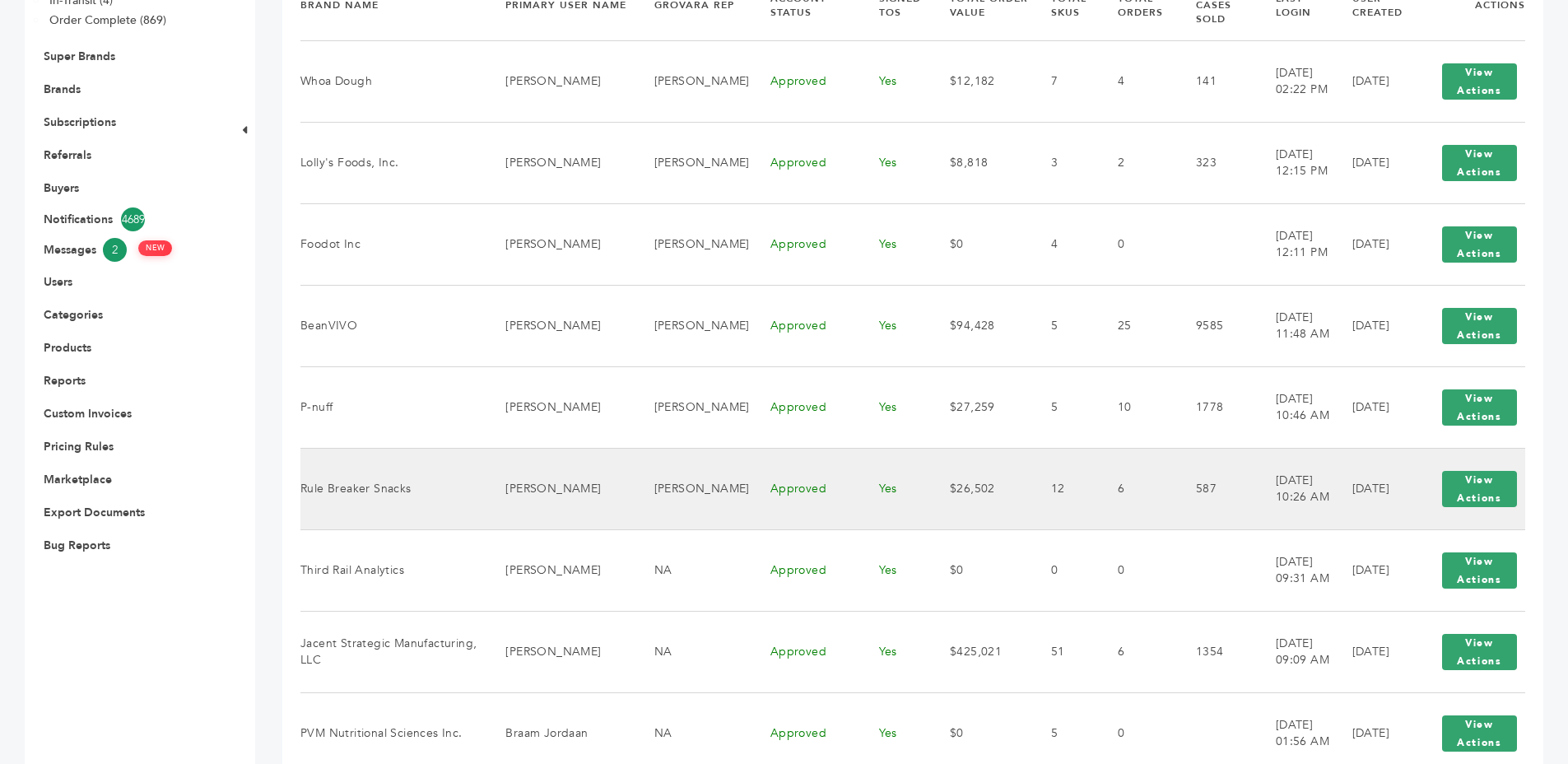
scroll to position [503, 0]
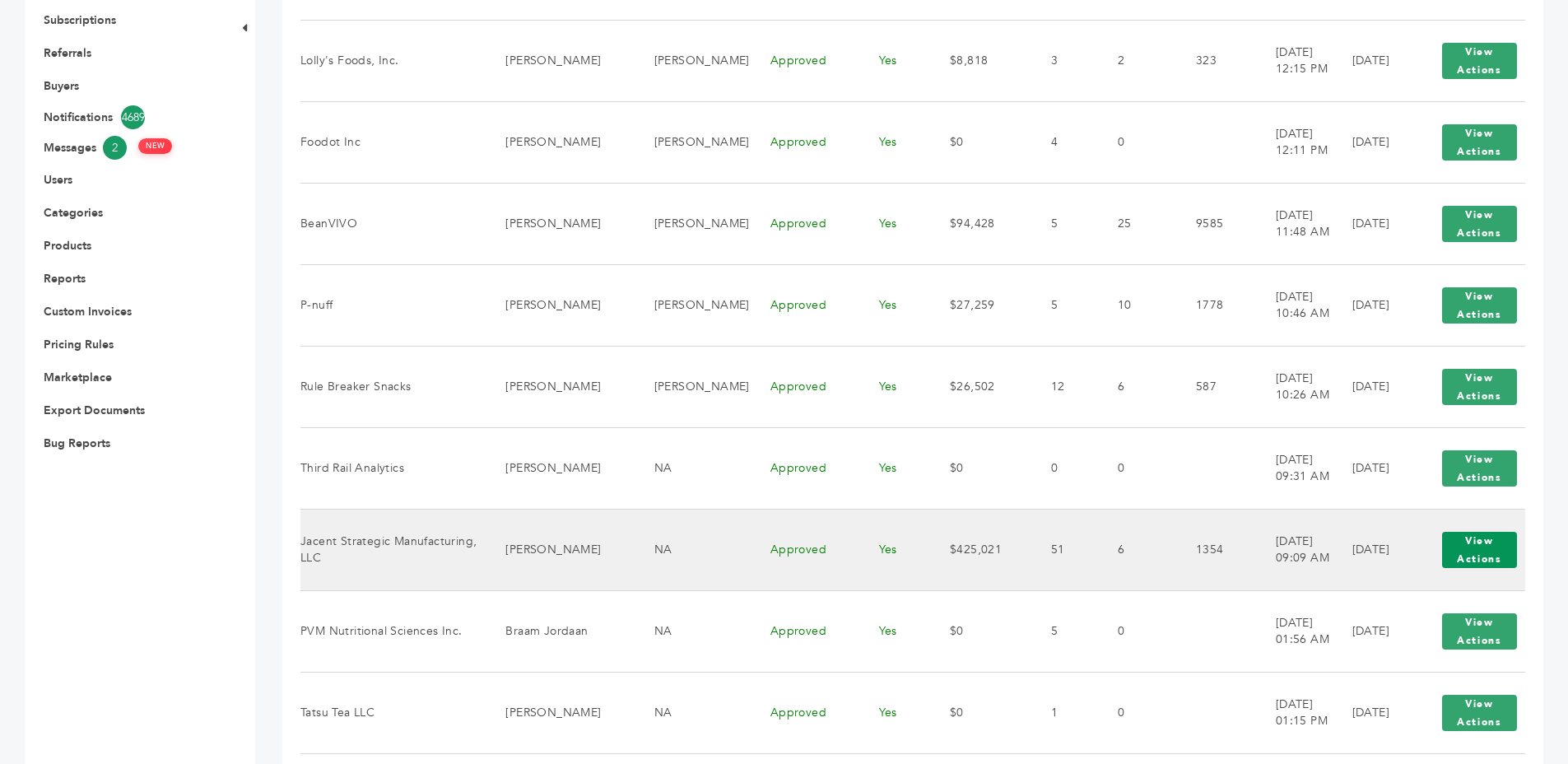
click at [1484, 544] on button "View Actions" at bounding box center [1479, 550] width 75 height 36
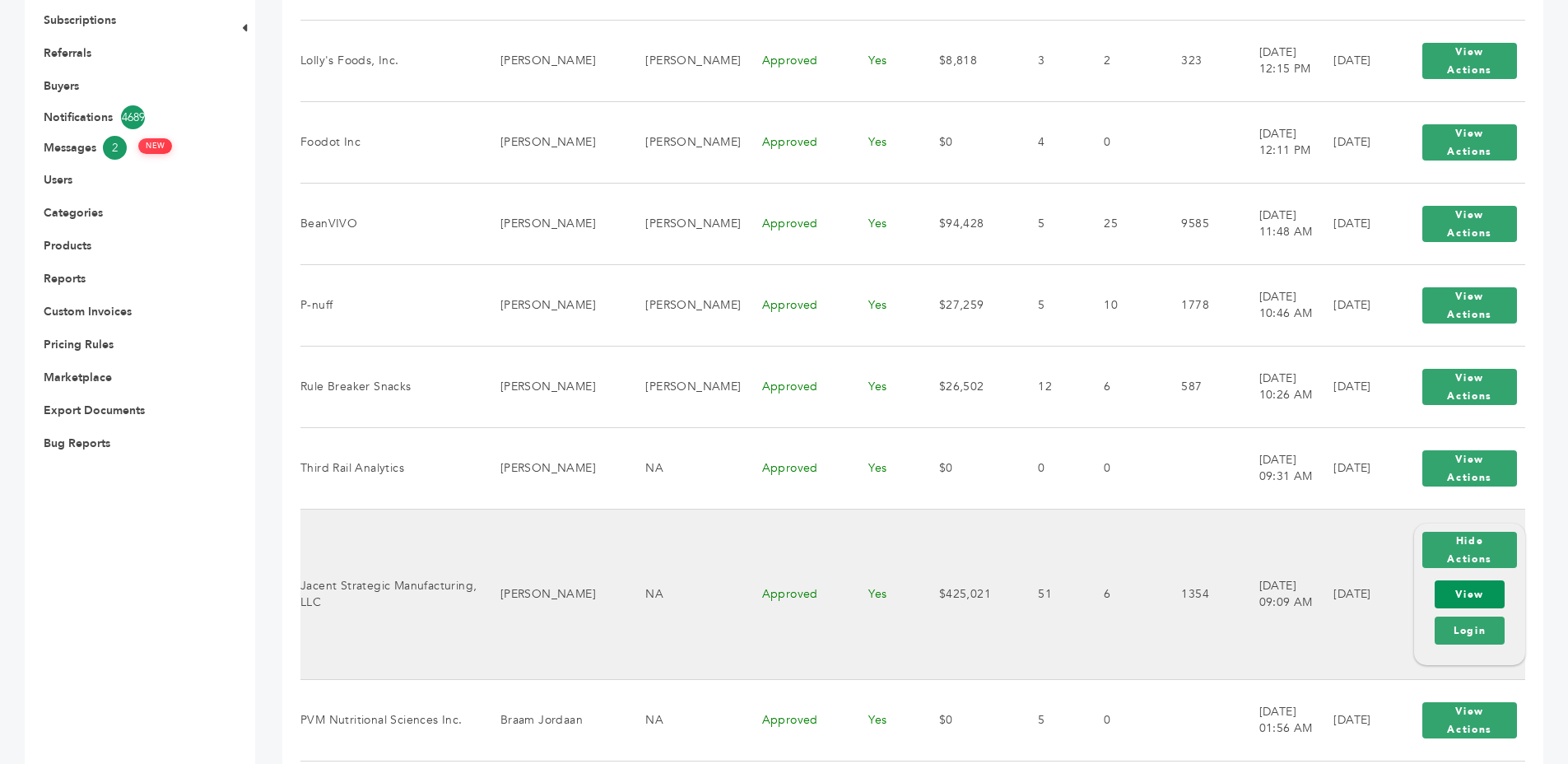
click at [1476, 581] on link "View" at bounding box center [1470, 594] width 70 height 28
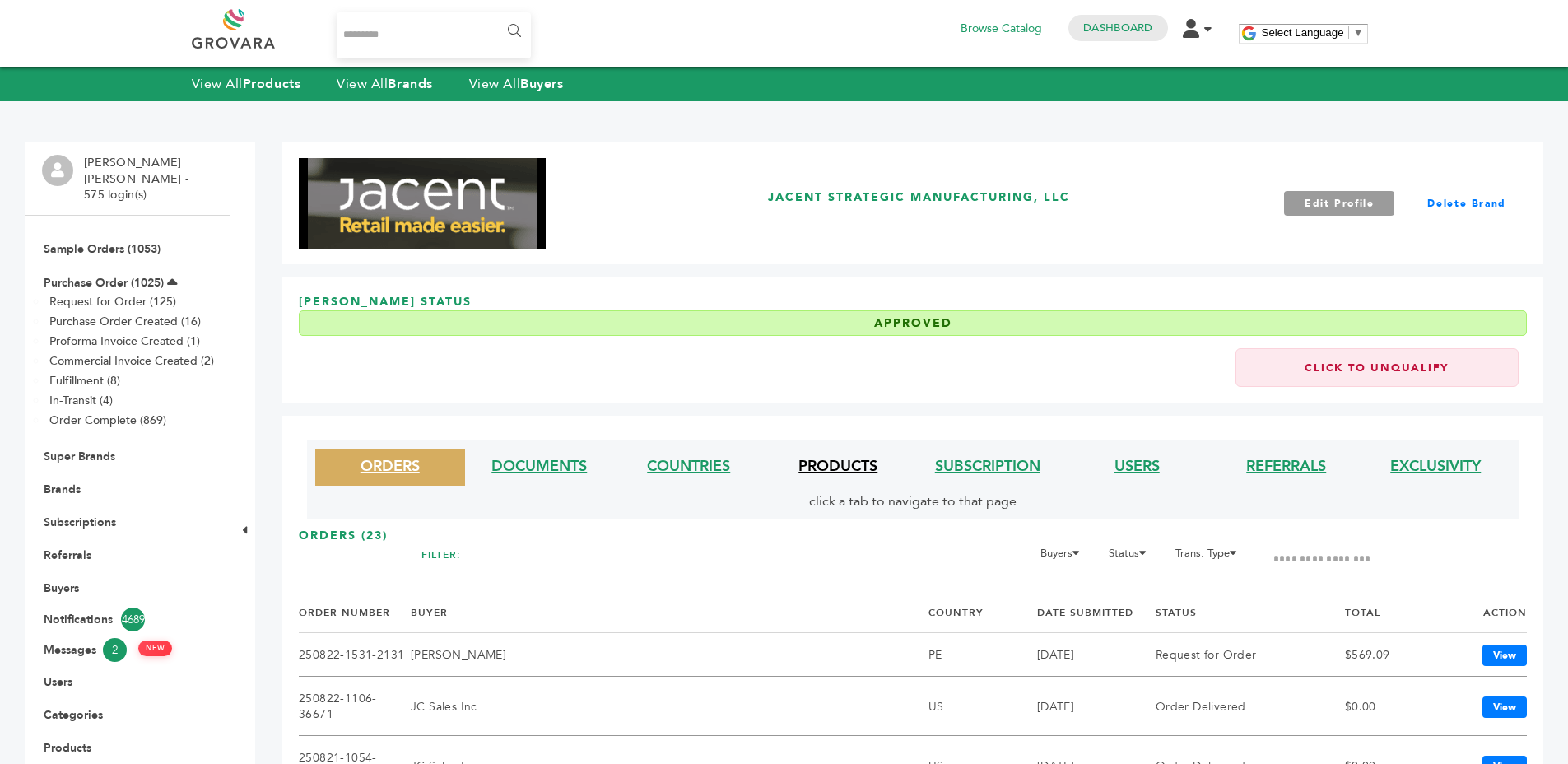
click at [847, 468] on link "PRODUCTS" at bounding box center [838, 467] width 79 height 21
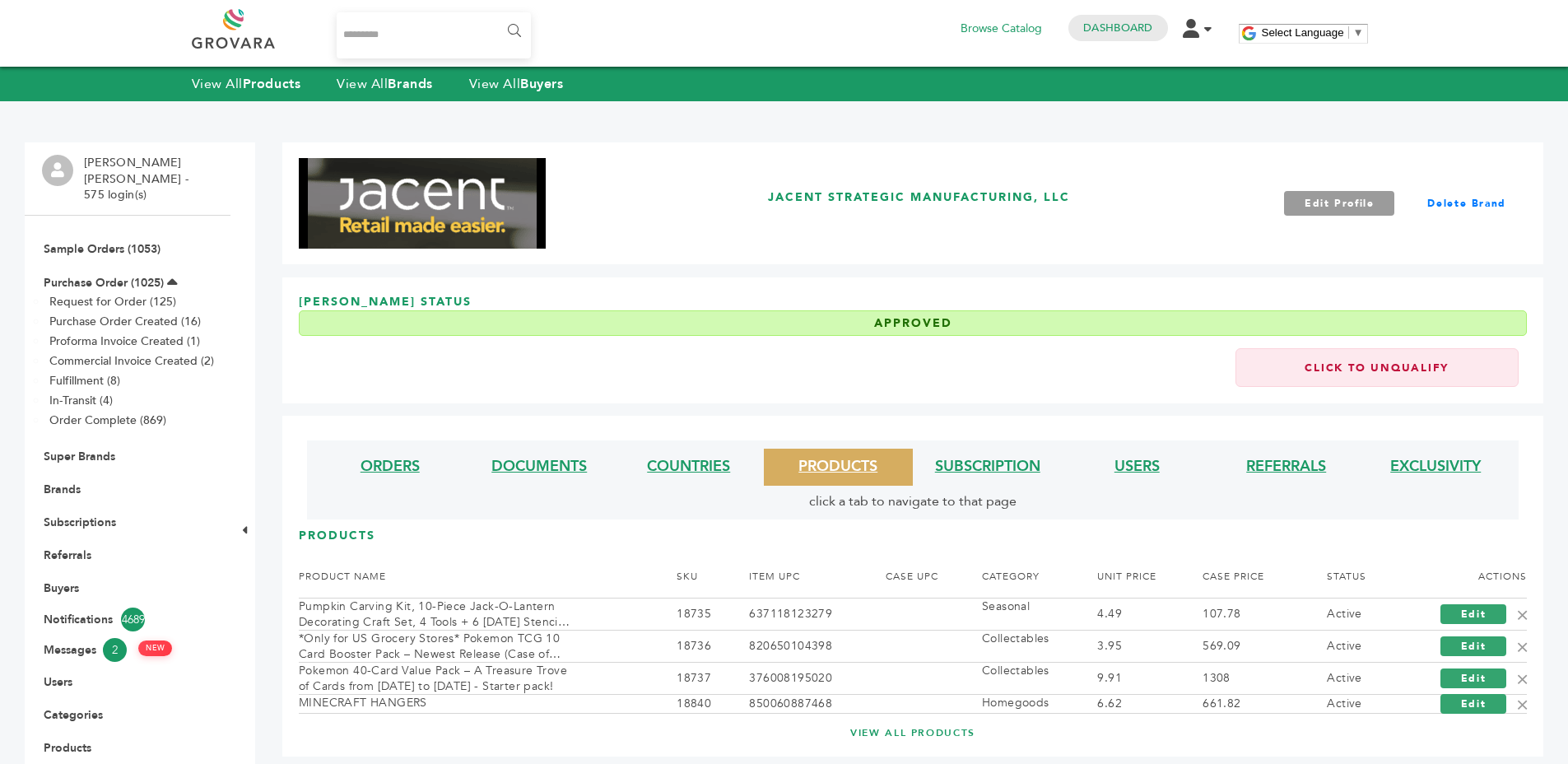
scroll to position [222, 0]
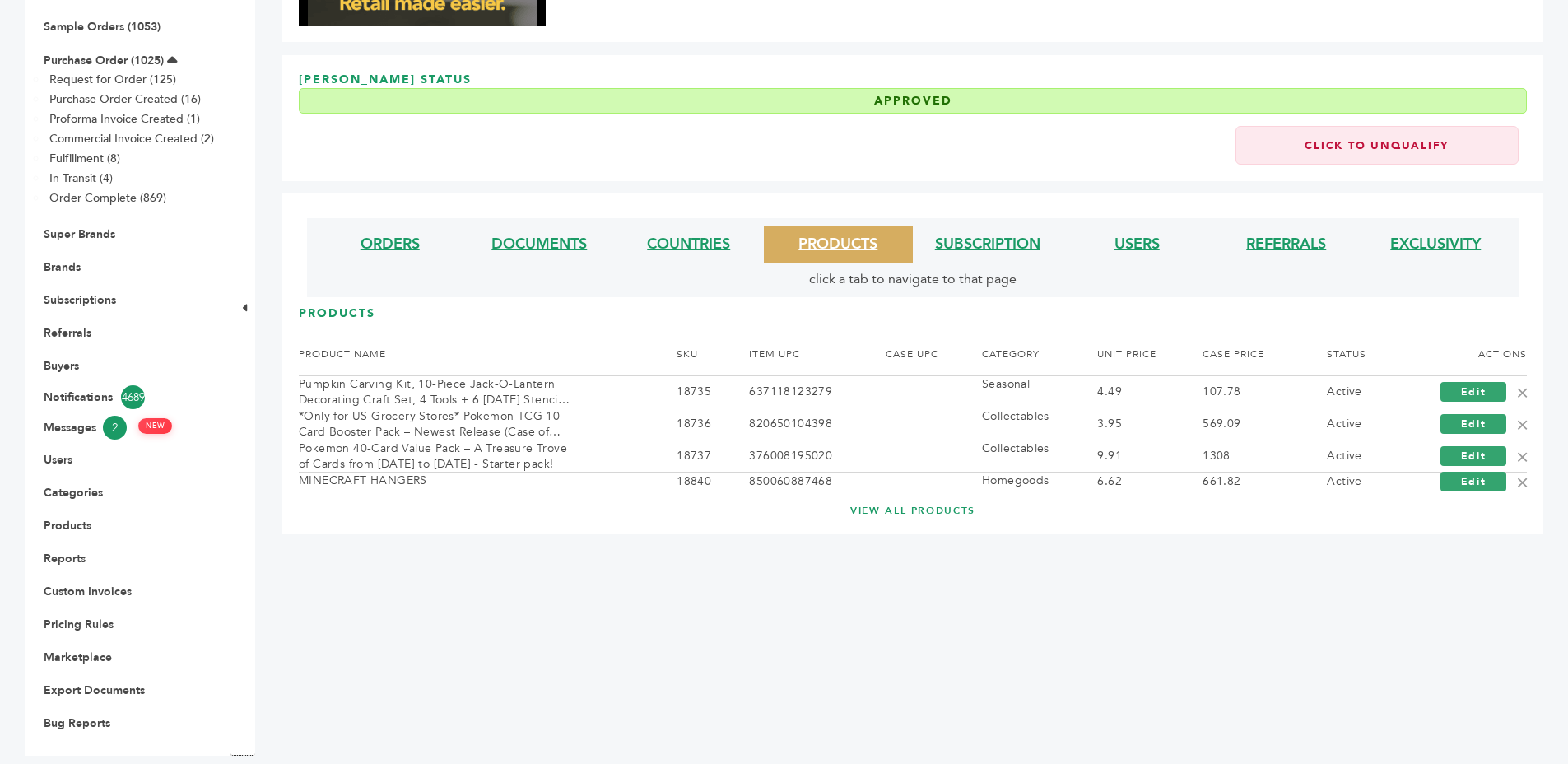
click at [916, 524] on div "ORDERS DOCUMENTS COUNTRIES PRODUCTS SUBSCRIPTION USERS REFERRALS EXCLUSIVITY cl…" at bounding box center [913, 364] width 1261 height 341
click at [909, 509] on link "VIEW ALL PRODUCTS" at bounding box center [913, 510] width 1162 height 14
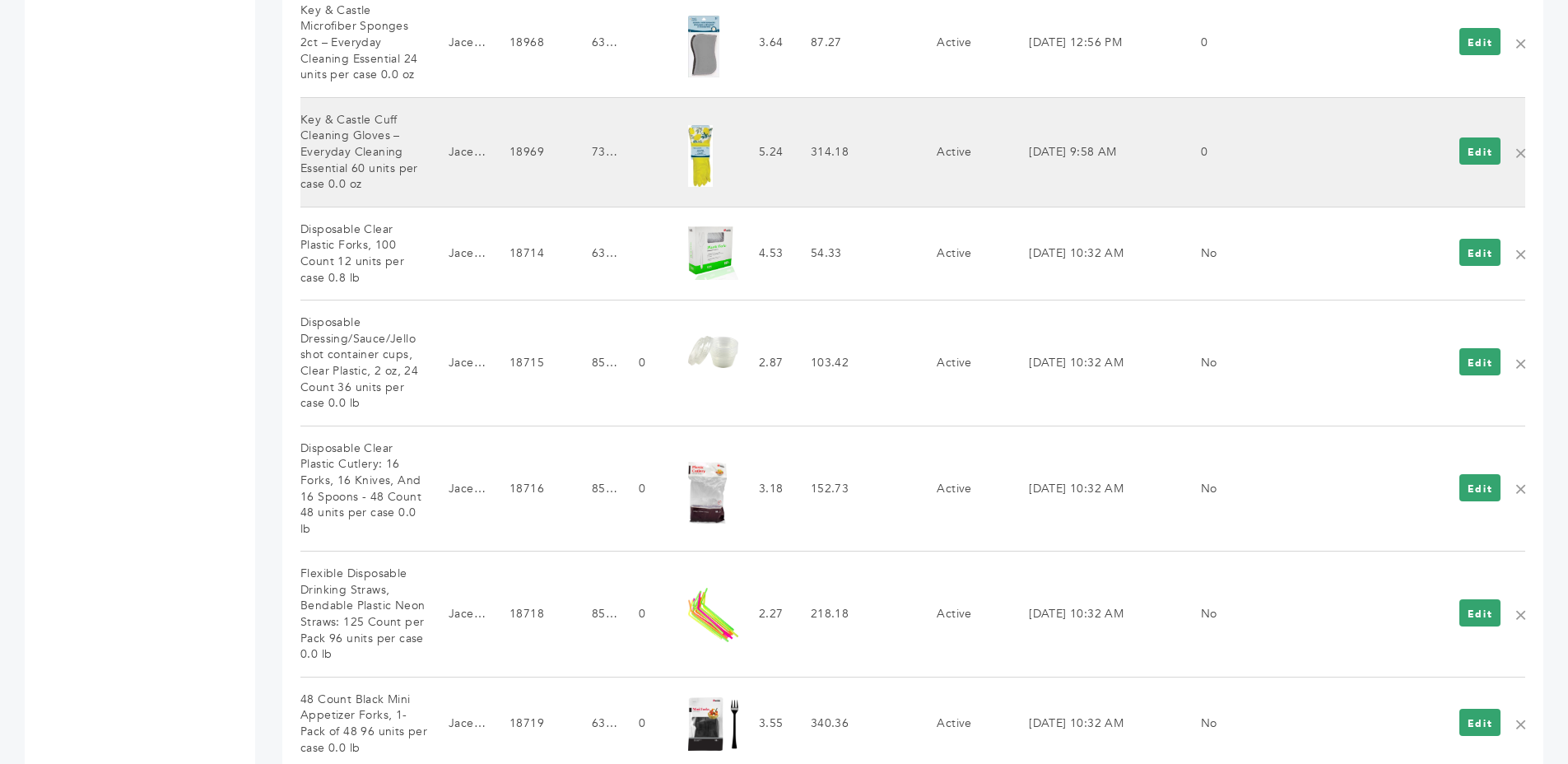
scroll to position [2003, 0]
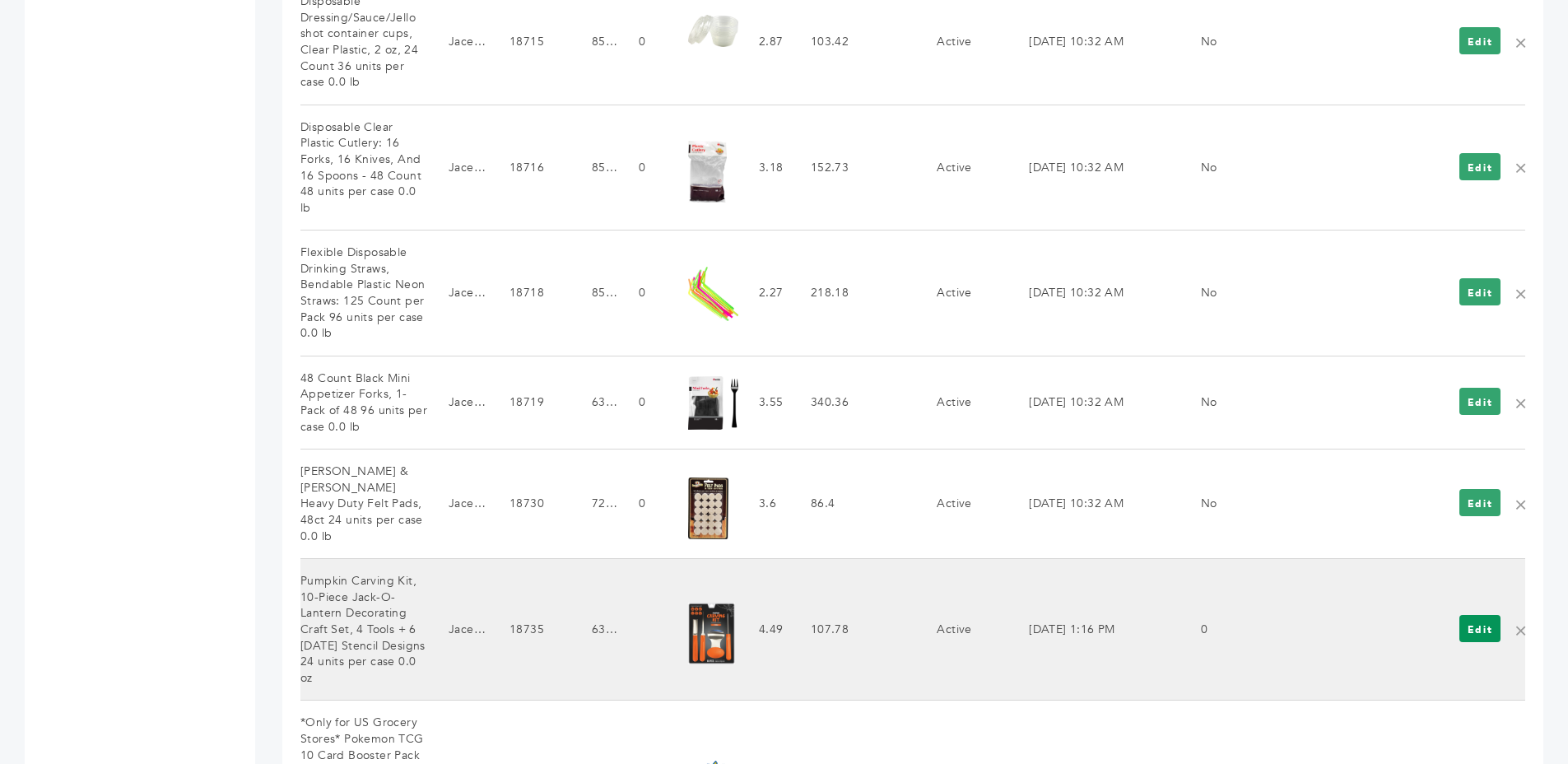
click at [1487, 615] on link "Edit" at bounding box center [1481, 628] width 42 height 28
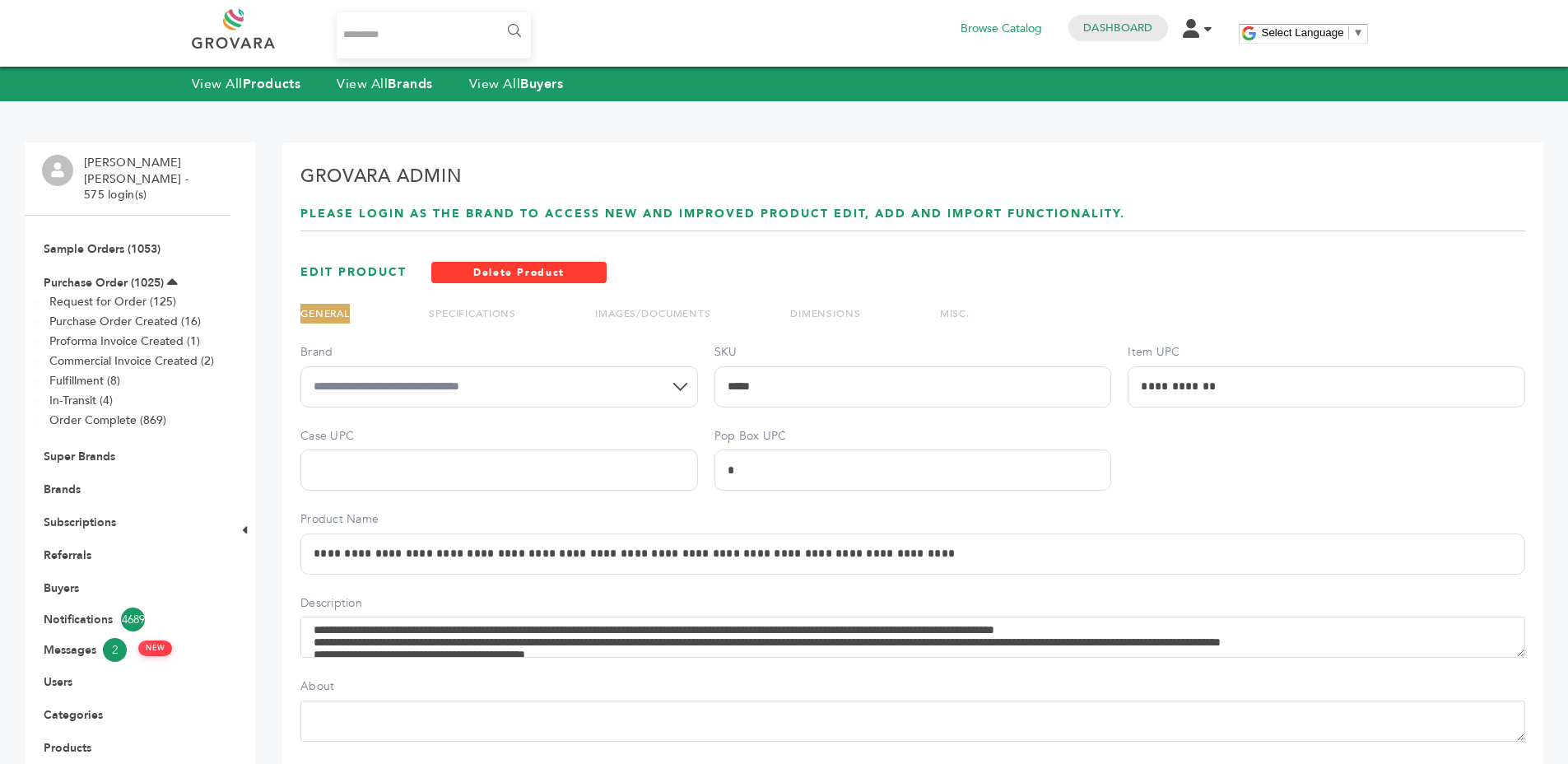
drag, startPoint x: 484, startPoint y: 315, endPoint x: 501, endPoint y: 312, distance: 17.3
click at [484, 315] on link "SPECIFICATIONS" at bounding box center [473, 314] width 87 height 13
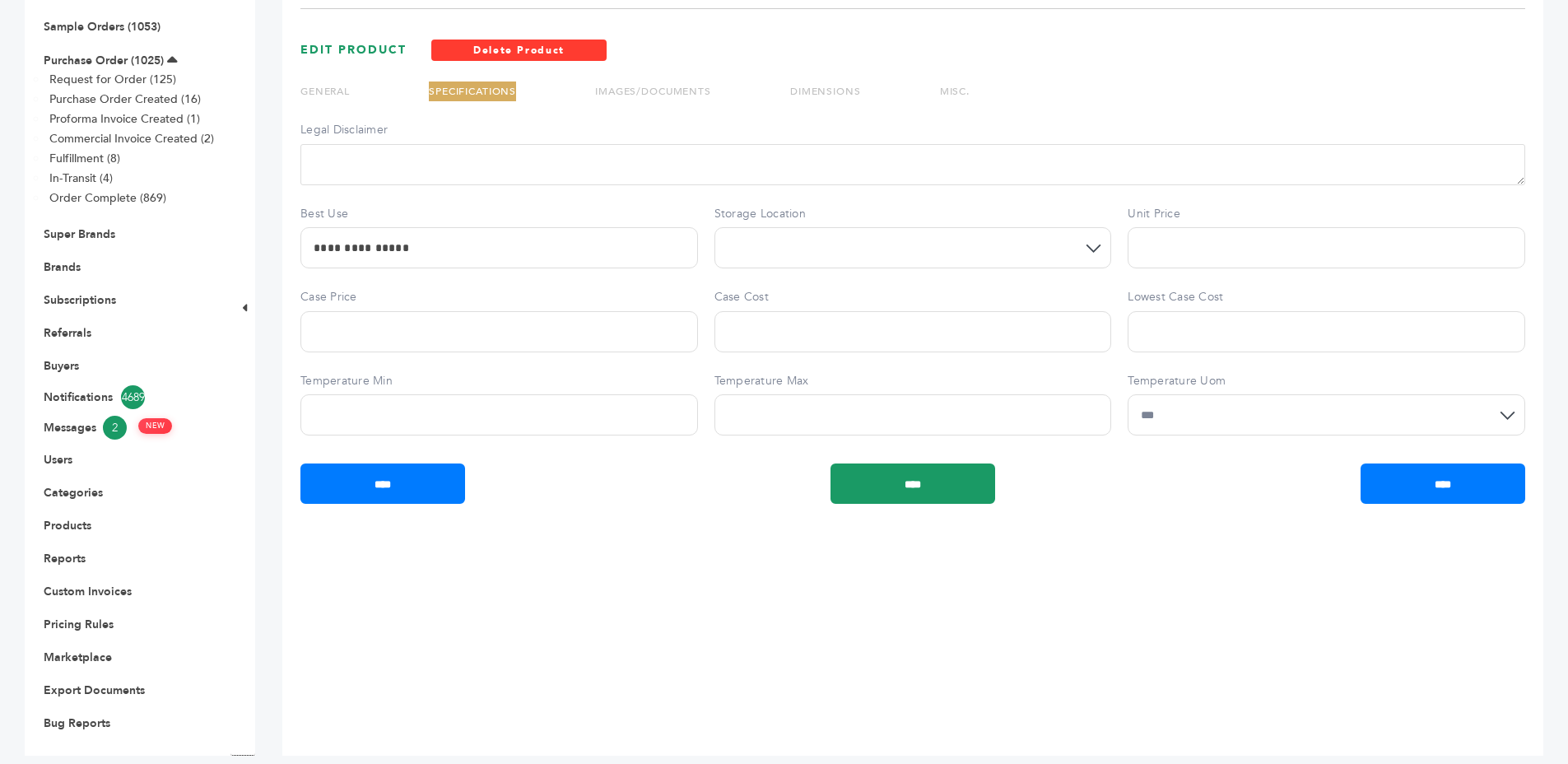
scroll to position [220, 0]
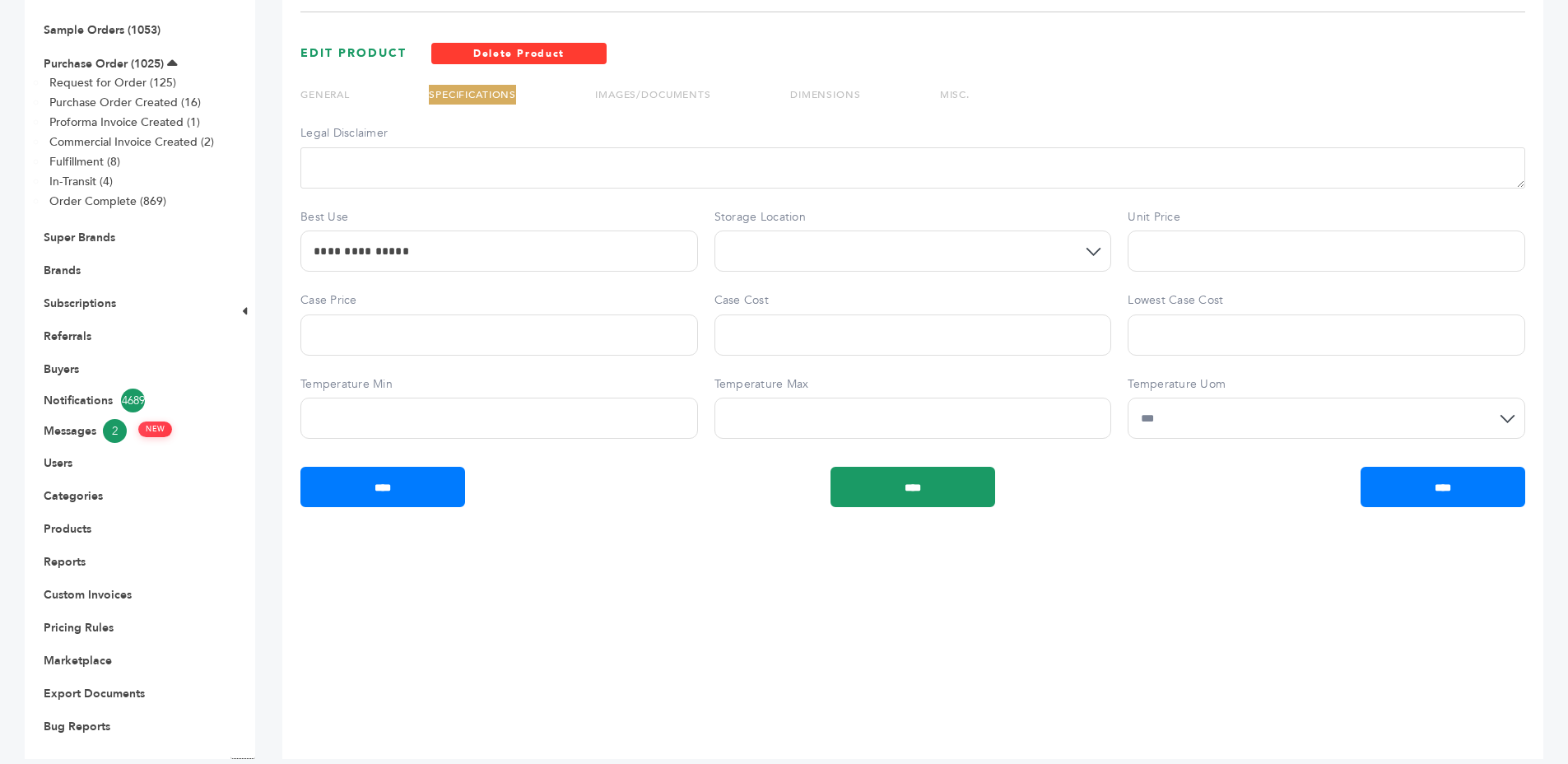
click at [265, 254] on div "[PERSON_NAME] [PERSON_NAME] - 575 login(s) Sample Orders (1053) Purchase Order …" at bounding box center [784, 341] width 1568 height 886
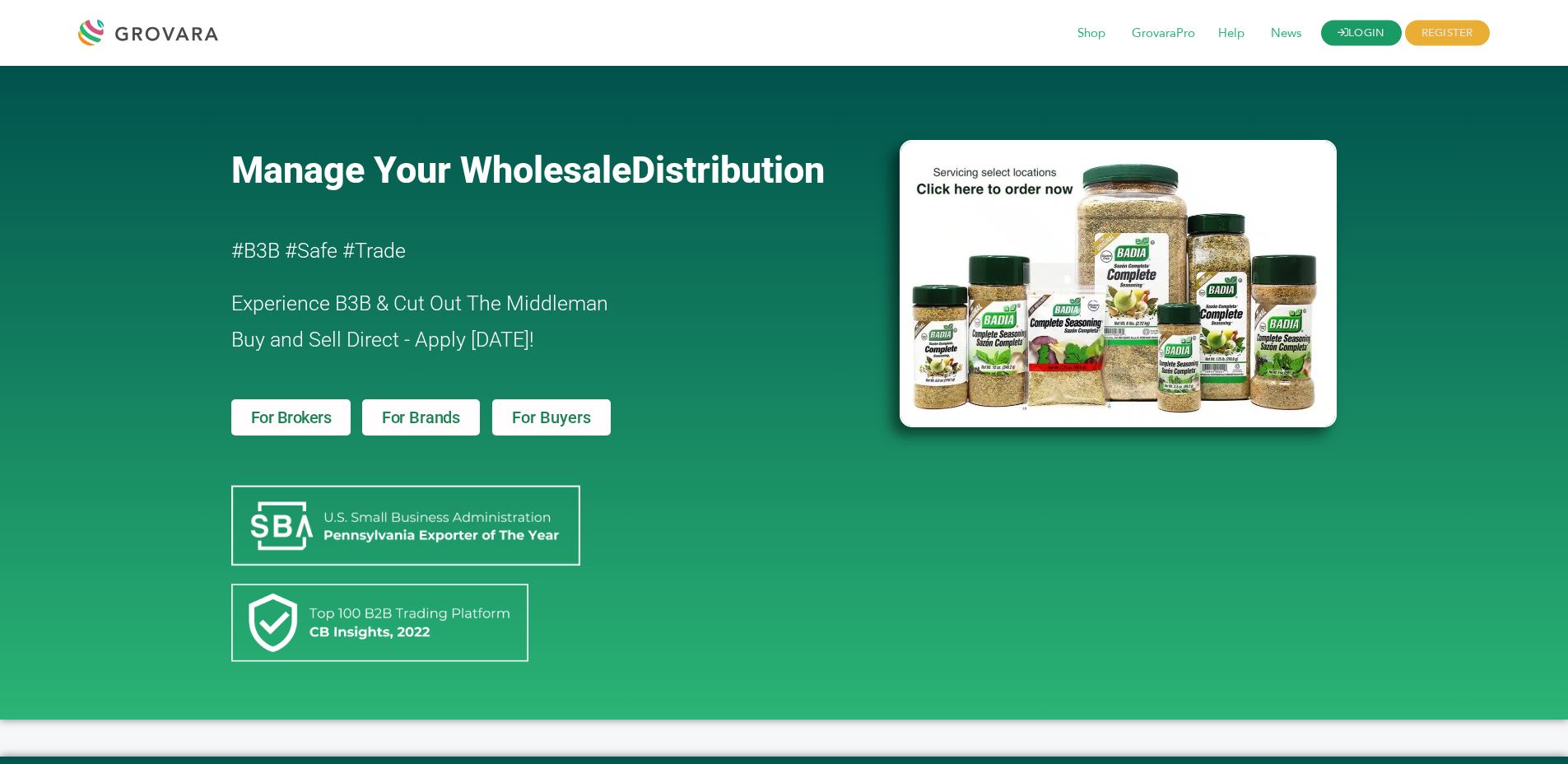
click at [1362, 22] on link "LOGIN" at bounding box center [1361, 33] width 81 height 26
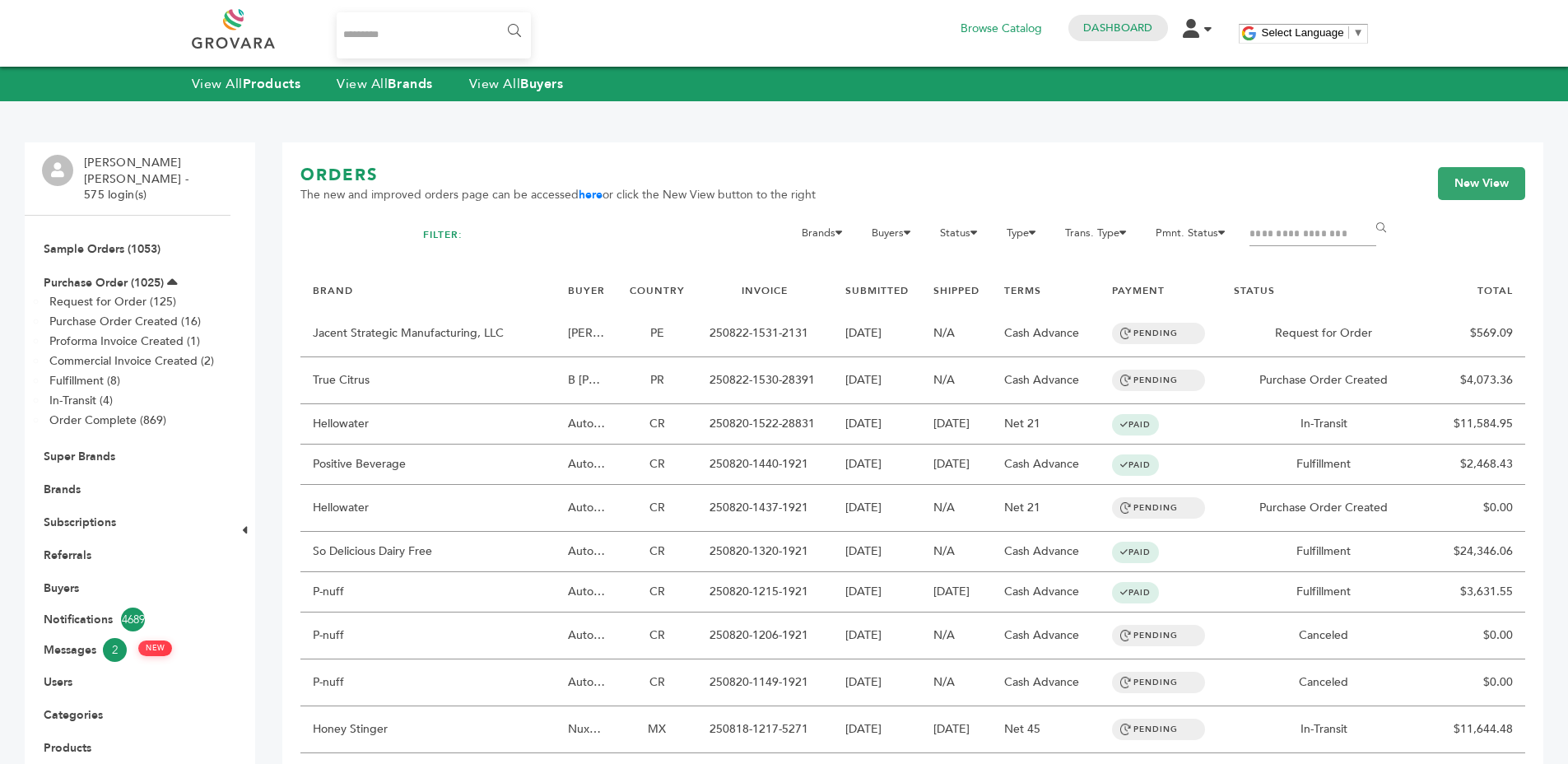
scroll to position [244, 0]
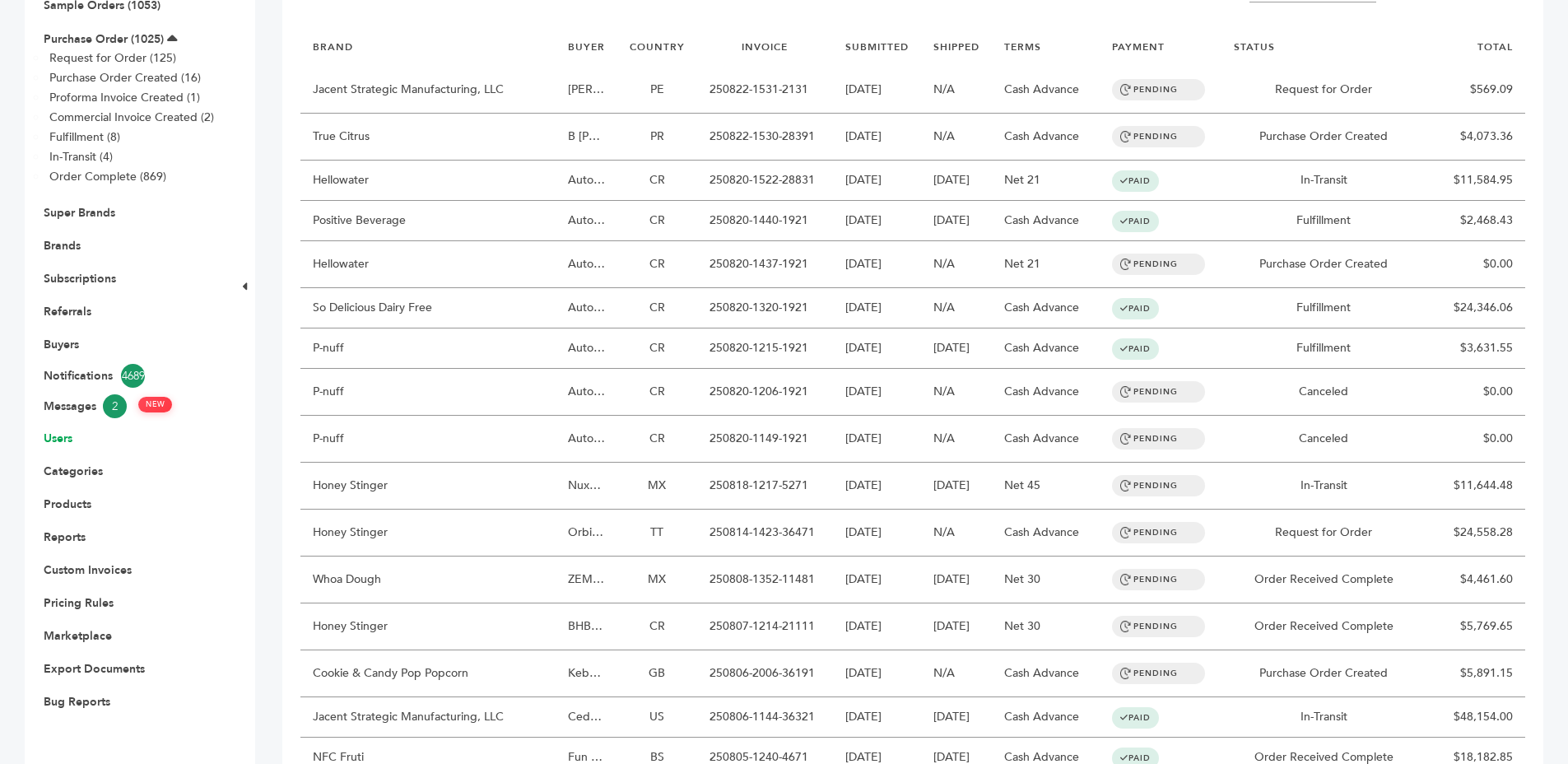
click at [67, 430] on link "Users" at bounding box center [58, 438] width 28 height 15
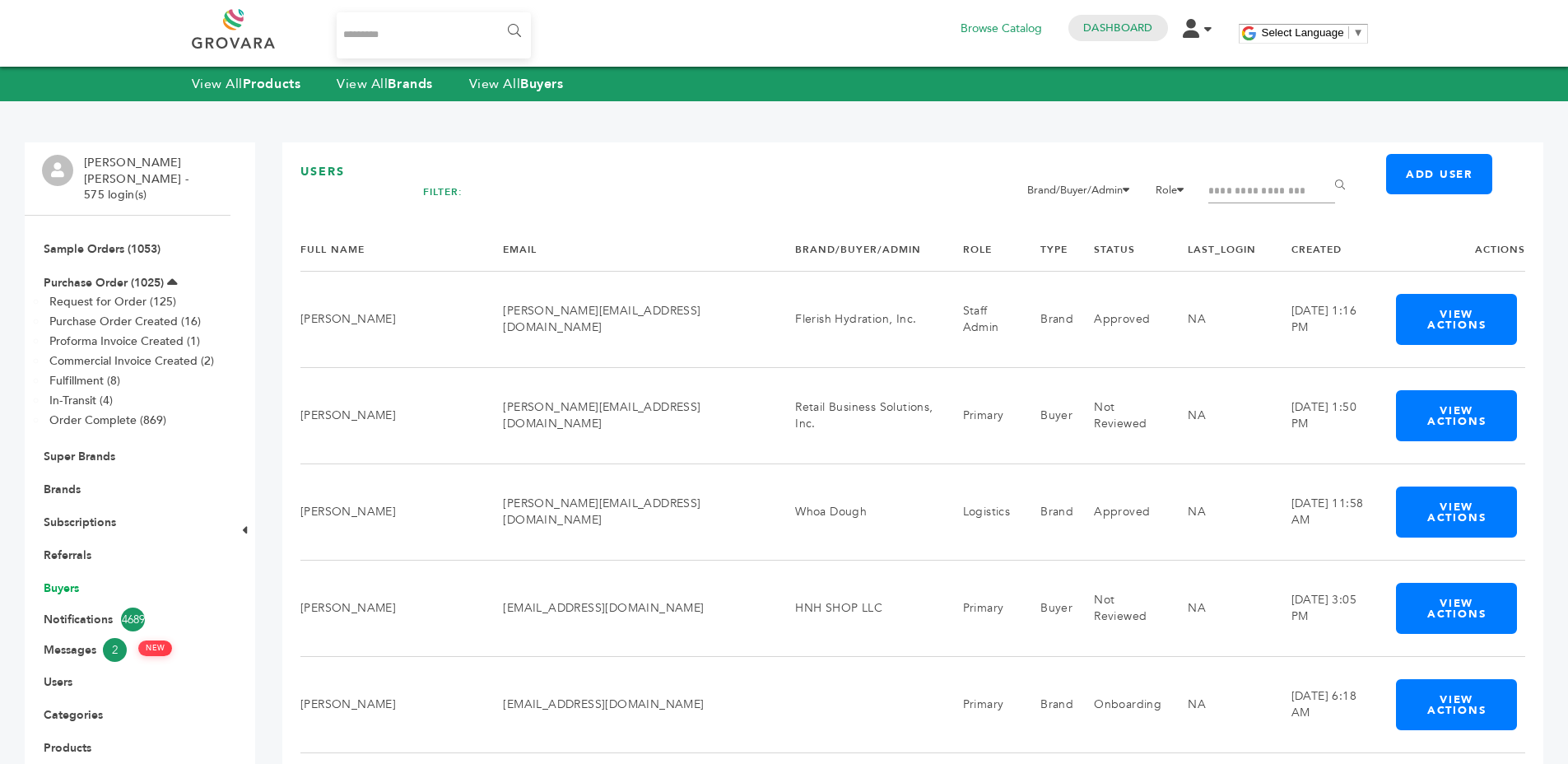
click at [69, 581] on link "Buyers" at bounding box center [61, 588] width 35 height 15
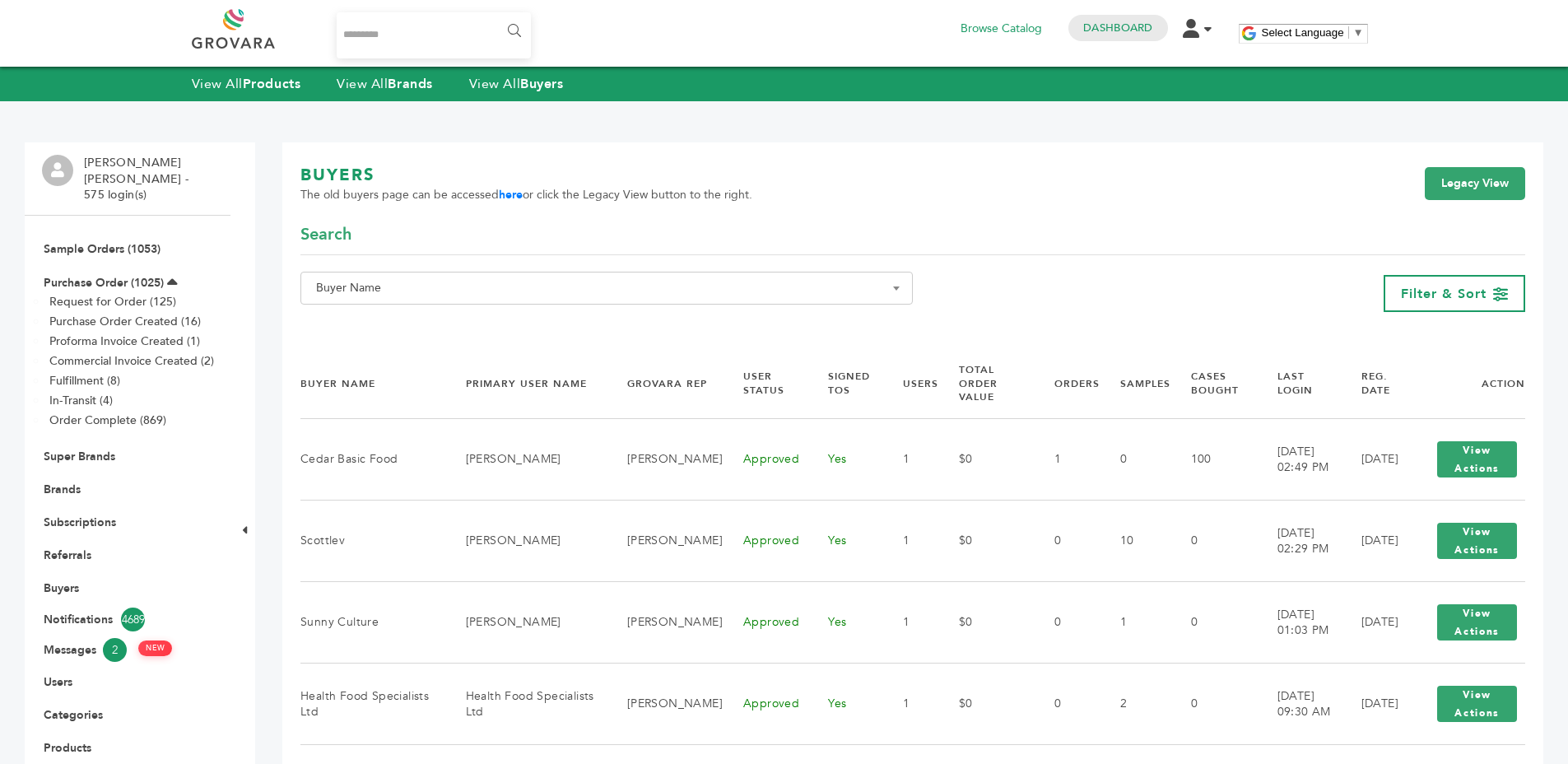
click at [368, 283] on span "Buyer Name" at bounding box center [607, 288] width 595 height 23
click at [373, 311] on input "Search" at bounding box center [607, 318] width 604 height 21
type input "******"
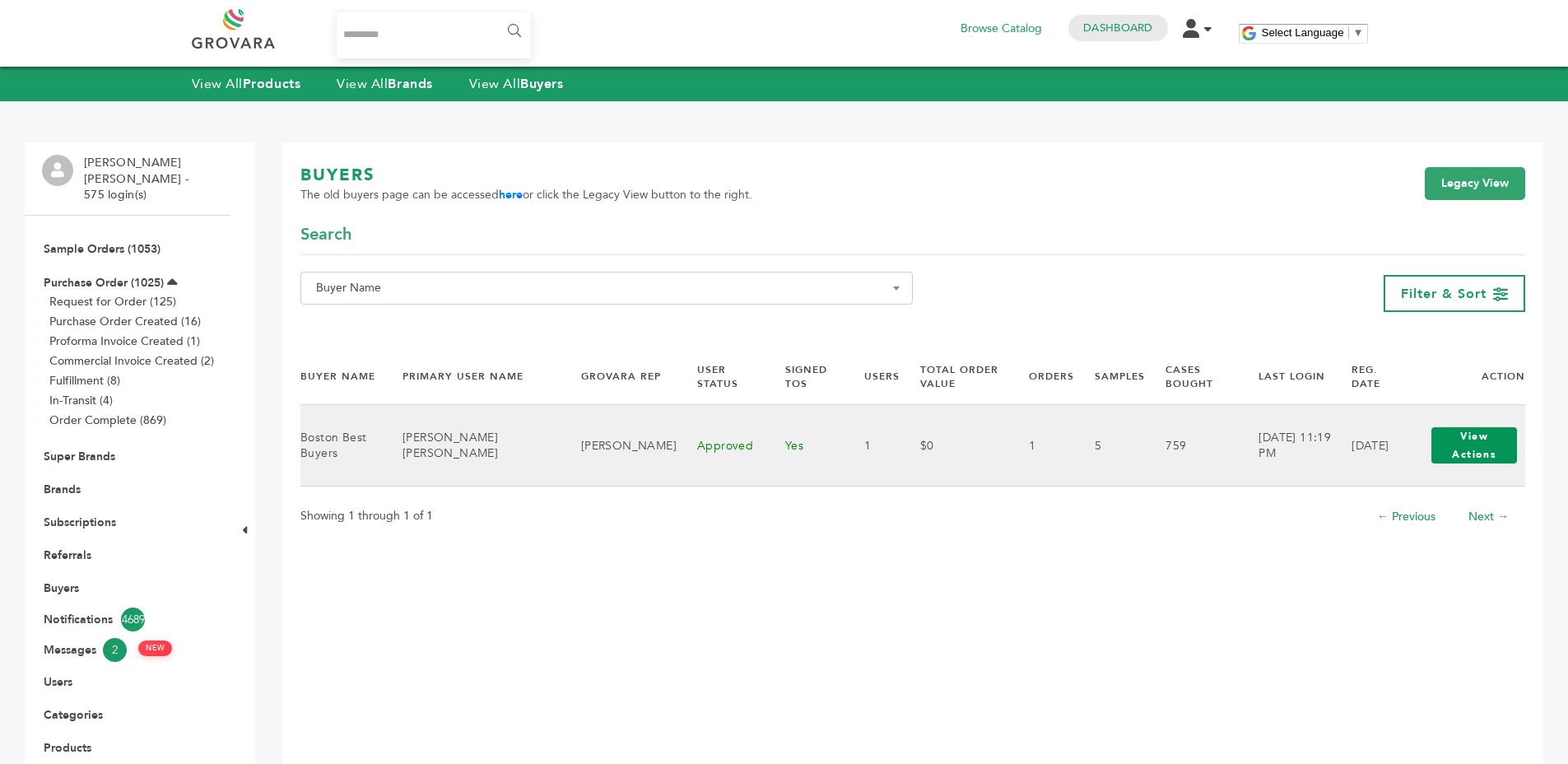
click at [1486, 439] on button "View Actions" at bounding box center [1474, 446] width 85 height 36
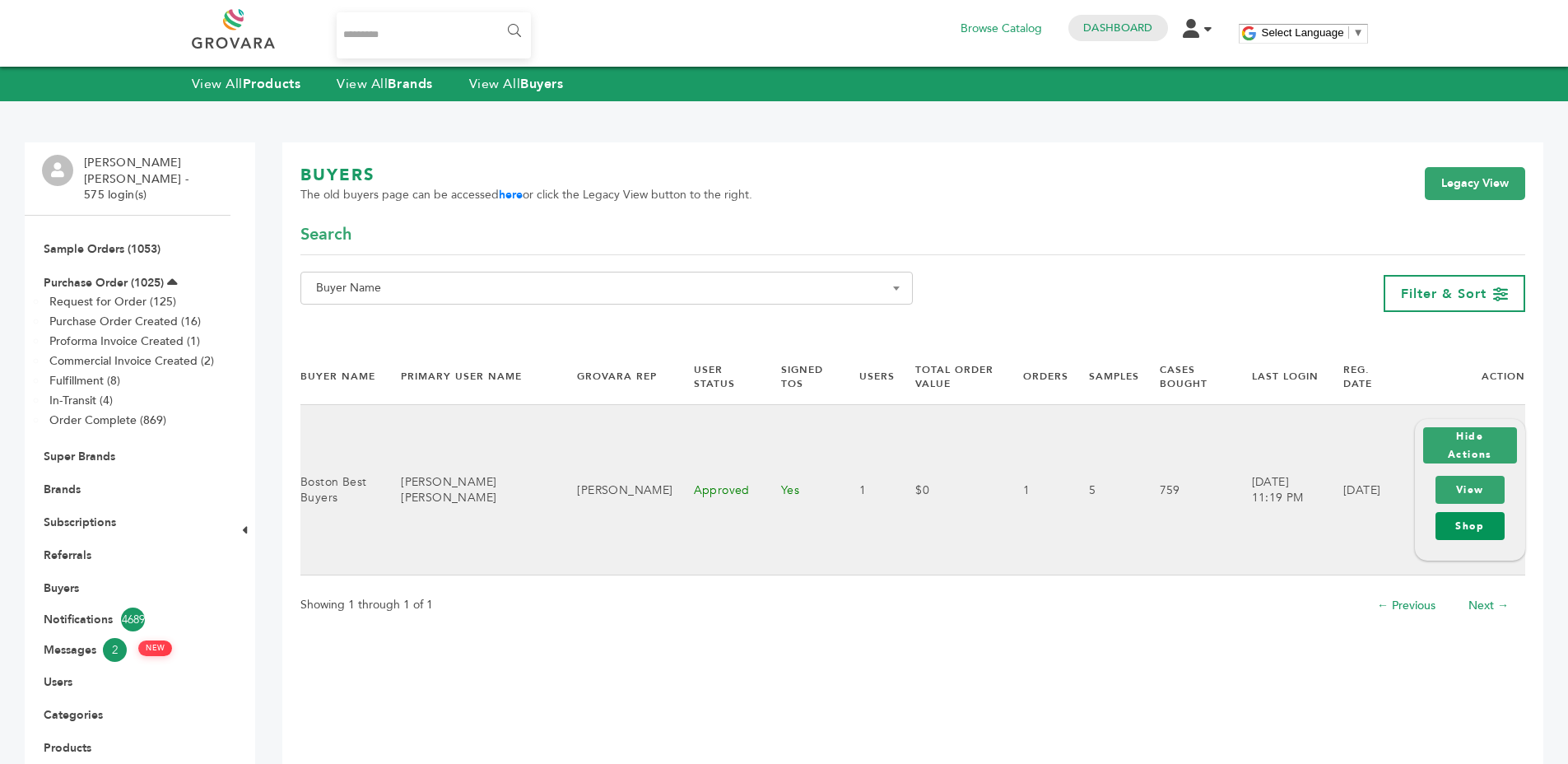
click at [1454, 514] on link "Shop" at bounding box center [1470, 525] width 69 height 28
